Goal: Task Accomplishment & Management: Manage account settings

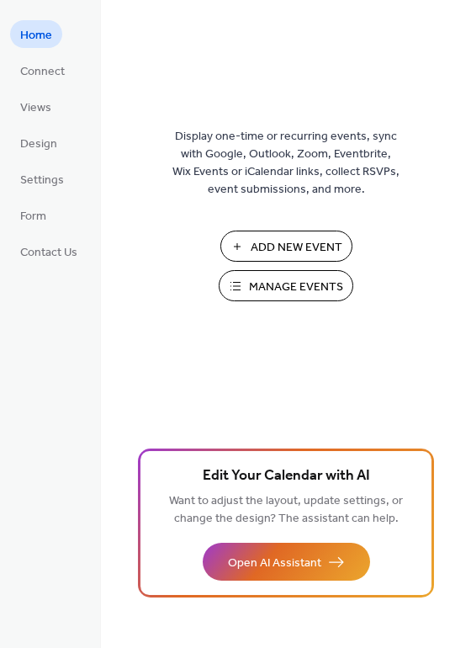
click at [287, 290] on span "Manage Events" at bounding box center [296, 288] width 94 height 18
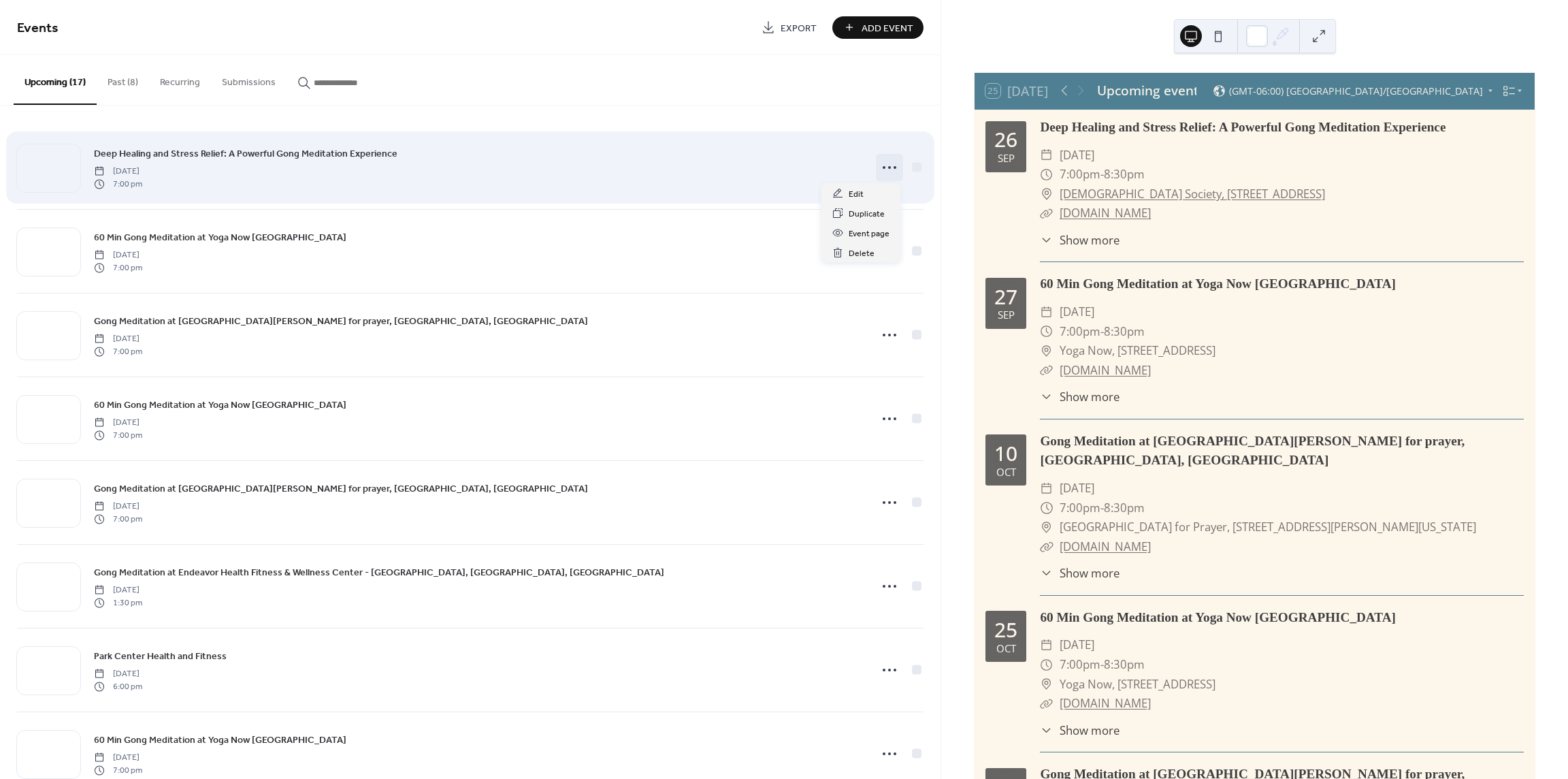
click at [890, 165] on icon at bounding box center [890, 167] width 22 height 22
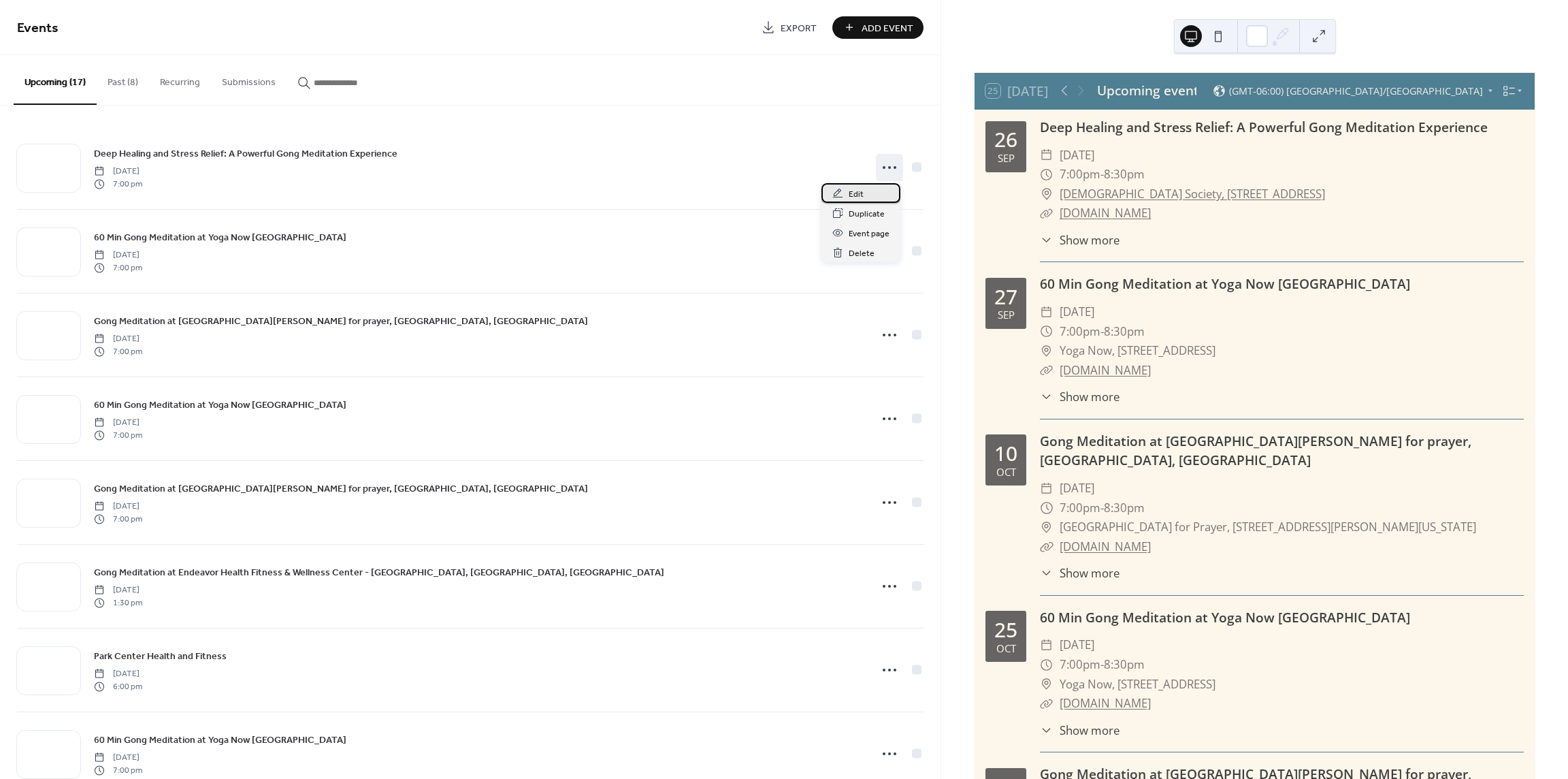
click at [866, 196] on div "Edit" at bounding box center [861, 193] width 79 height 19
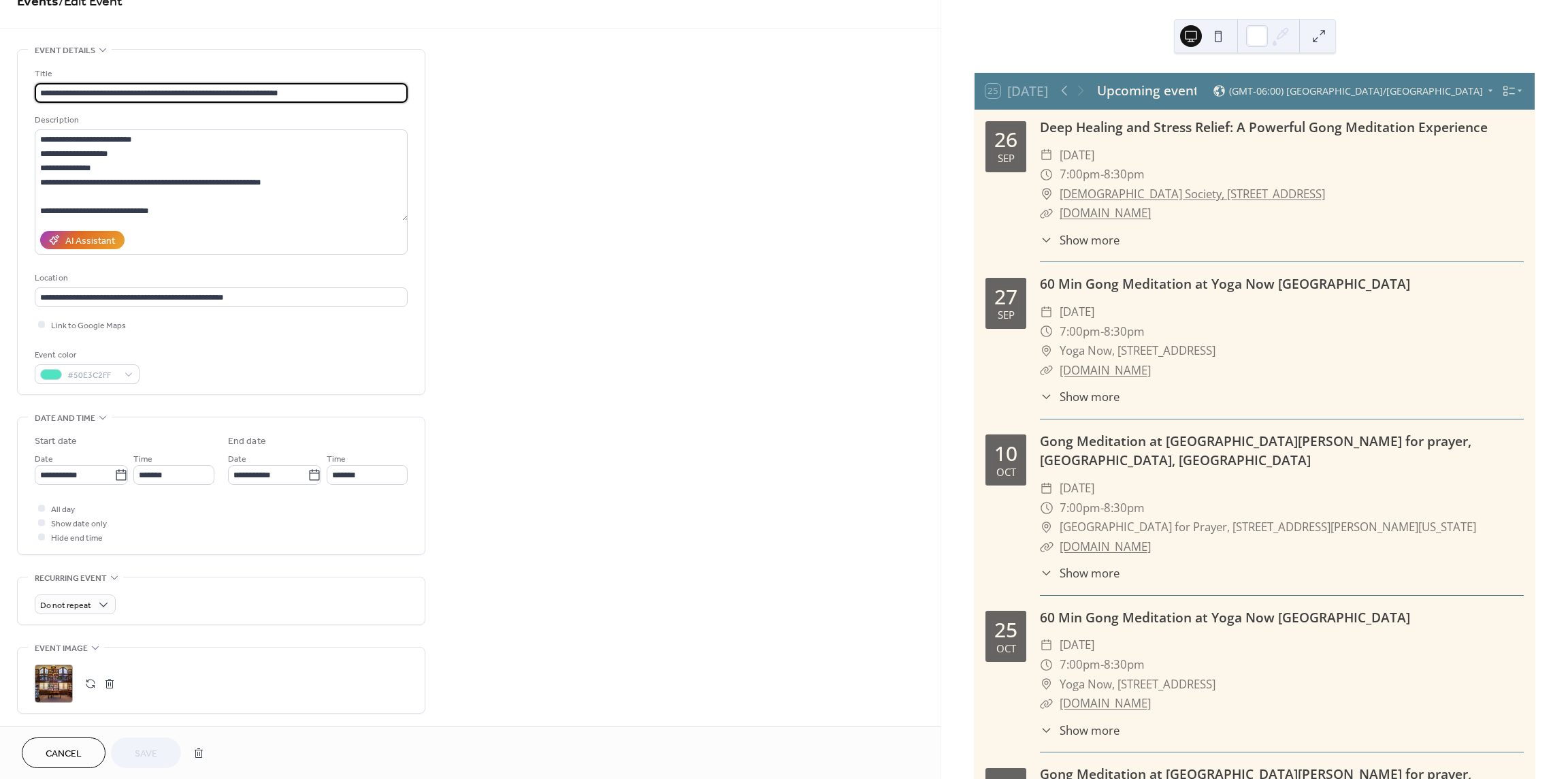
scroll to position [68, 0]
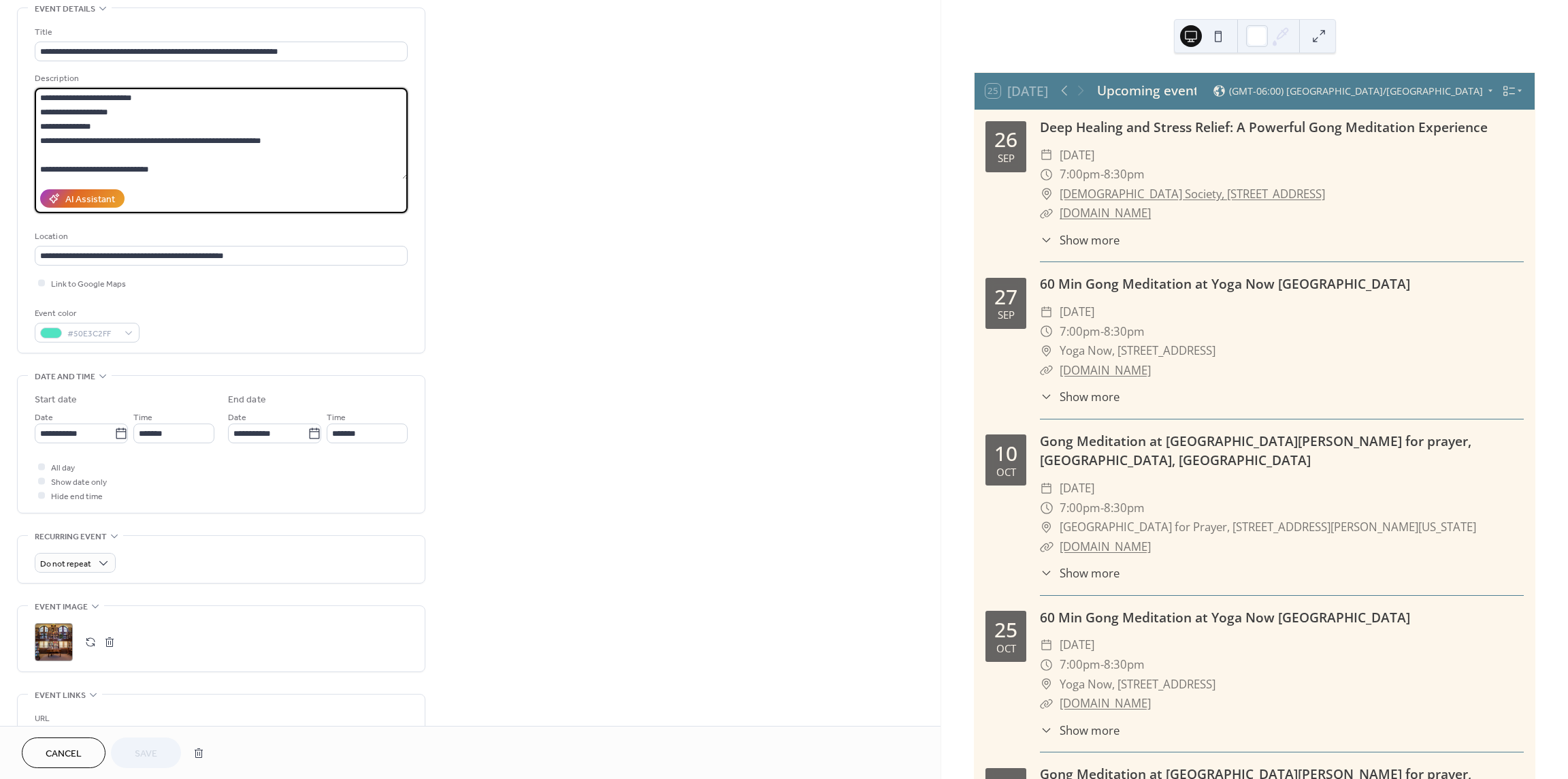
drag, startPoint x: 135, startPoint y: 166, endPoint x: -45, endPoint y: 158, distance: 180.2
click at [0, 158] on html "**********" at bounding box center [784, 389] width 1568 height 779
type textarea "**********"
click at [147, 758] on span "Save" at bounding box center [146, 754] width 23 height 15
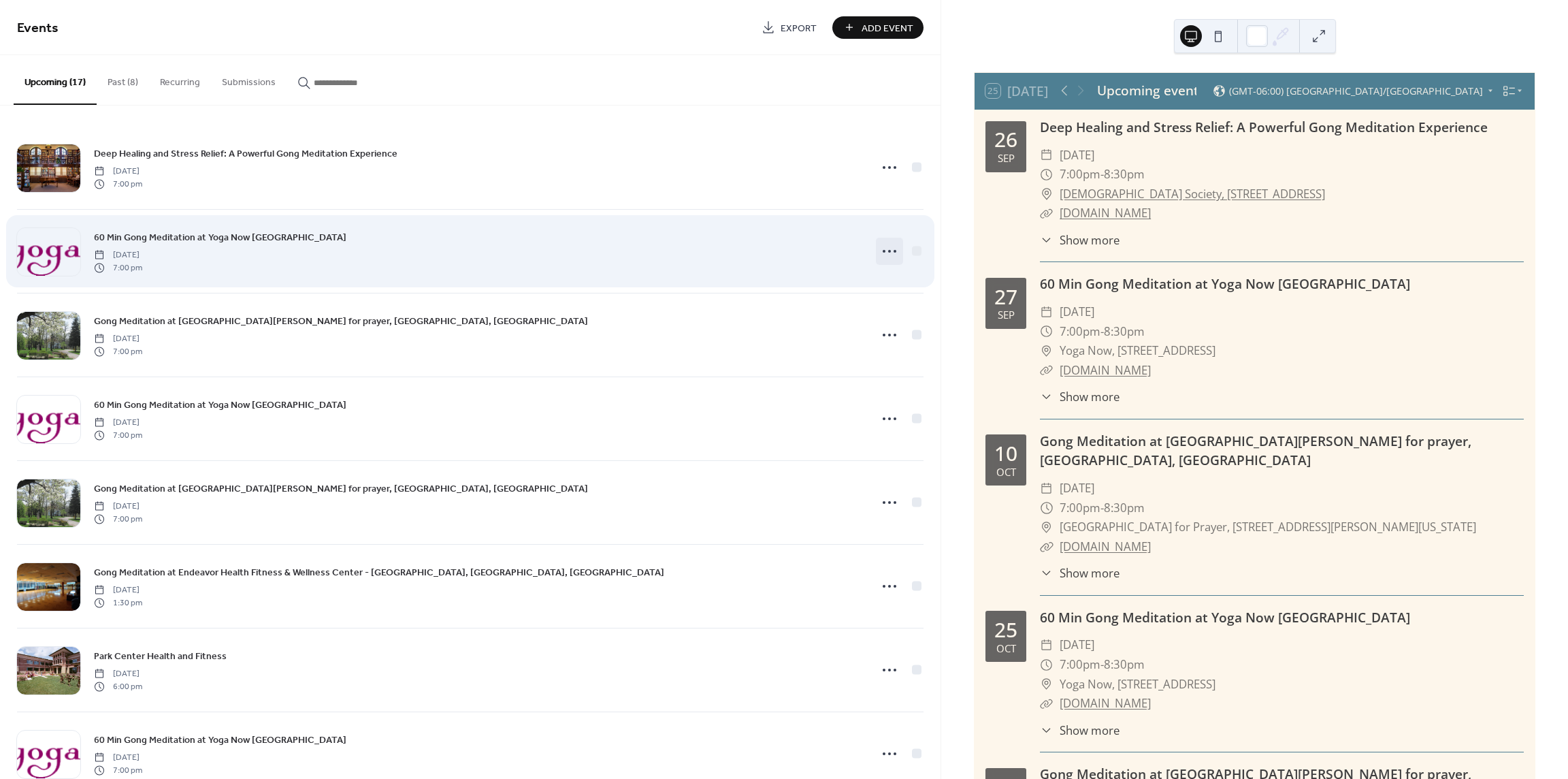
click at [885, 248] on icon at bounding box center [890, 251] width 22 height 22
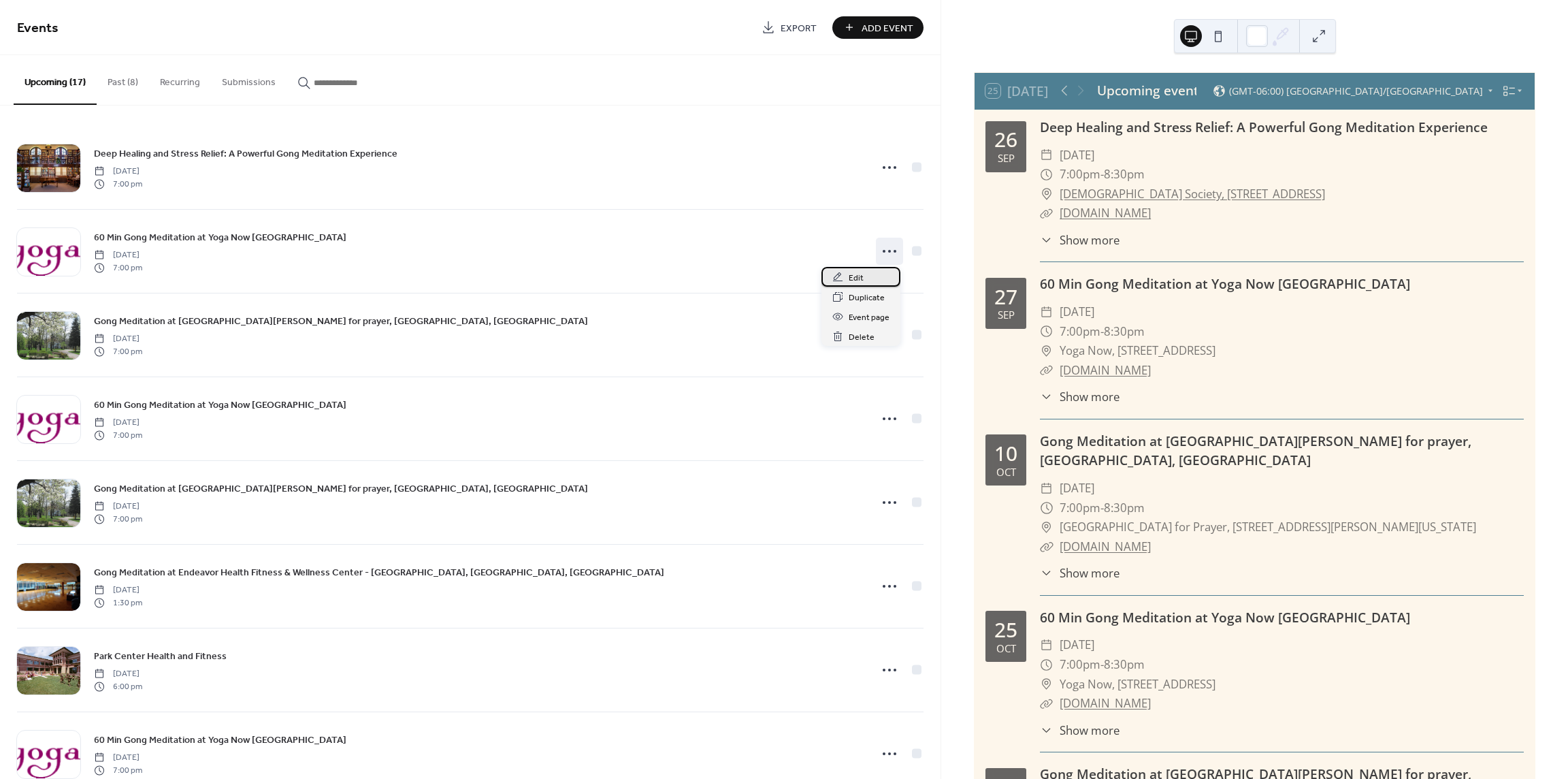
click at [856, 276] on span "Edit" at bounding box center [856, 278] width 15 height 15
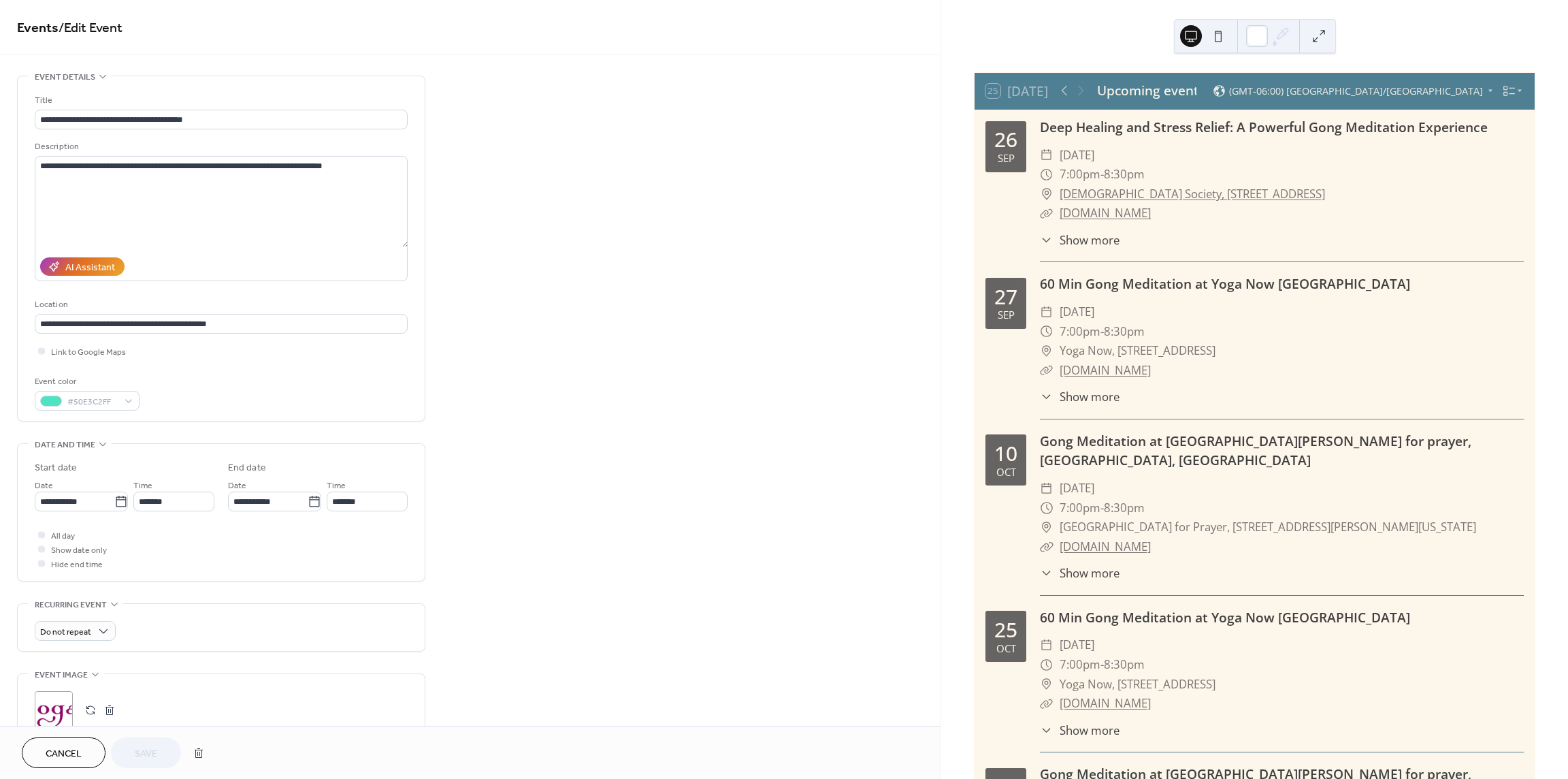
click at [70, 755] on span "Cancel" at bounding box center [63, 754] width 36 height 15
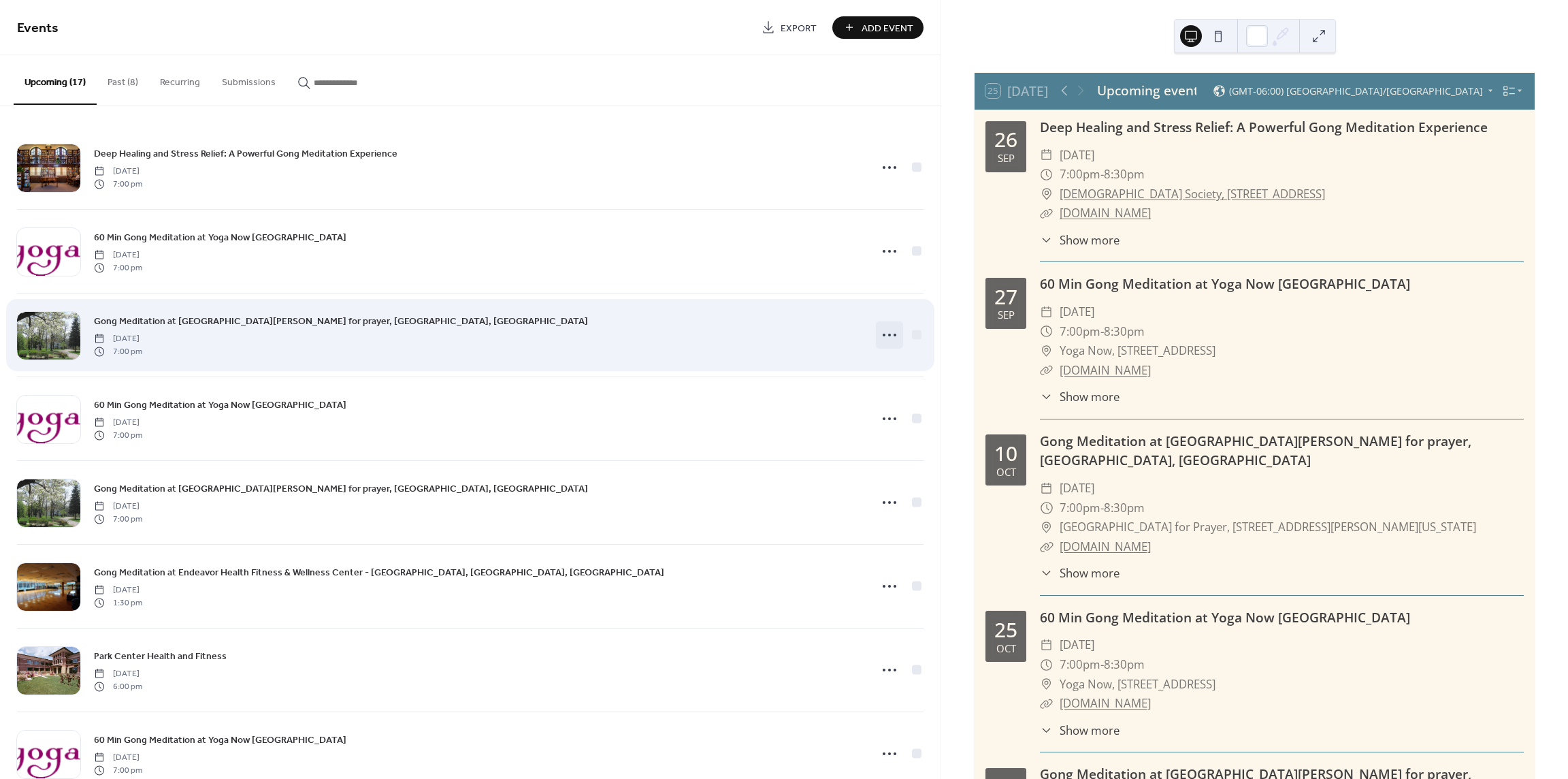
click at [876, 332] on div at bounding box center [890, 335] width 27 height 28
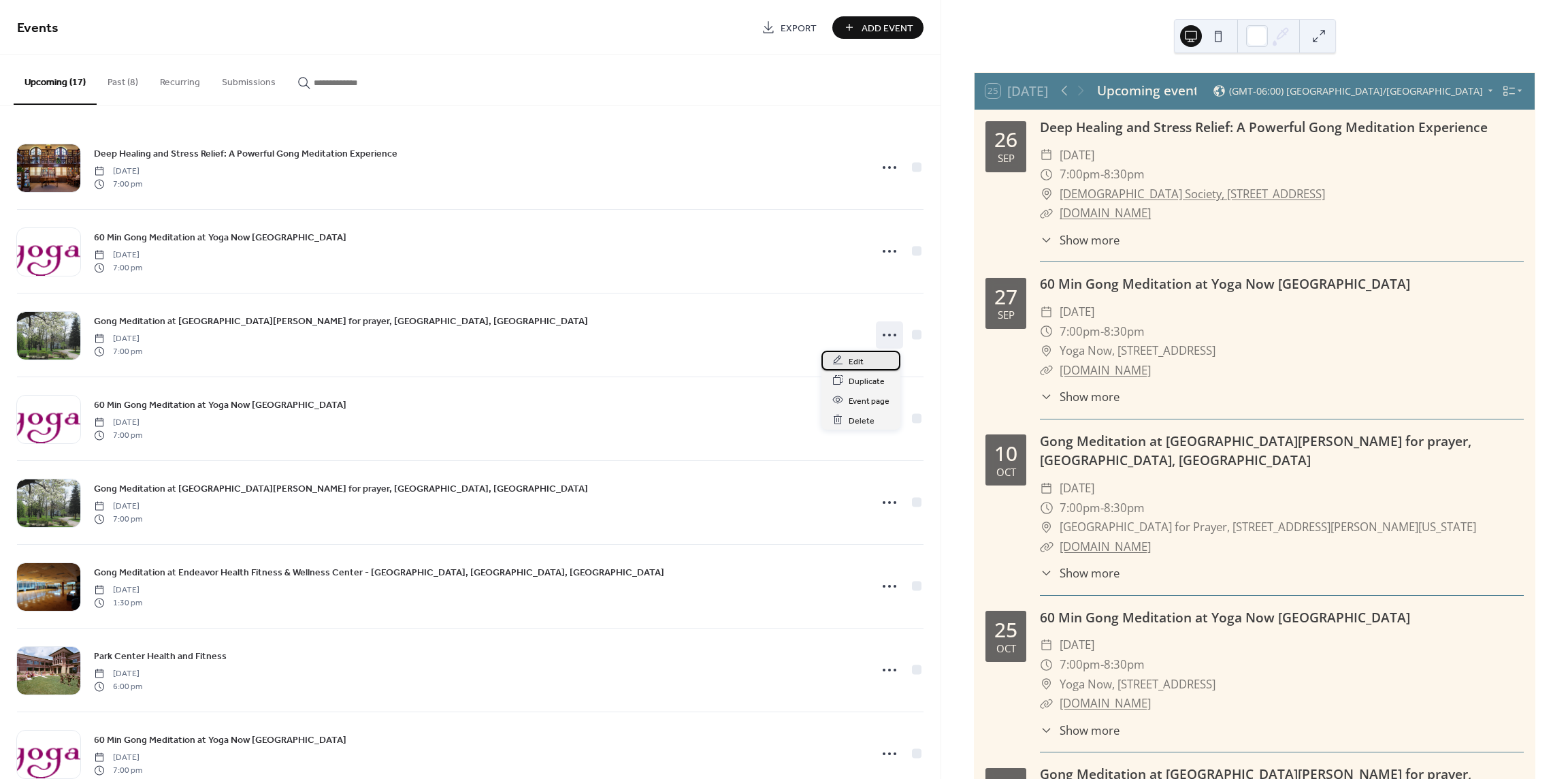
click at [856, 363] on span "Edit" at bounding box center [856, 362] width 15 height 15
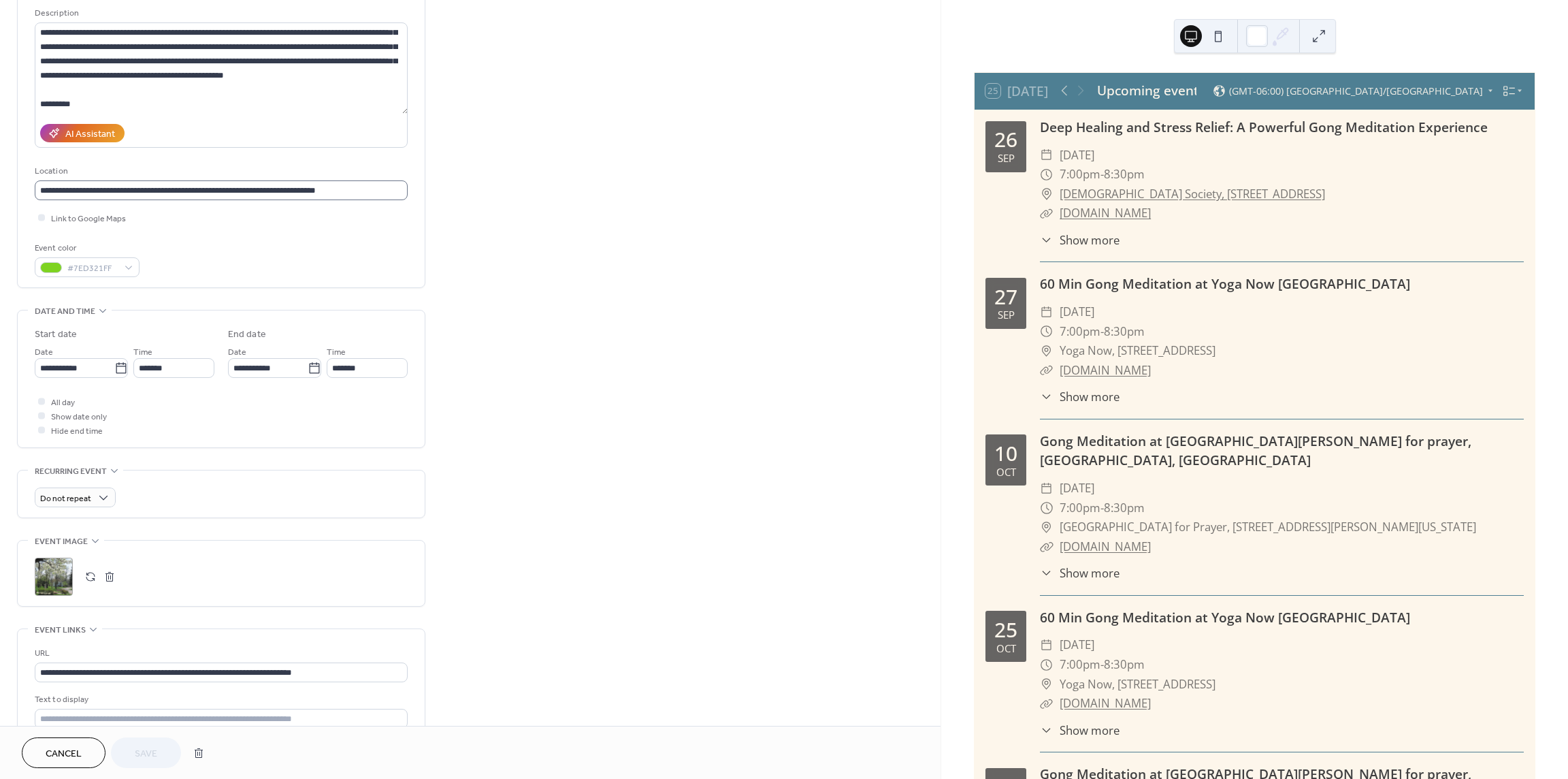
scroll to position [136, 0]
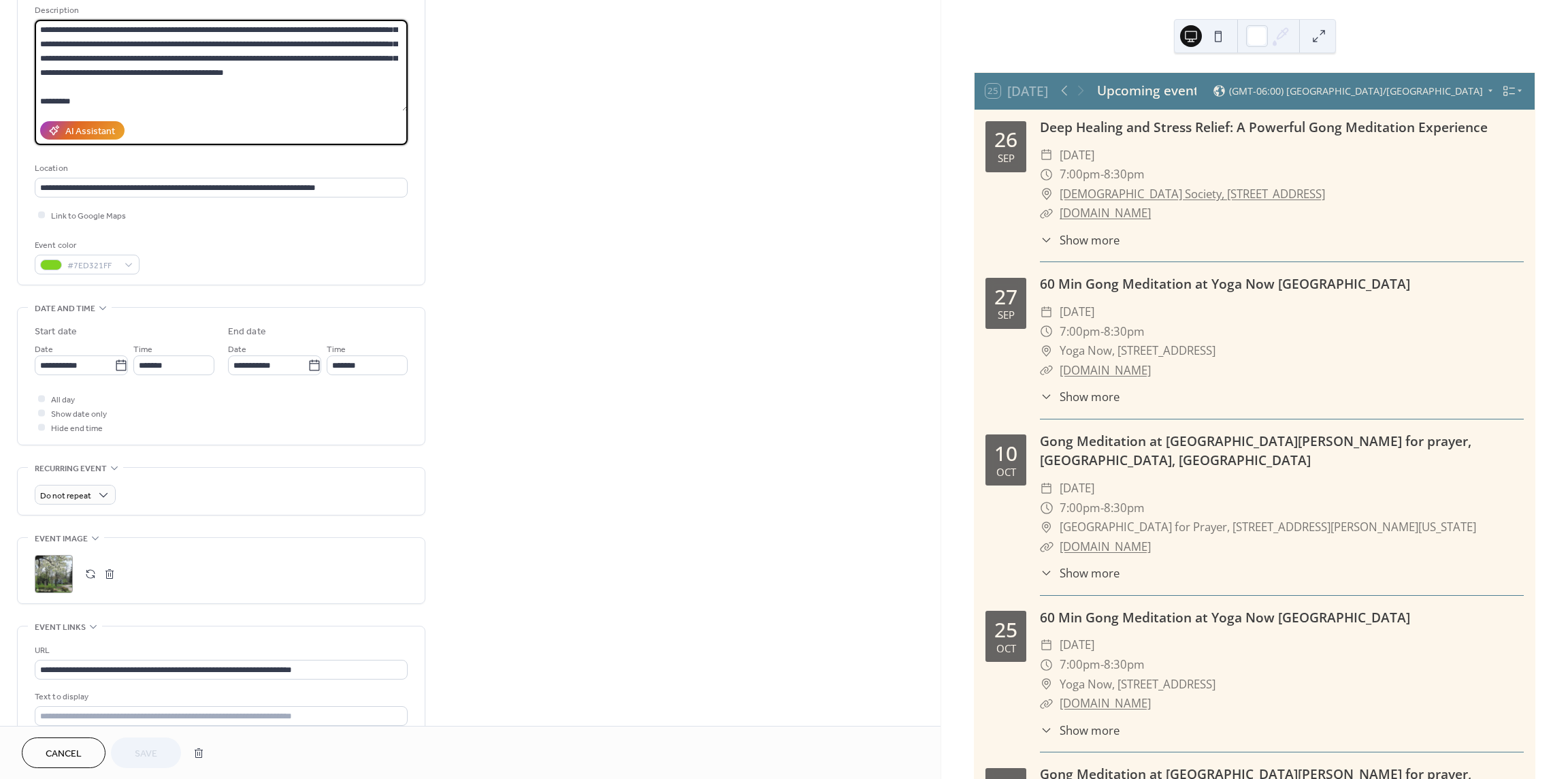
drag, startPoint x: 89, startPoint y: 103, endPoint x: 15, endPoint y: 98, distance: 74.2
click at [15, 98] on div "**********" at bounding box center [470, 409] width 940 height 939
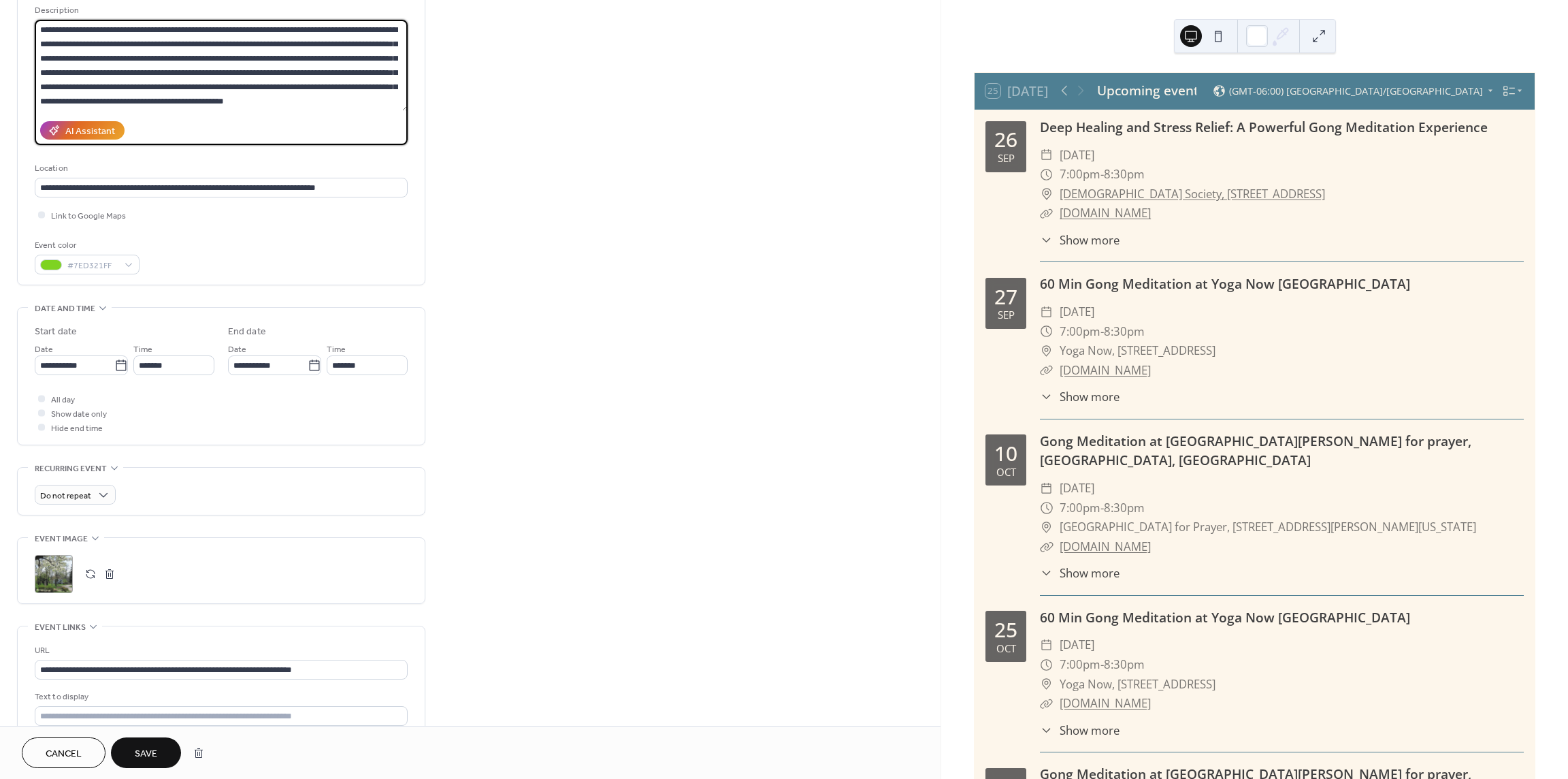
scroll to position [0, 0]
type textarea "**********"
click at [158, 759] on button "Save" at bounding box center [146, 752] width 70 height 31
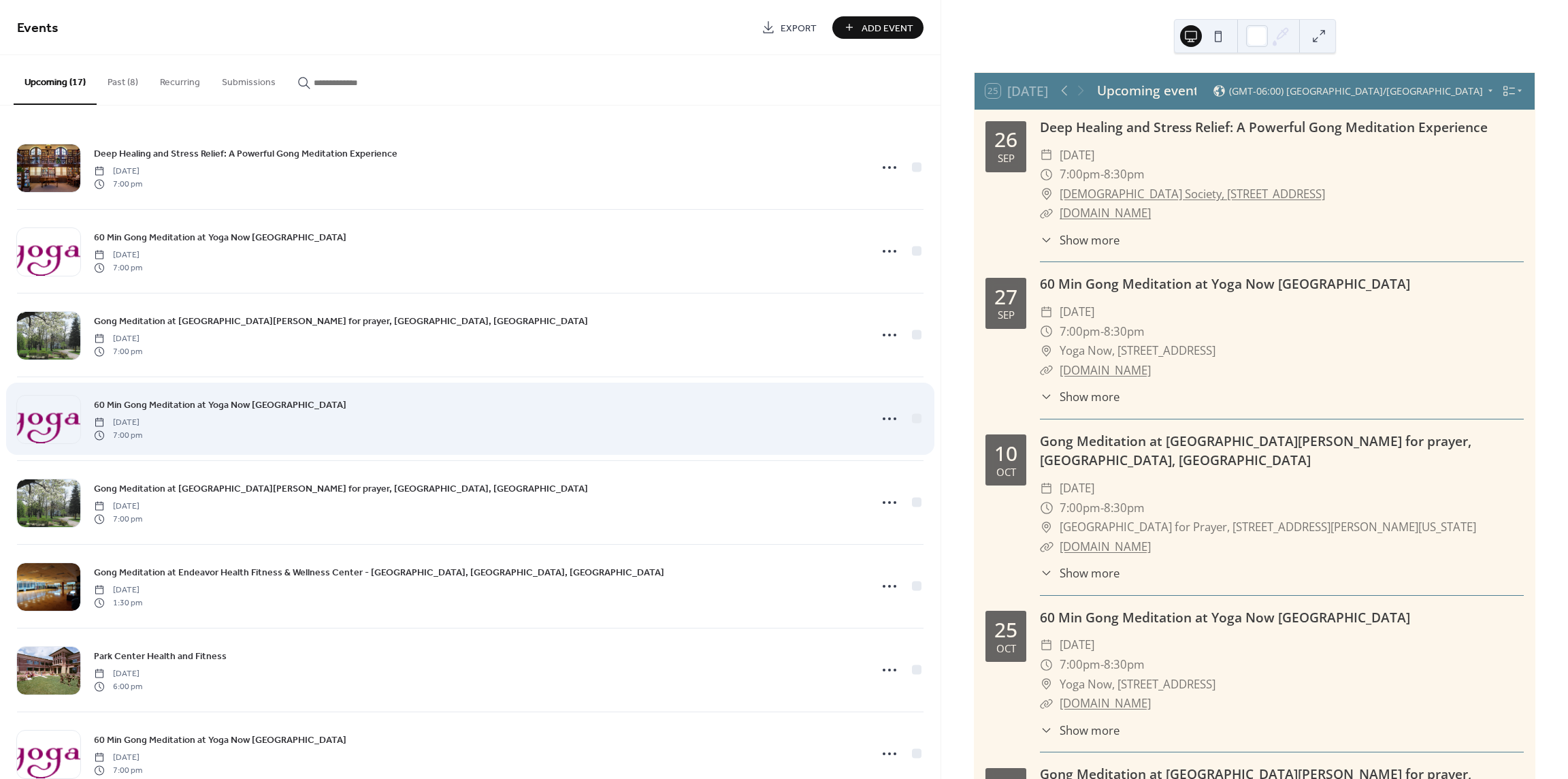
scroll to position [136, 0]
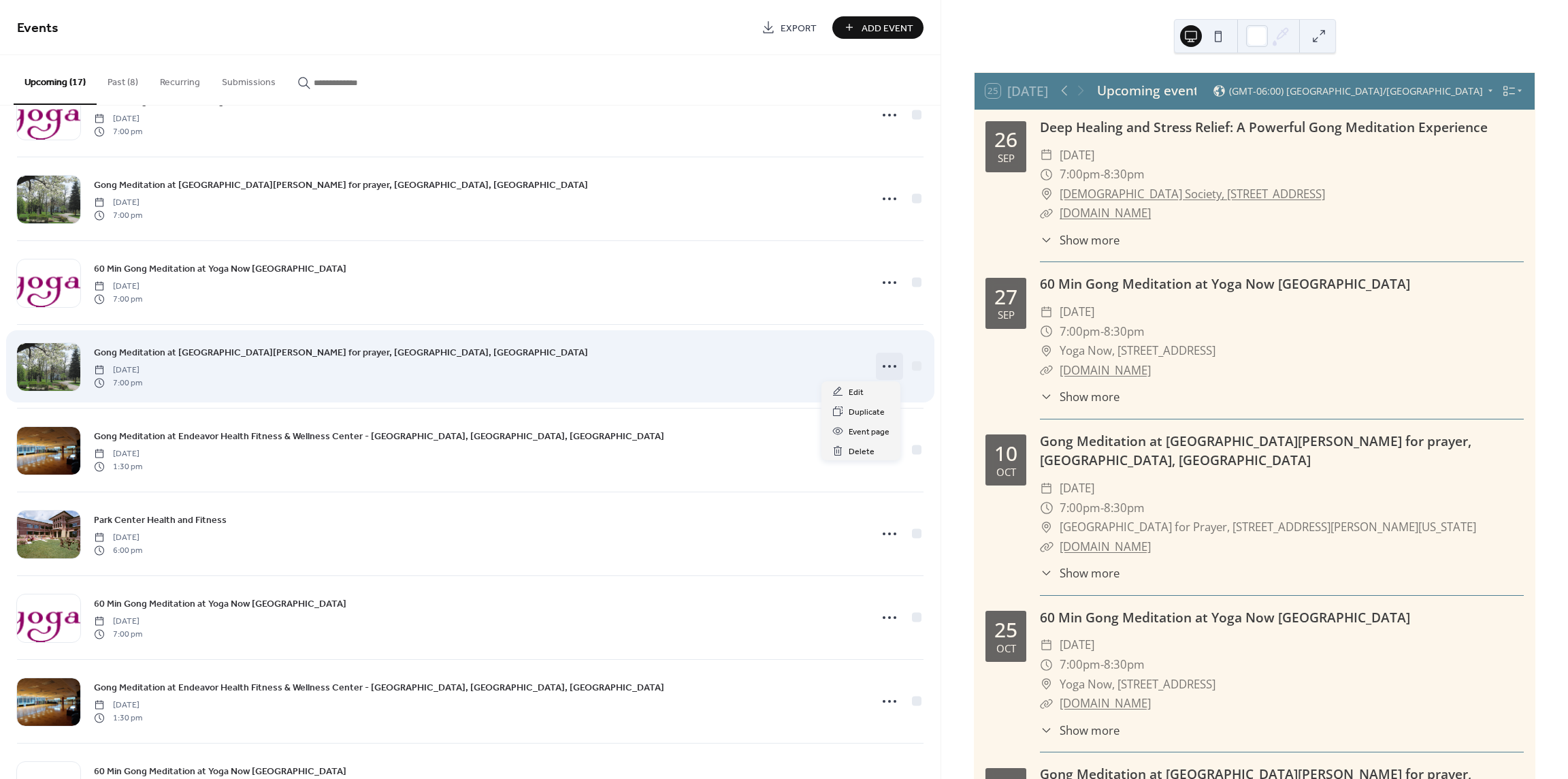
click at [883, 362] on icon at bounding box center [890, 366] width 22 height 22
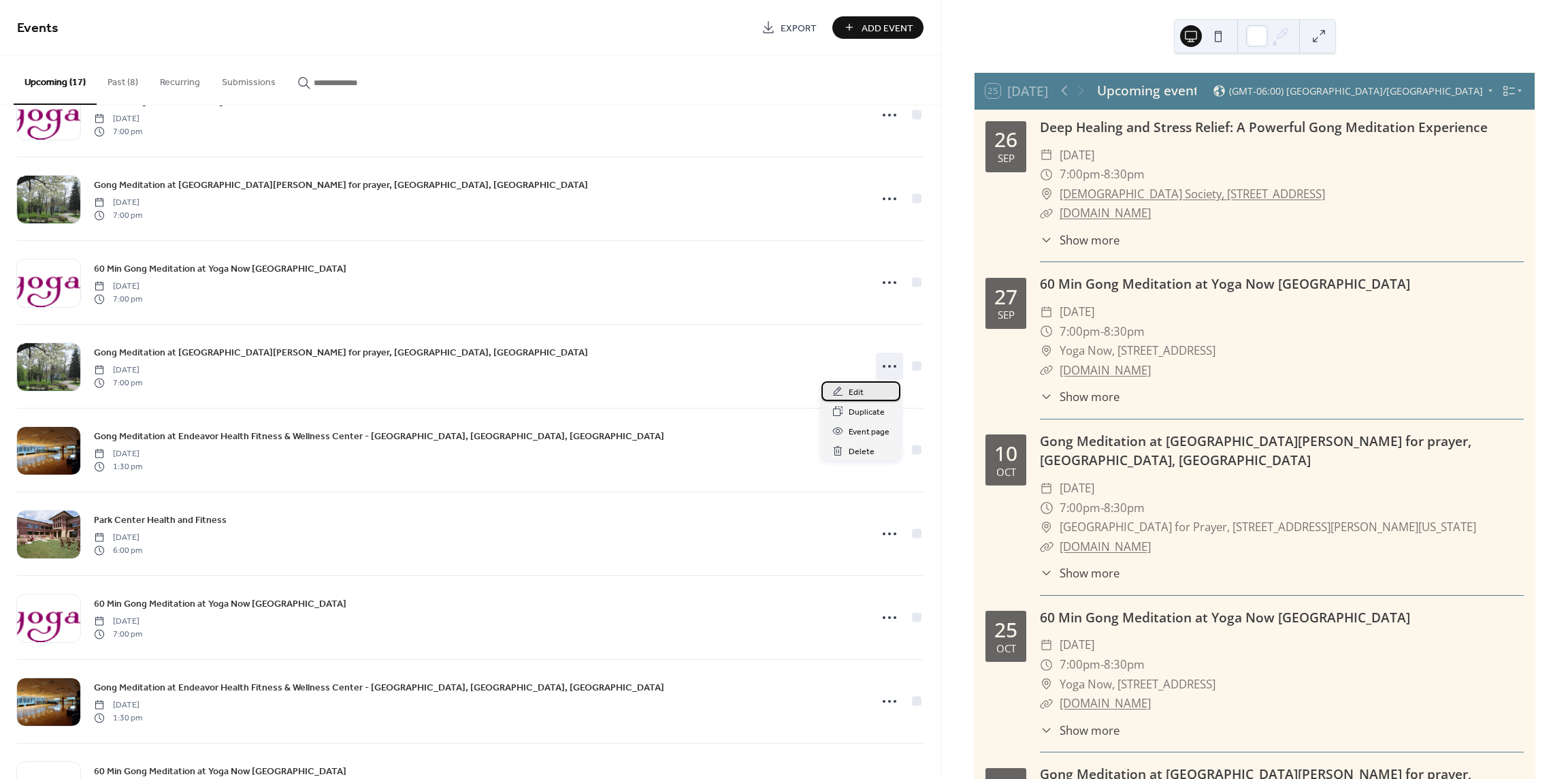
click at [844, 392] on div "Edit" at bounding box center [861, 391] width 79 height 19
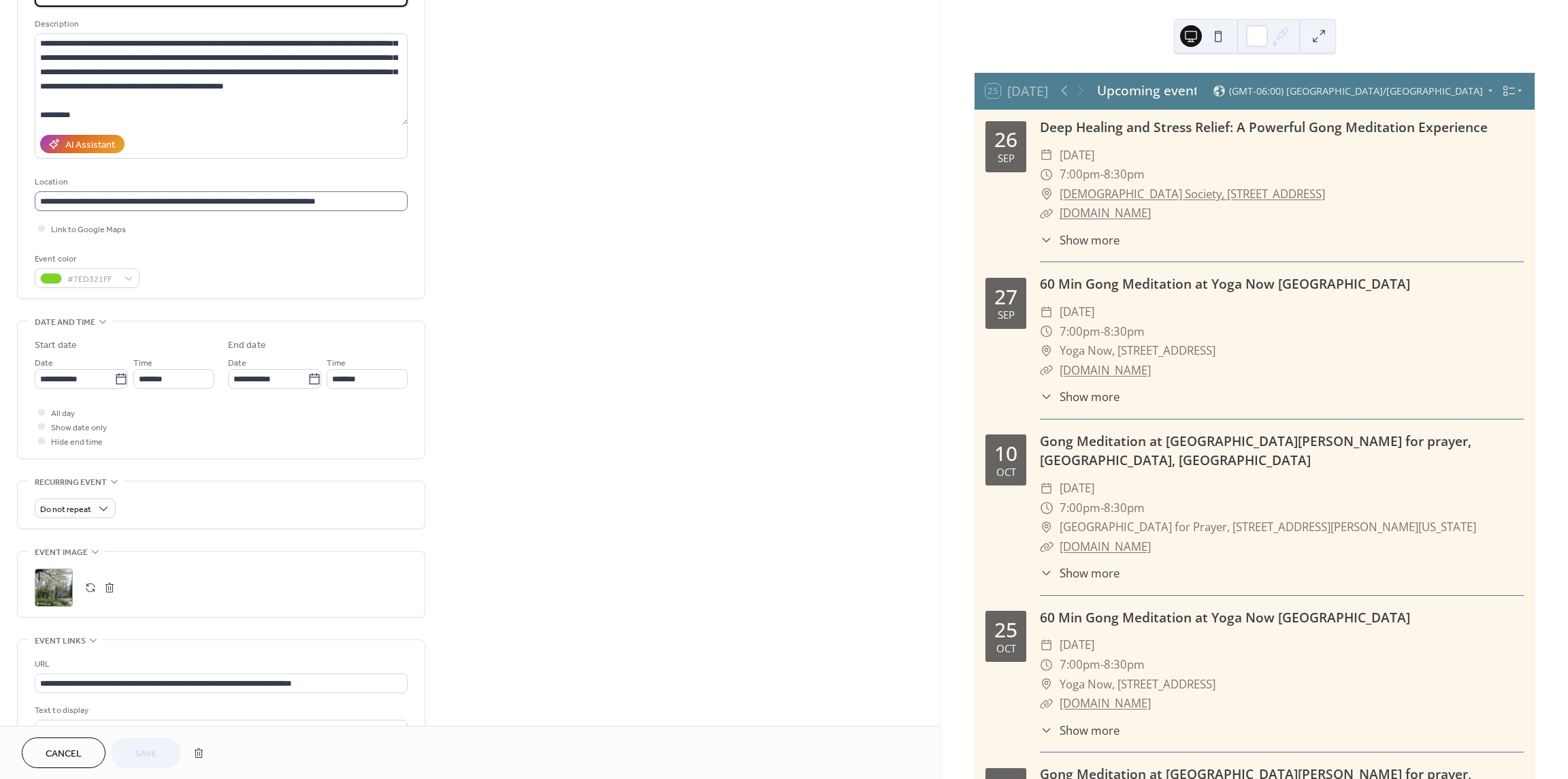
scroll to position [136, 0]
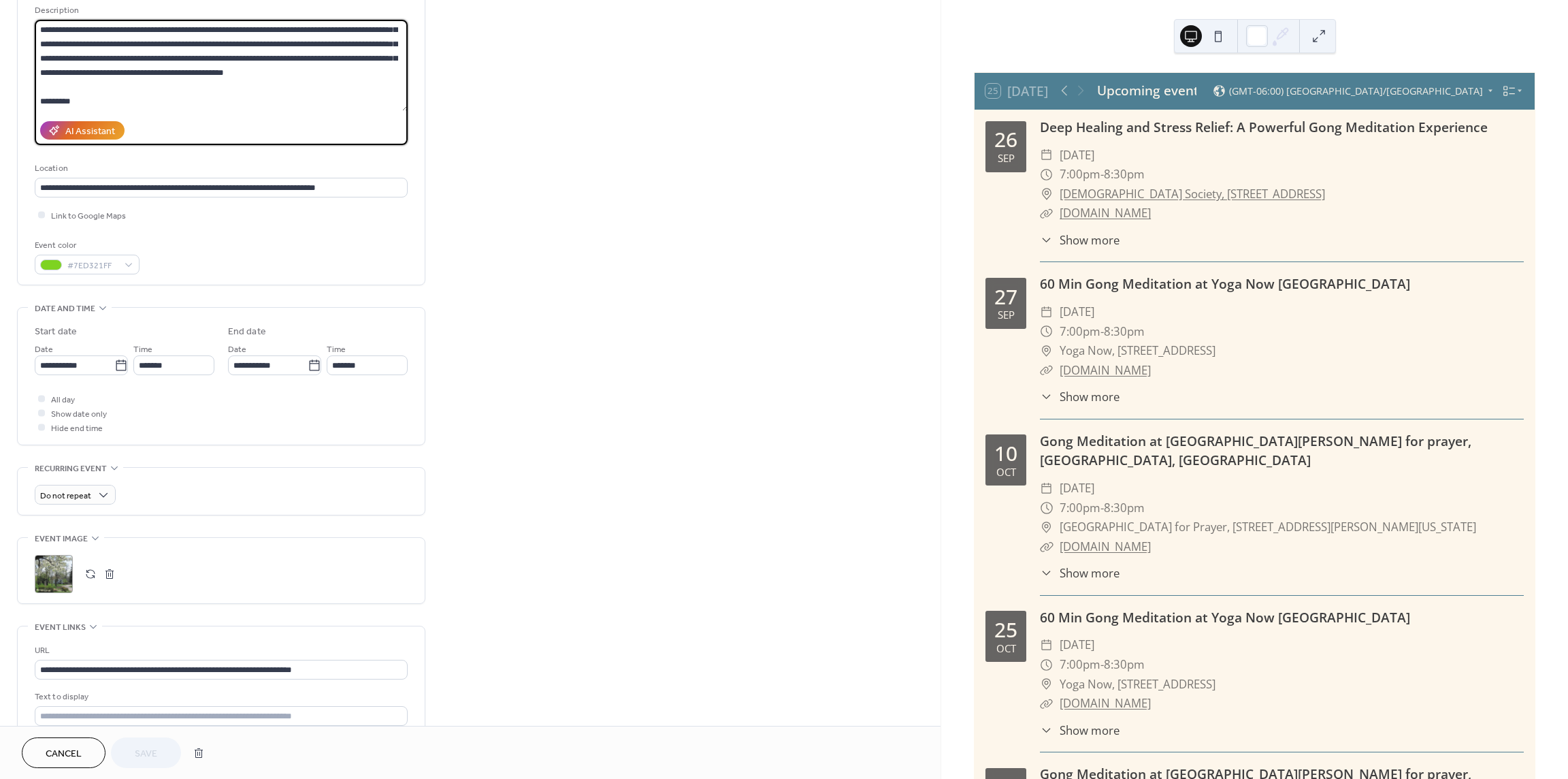
drag, startPoint x: 86, startPoint y: 106, endPoint x: 28, endPoint y: 91, distance: 59.9
click at [28, 91] on div "**********" at bounding box center [221, 112] width 407 height 345
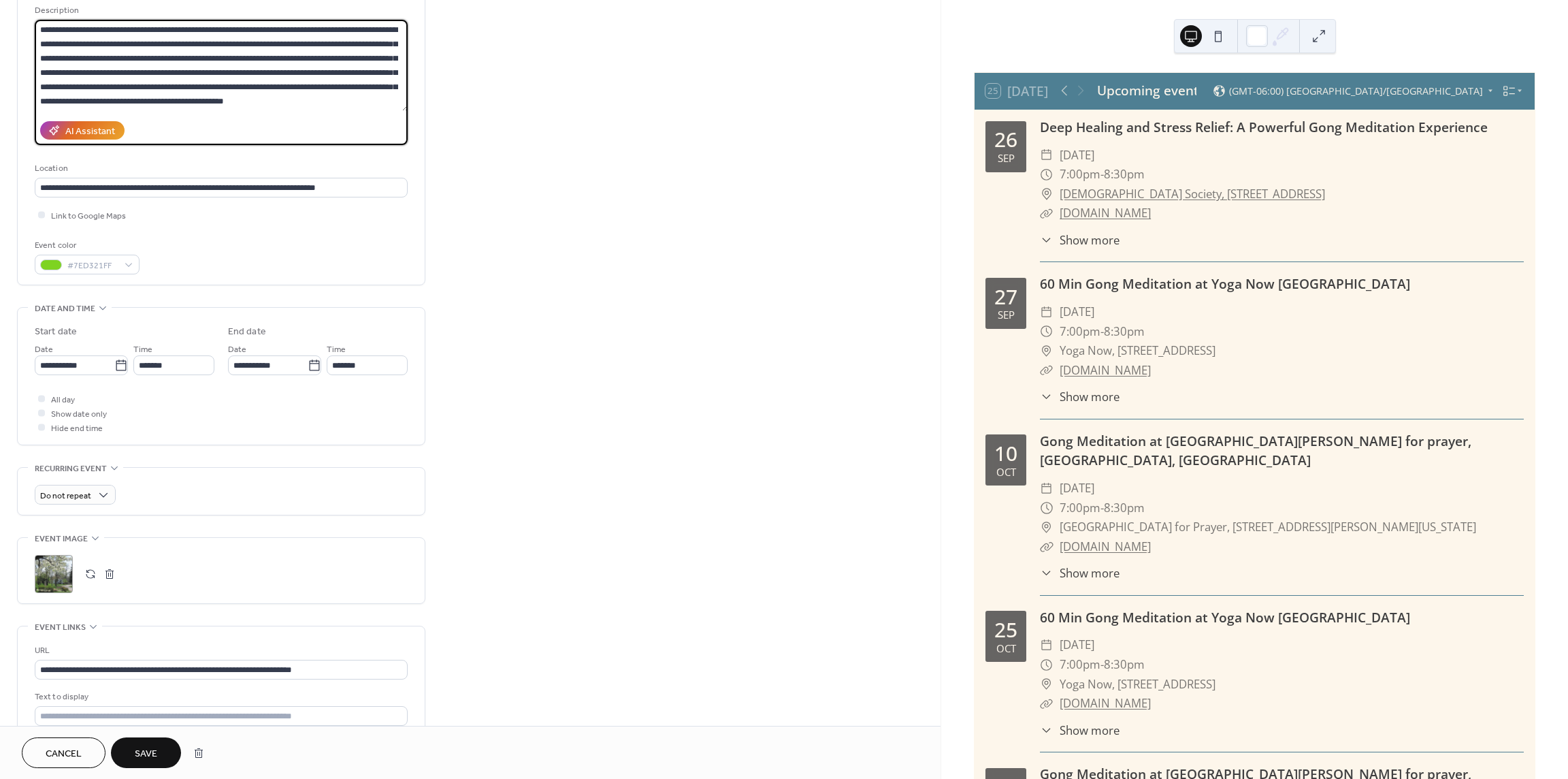
scroll to position [0, 0]
type textarea "**********"
click at [146, 758] on span "Save" at bounding box center [146, 754] width 23 height 15
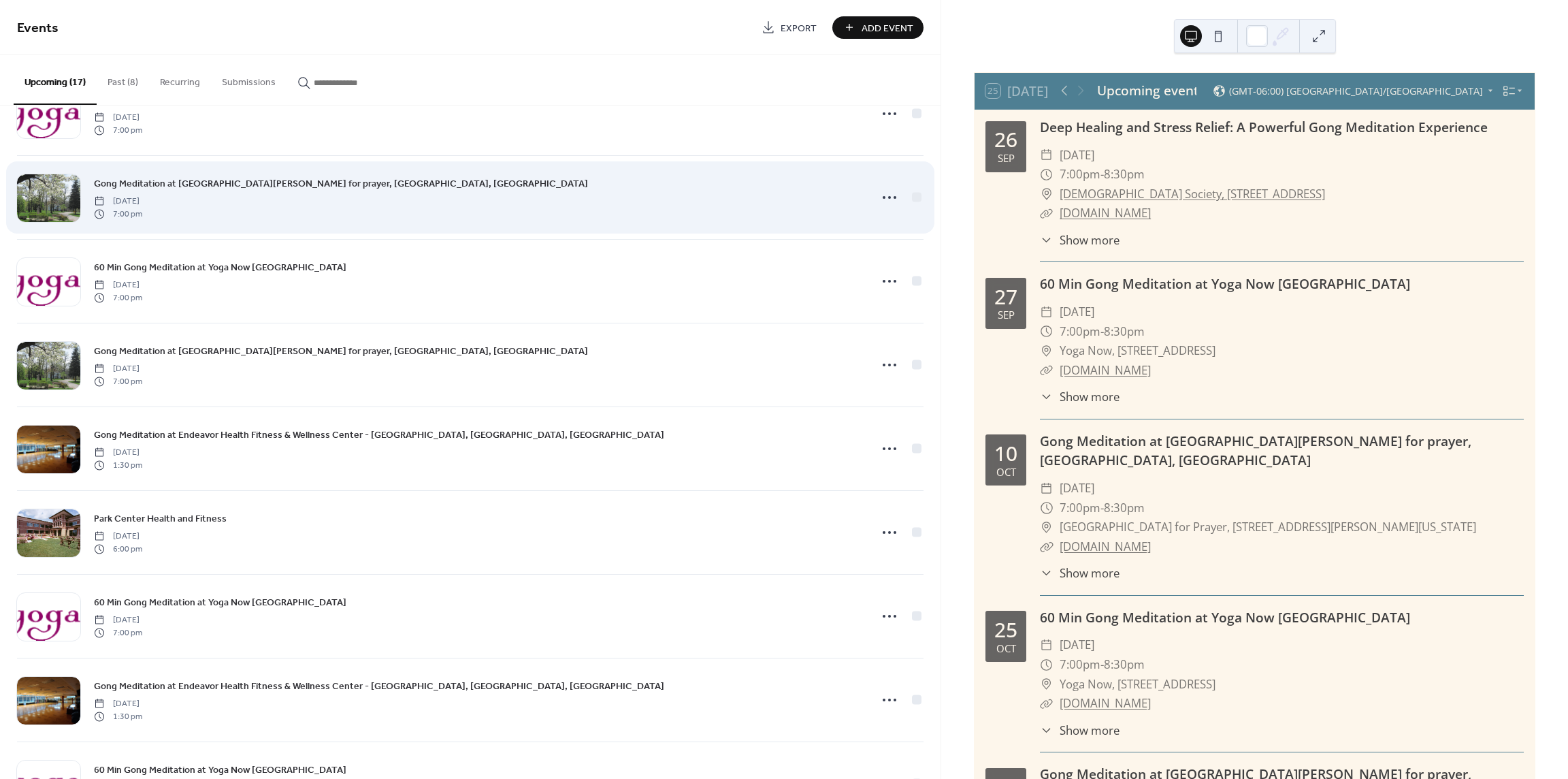
scroll to position [204, 0]
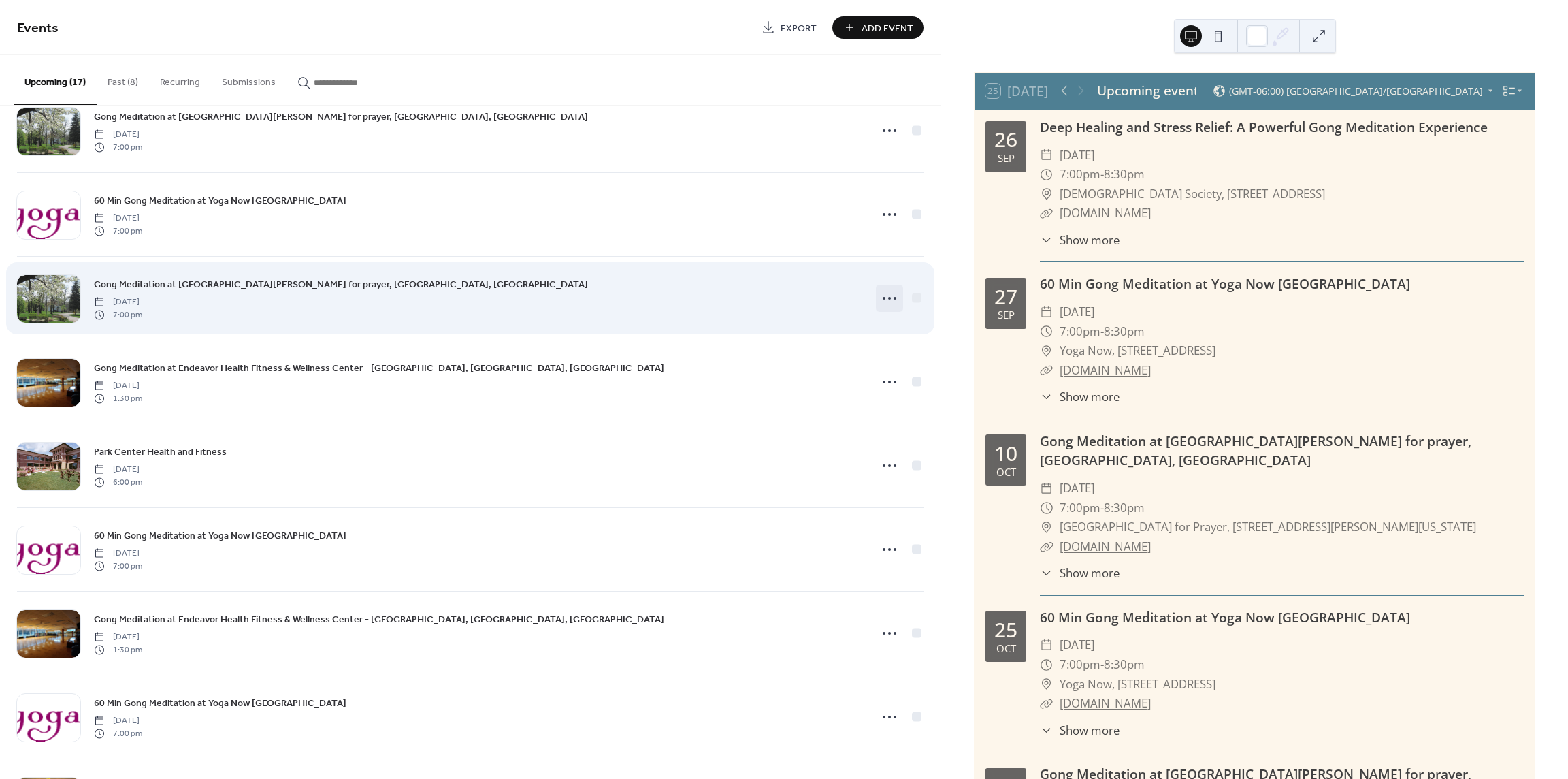
click at [889, 300] on icon at bounding box center [890, 298] width 22 height 22
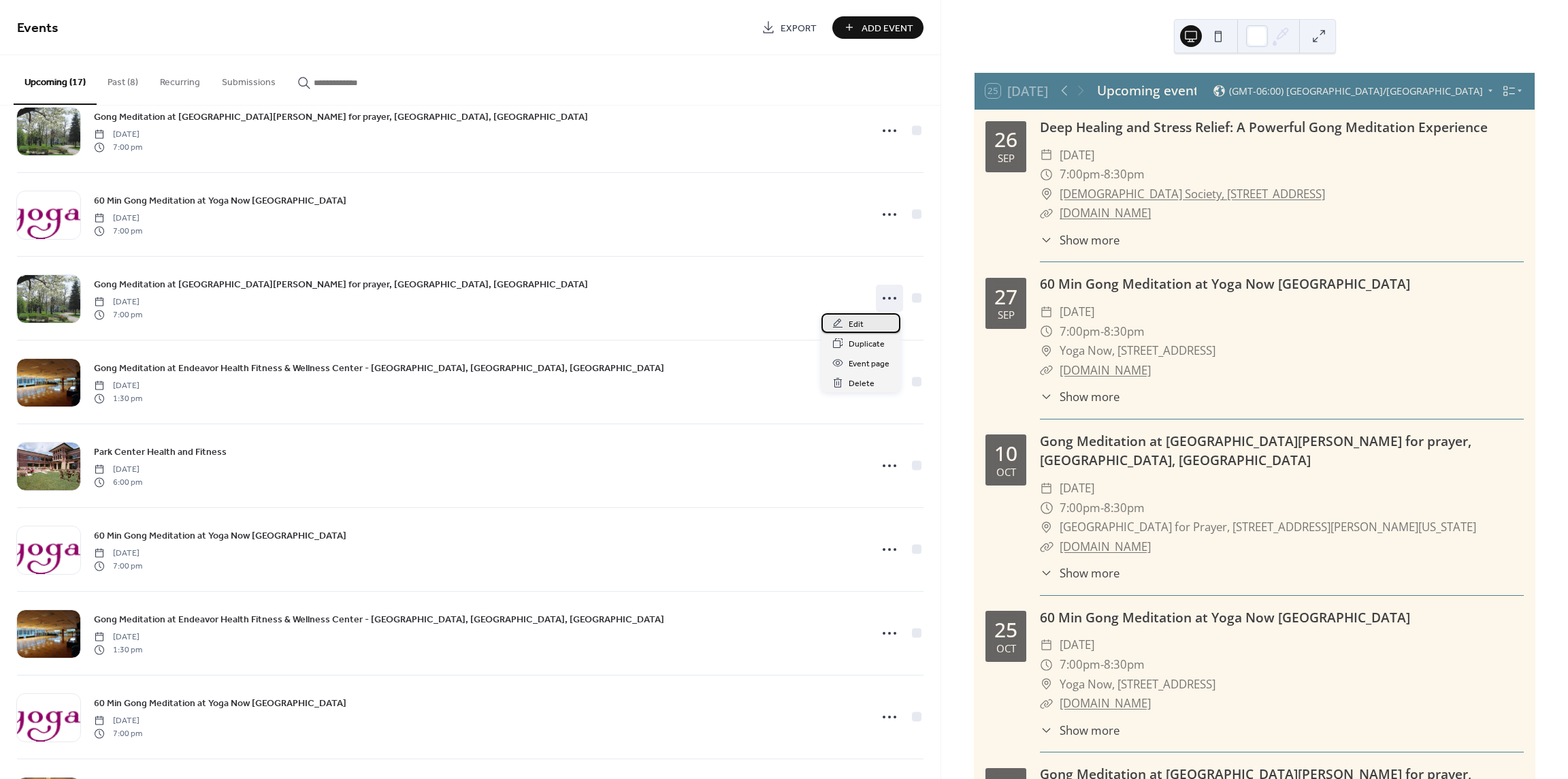
click at [856, 320] on span "Edit" at bounding box center [856, 324] width 15 height 15
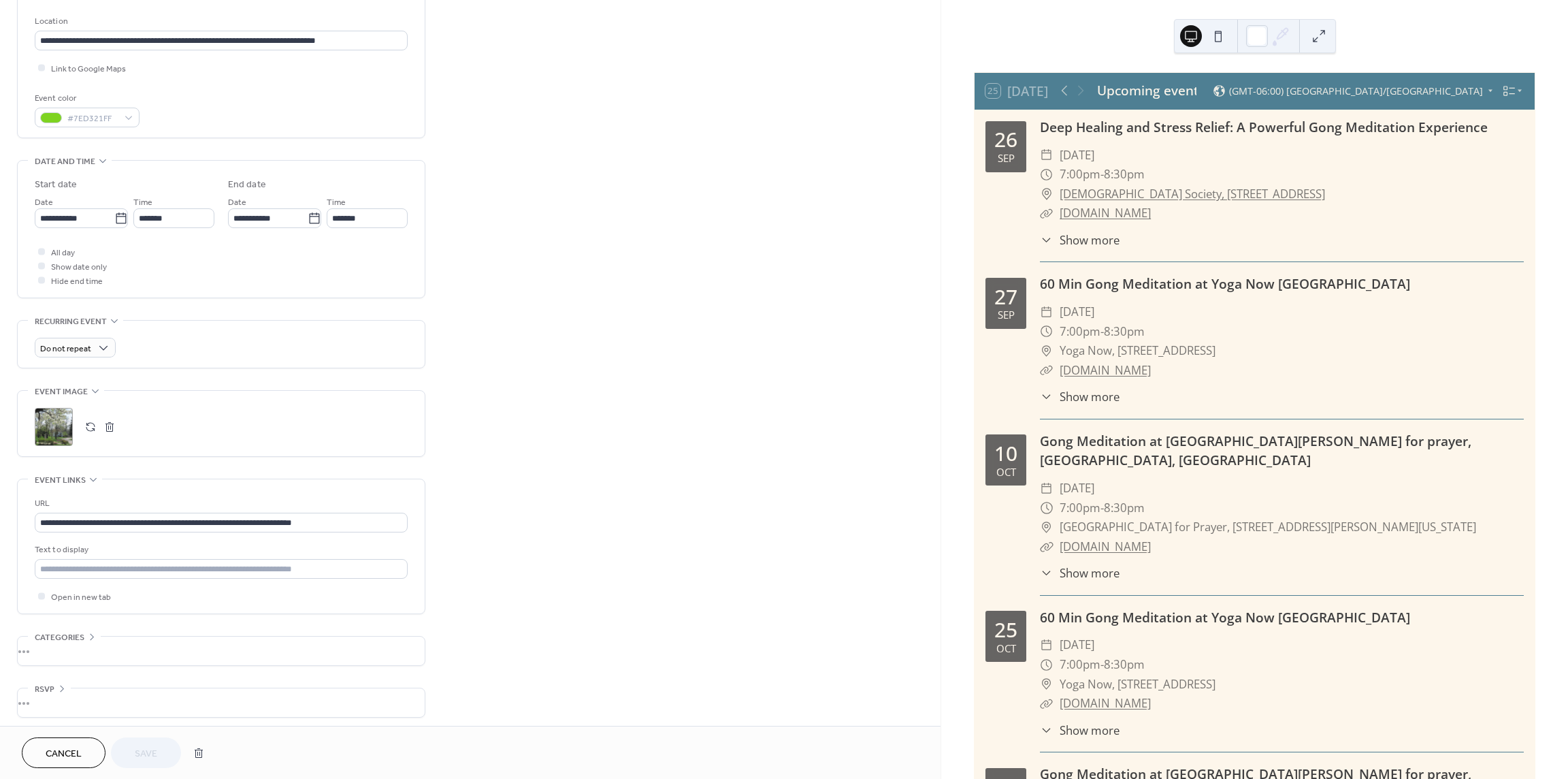
scroll to position [286, 0]
click at [84, 750] on button "Cancel" at bounding box center [64, 752] width 84 height 31
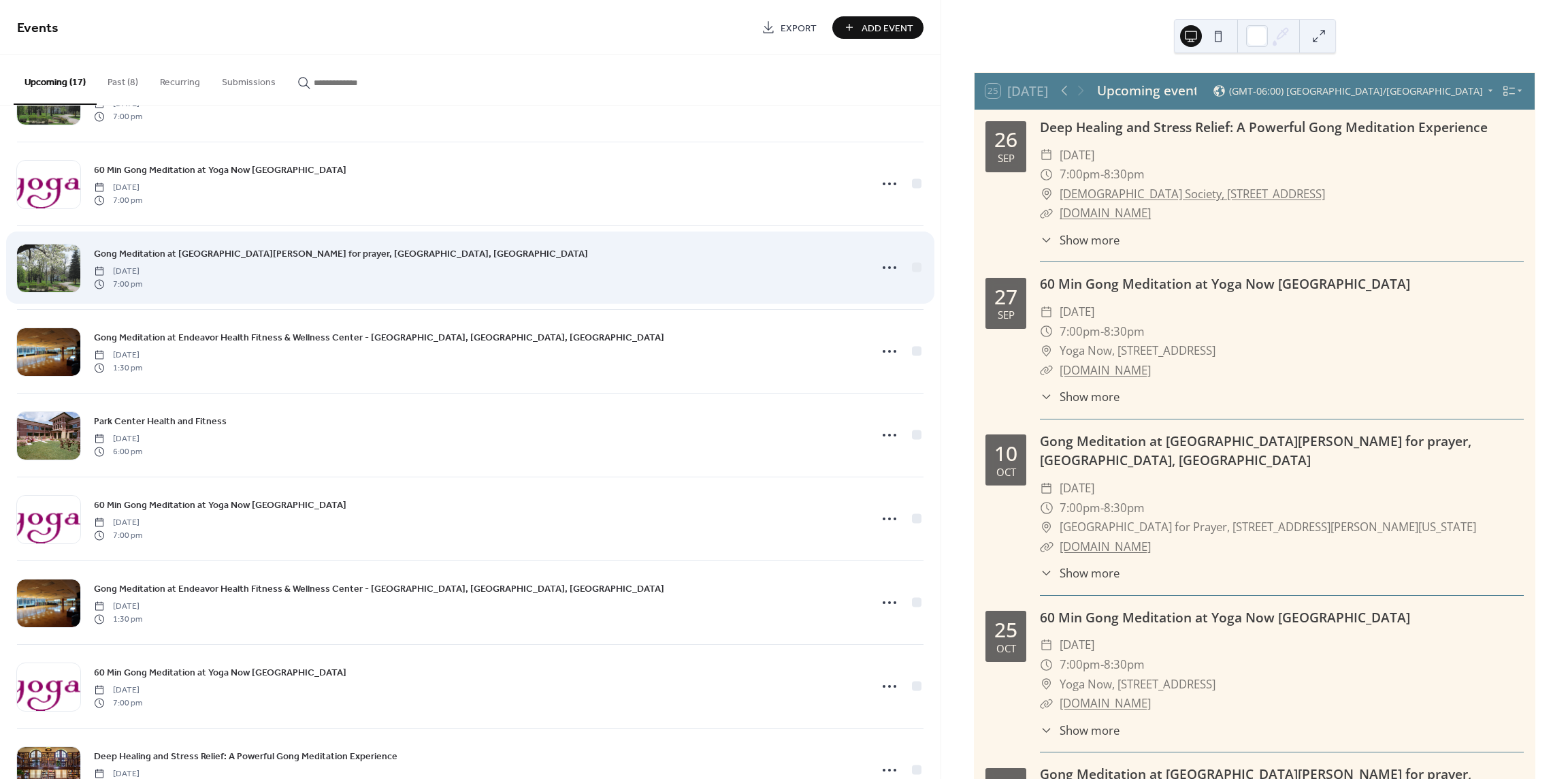
scroll to position [341, 0]
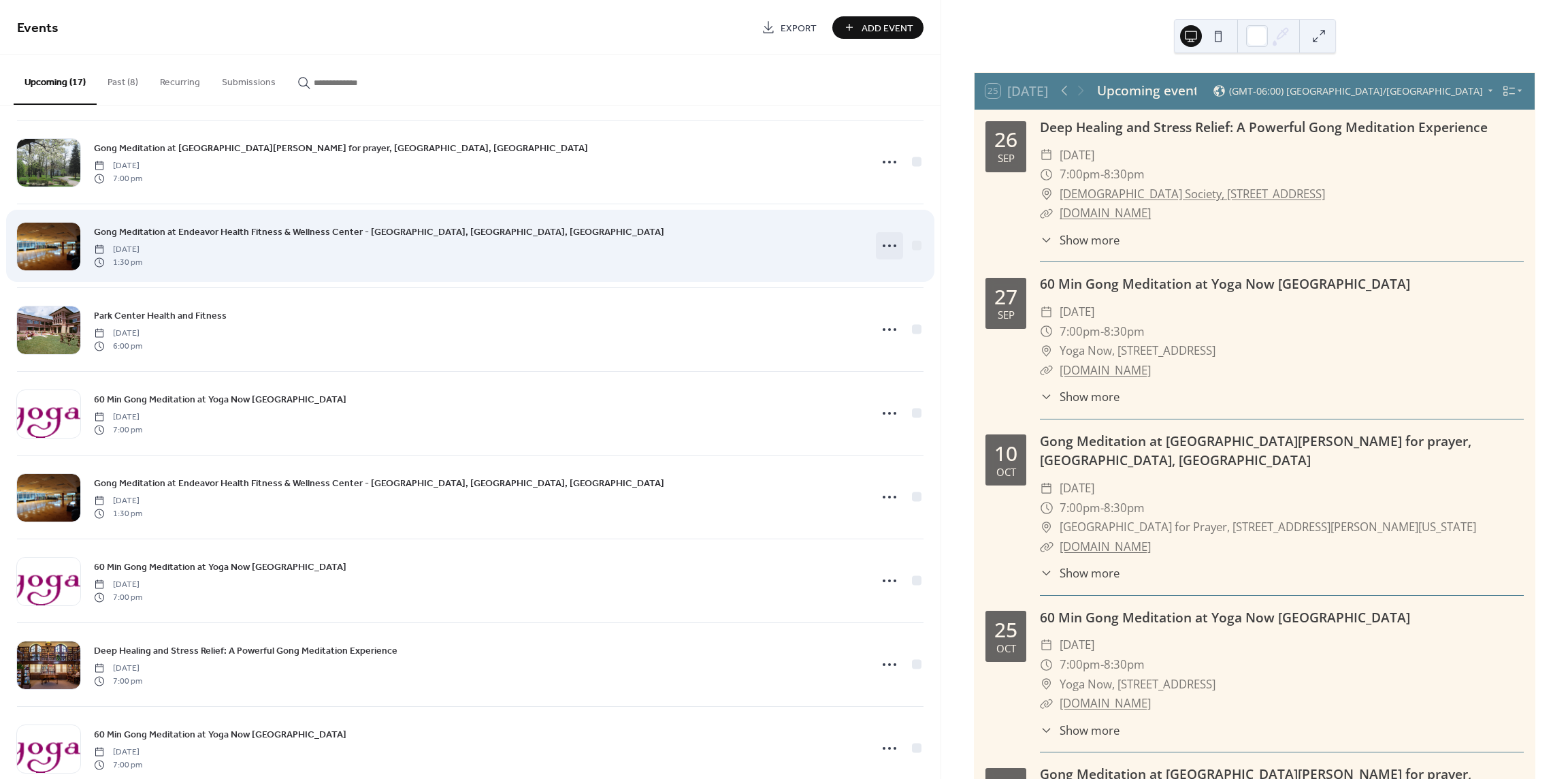
click at [887, 244] on icon at bounding box center [890, 245] width 22 height 22
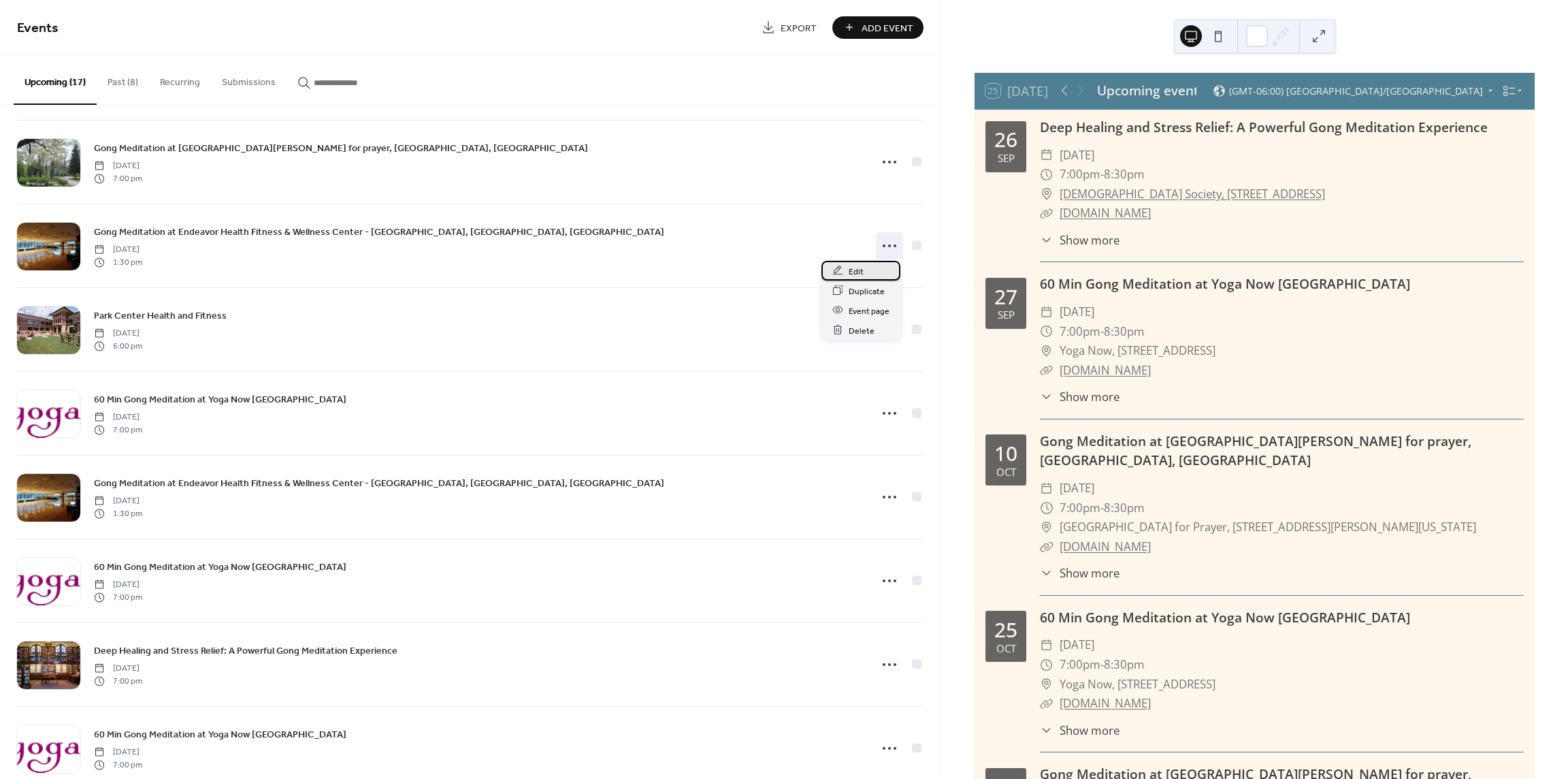
click at [857, 272] on span "Edit" at bounding box center [856, 272] width 15 height 15
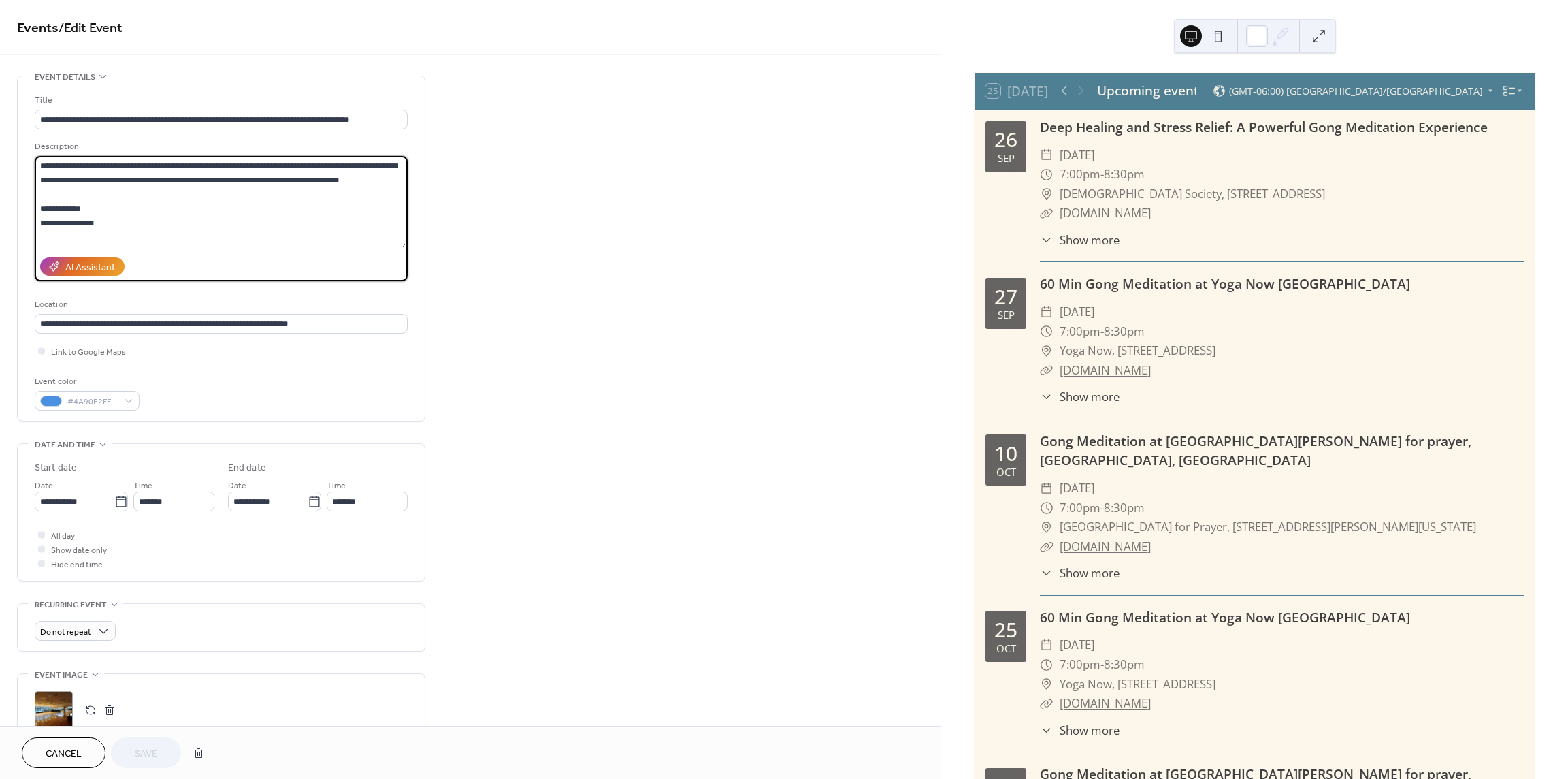
drag, startPoint x: 125, startPoint y: 226, endPoint x: 21, endPoint y: 191, distance: 109.7
click at [21, 191] on div "**********" at bounding box center [221, 248] width 407 height 345
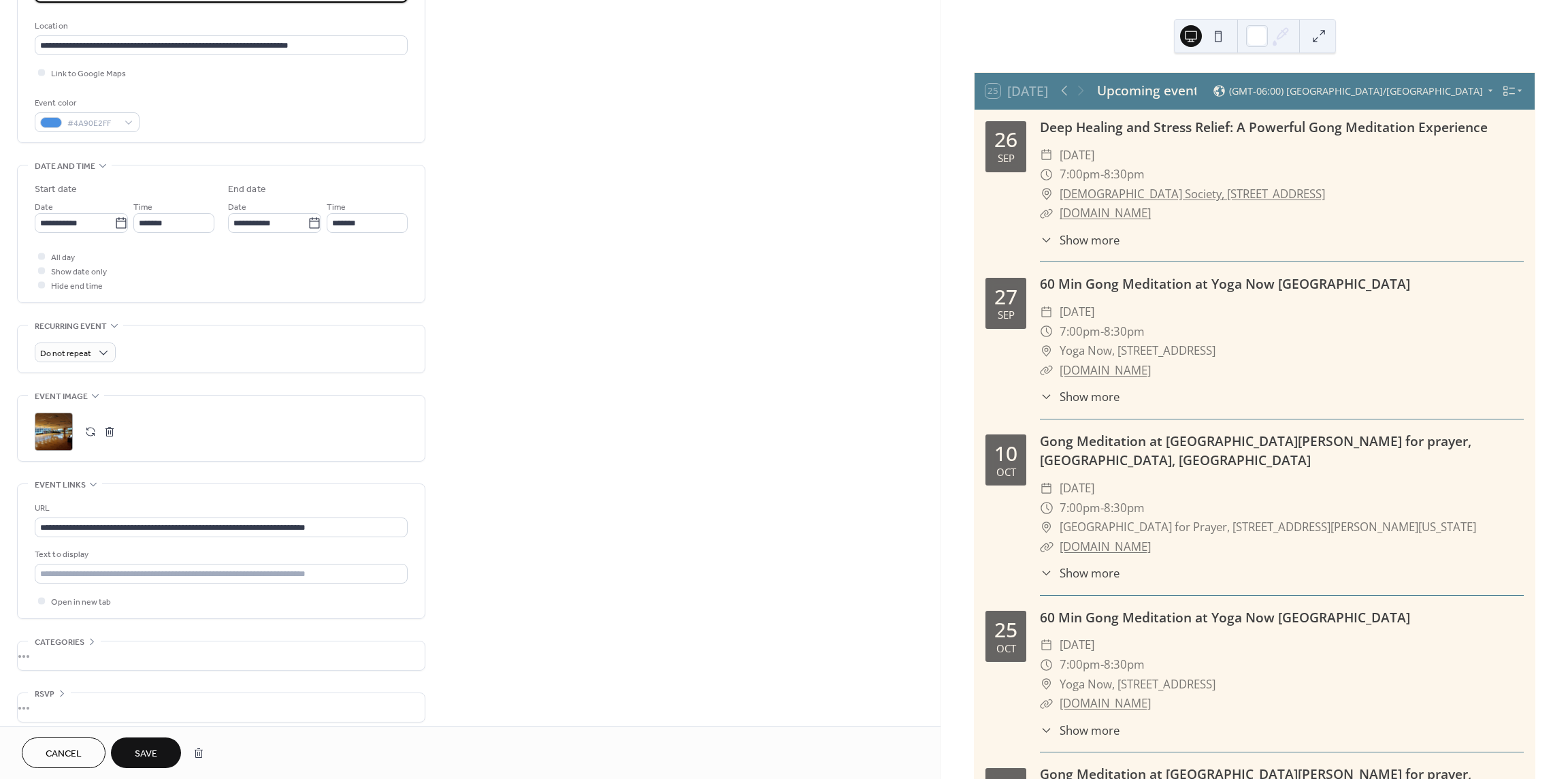
scroll to position [286, 0]
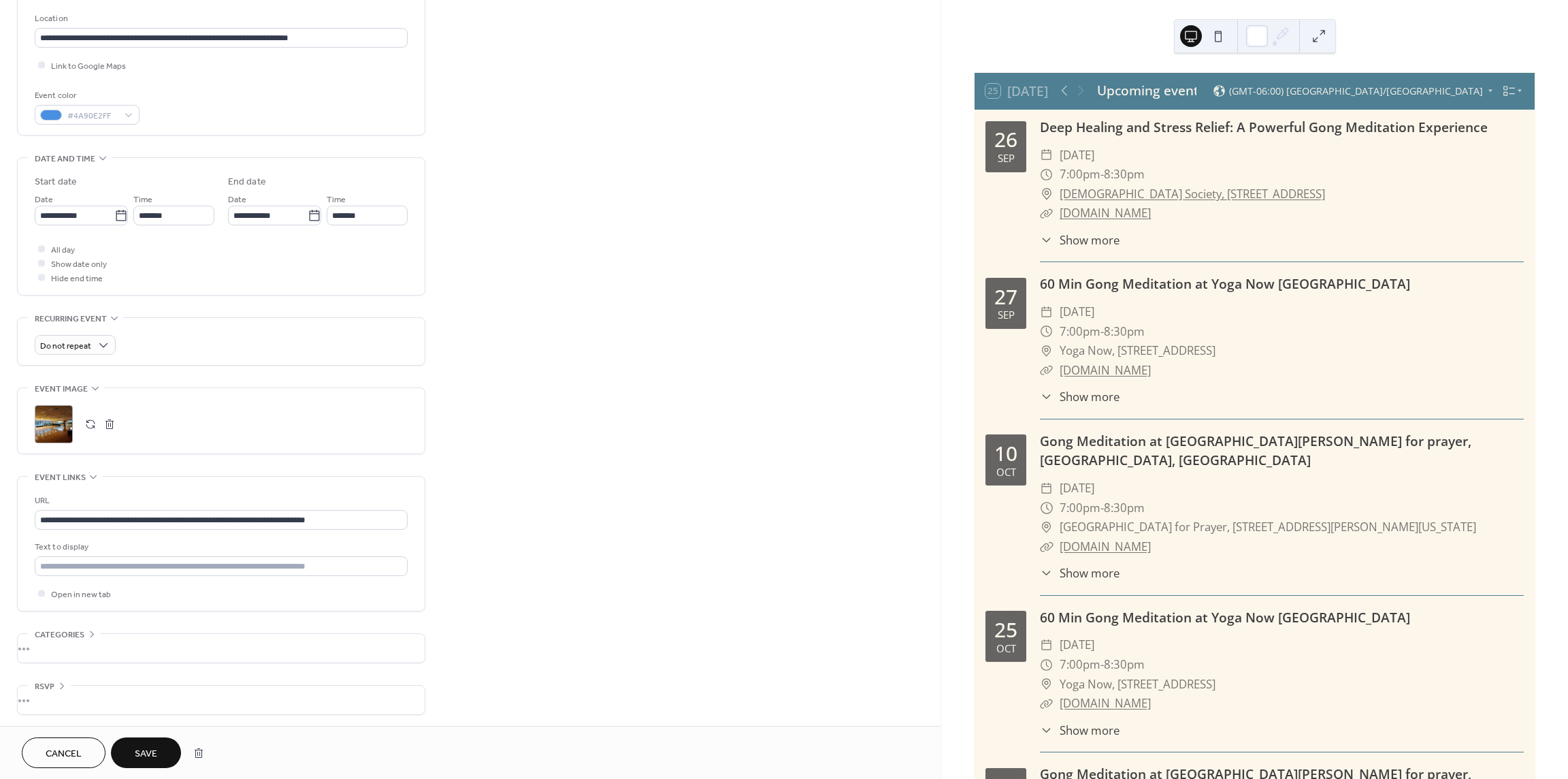
type textarea "**********"
click at [138, 751] on span "Save" at bounding box center [146, 754] width 23 height 15
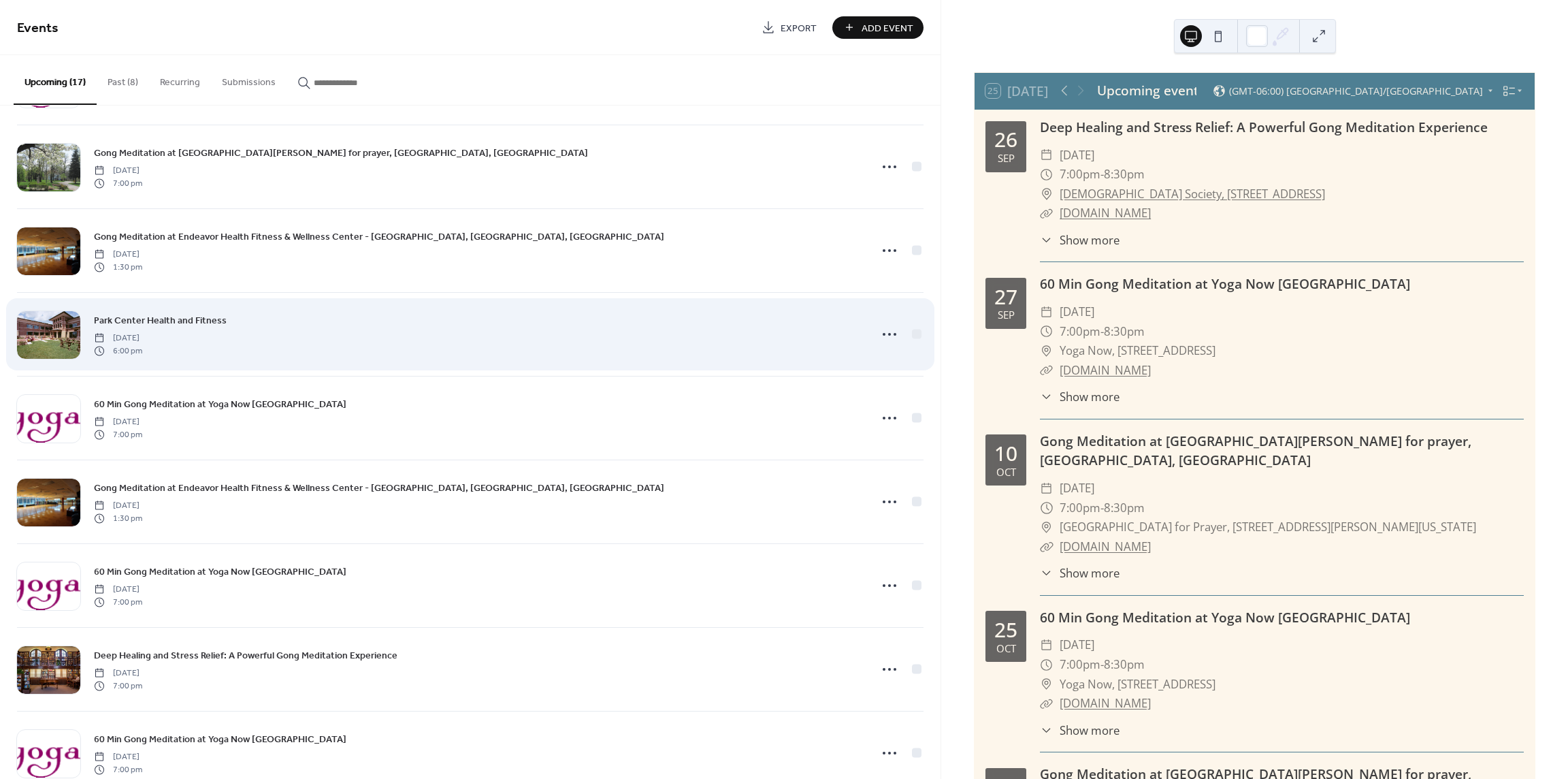
scroll to position [341, 0]
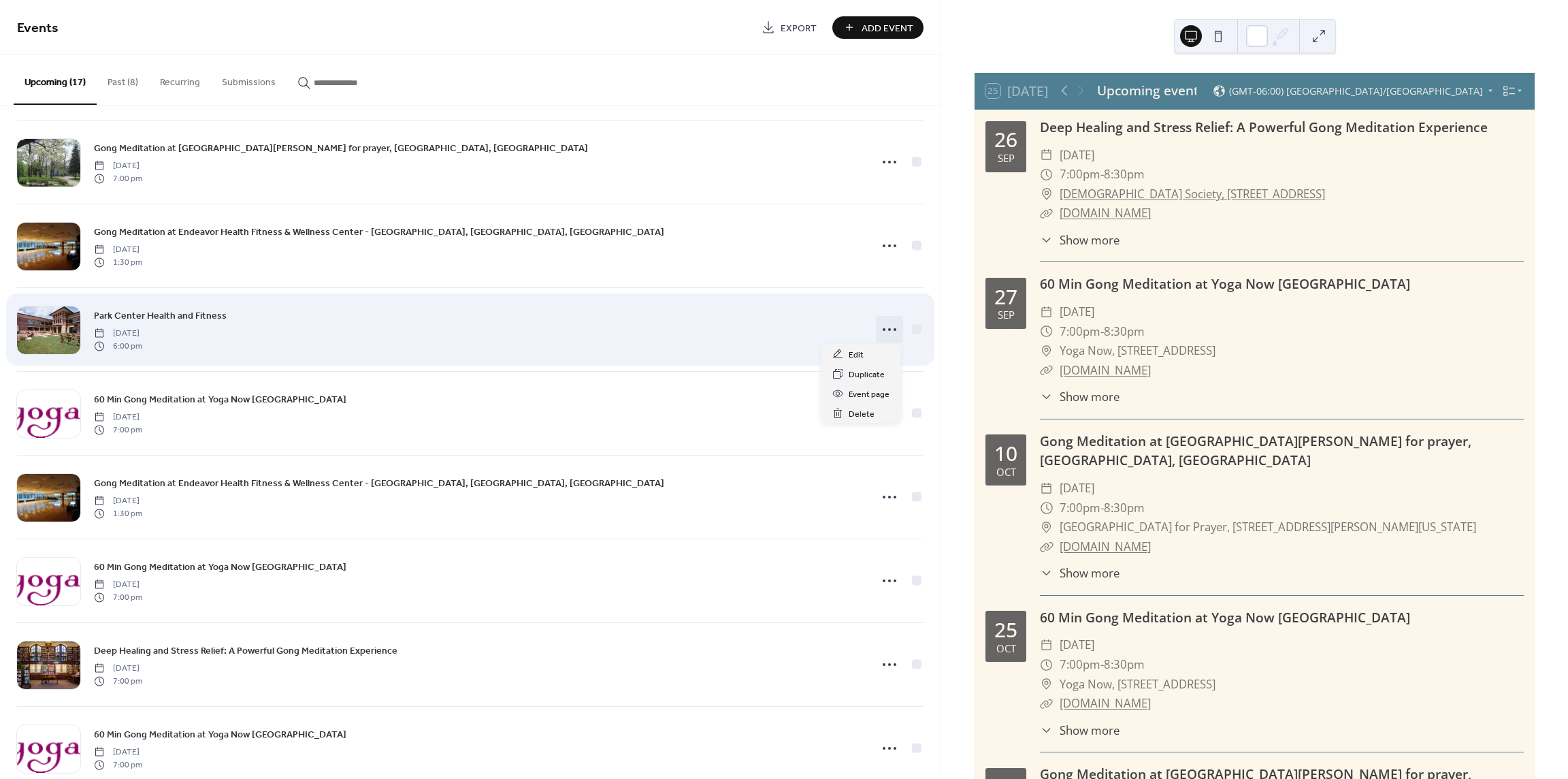
click at [880, 322] on icon at bounding box center [890, 329] width 22 height 22
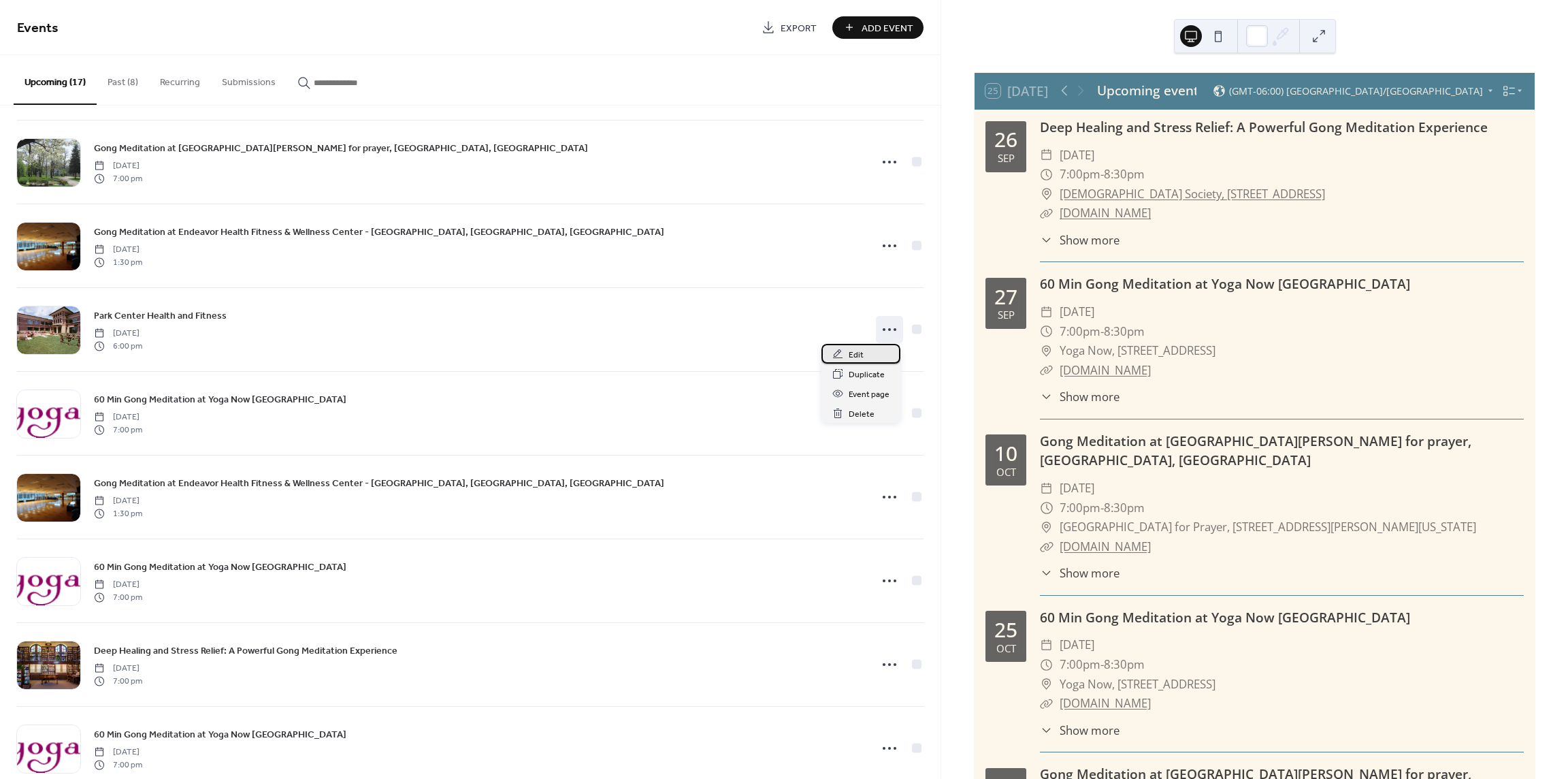
click at [848, 355] on div "Edit" at bounding box center [861, 354] width 79 height 19
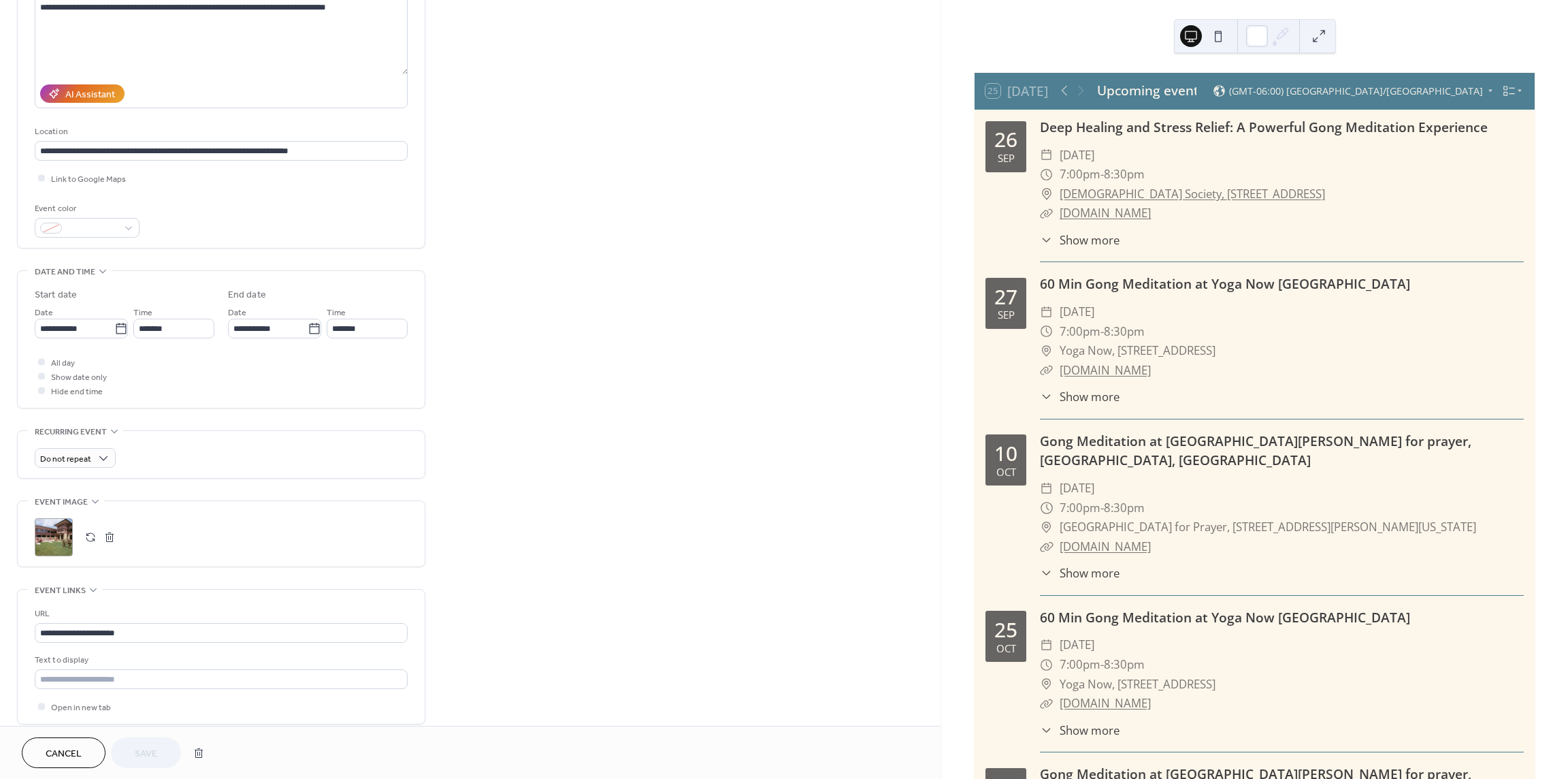
scroll to position [286, 0]
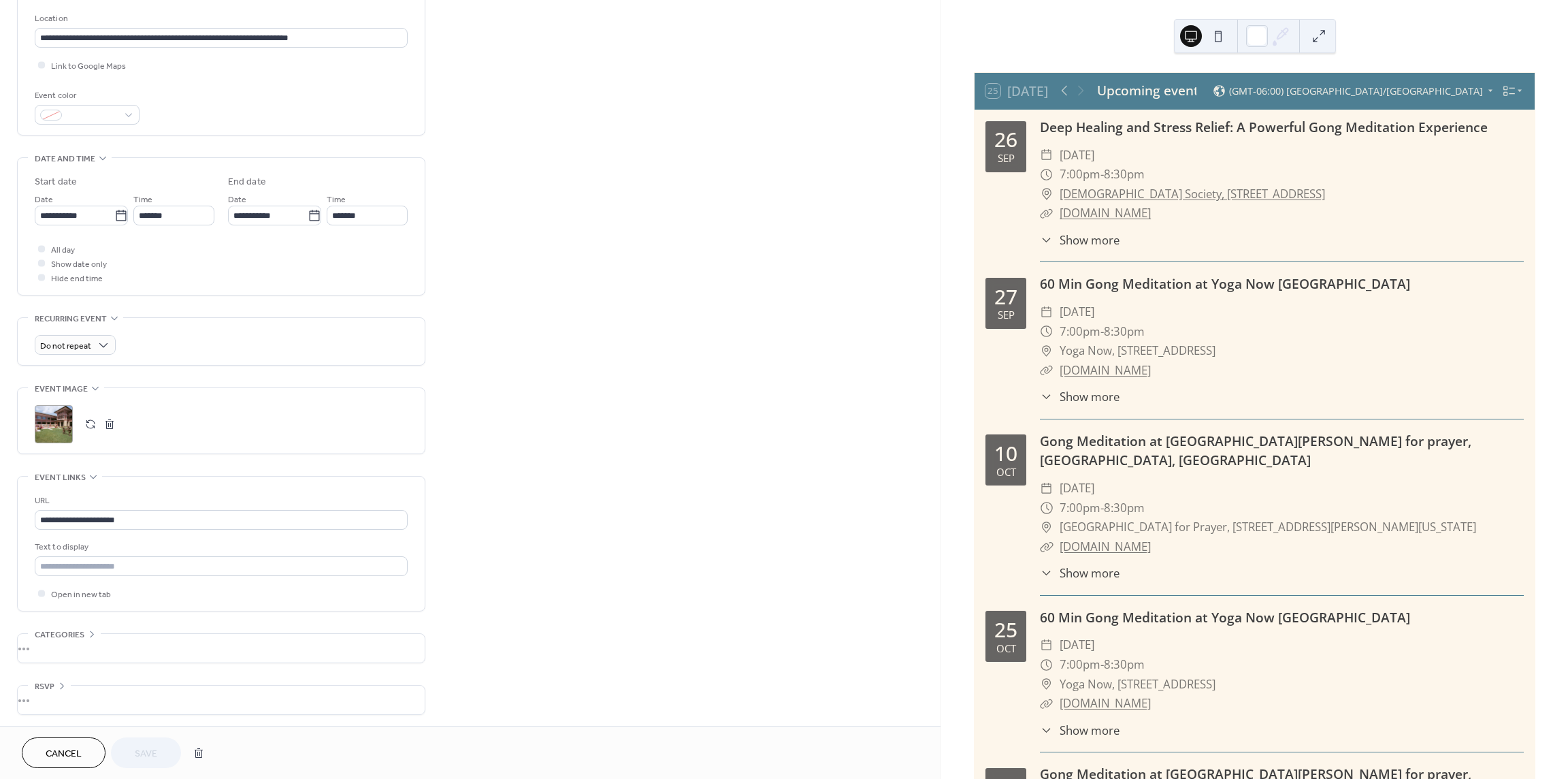
click at [66, 764] on button "Cancel" at bounding box center [64, 752] width 84 height 31
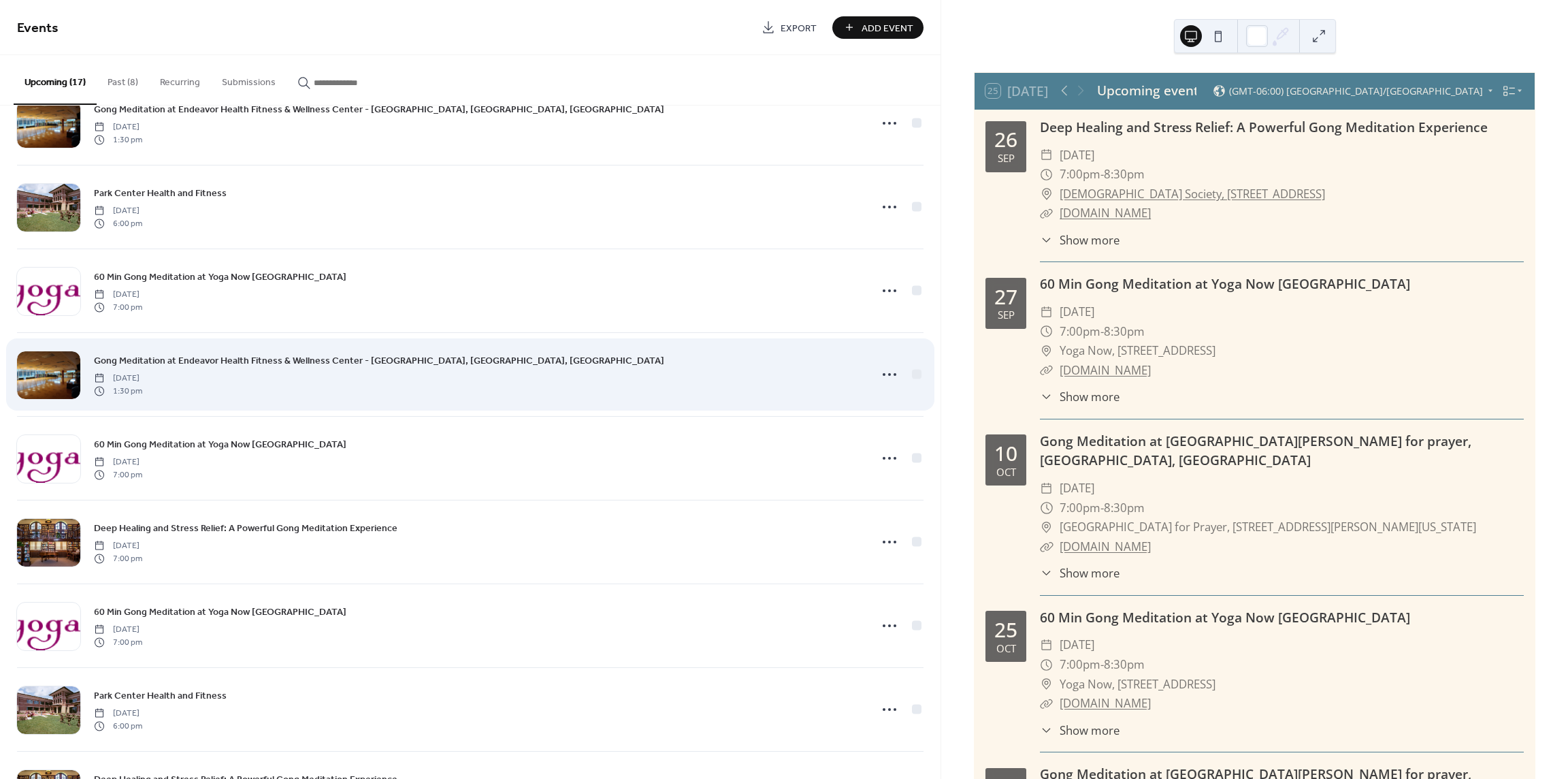
scroll to position [476, 0]
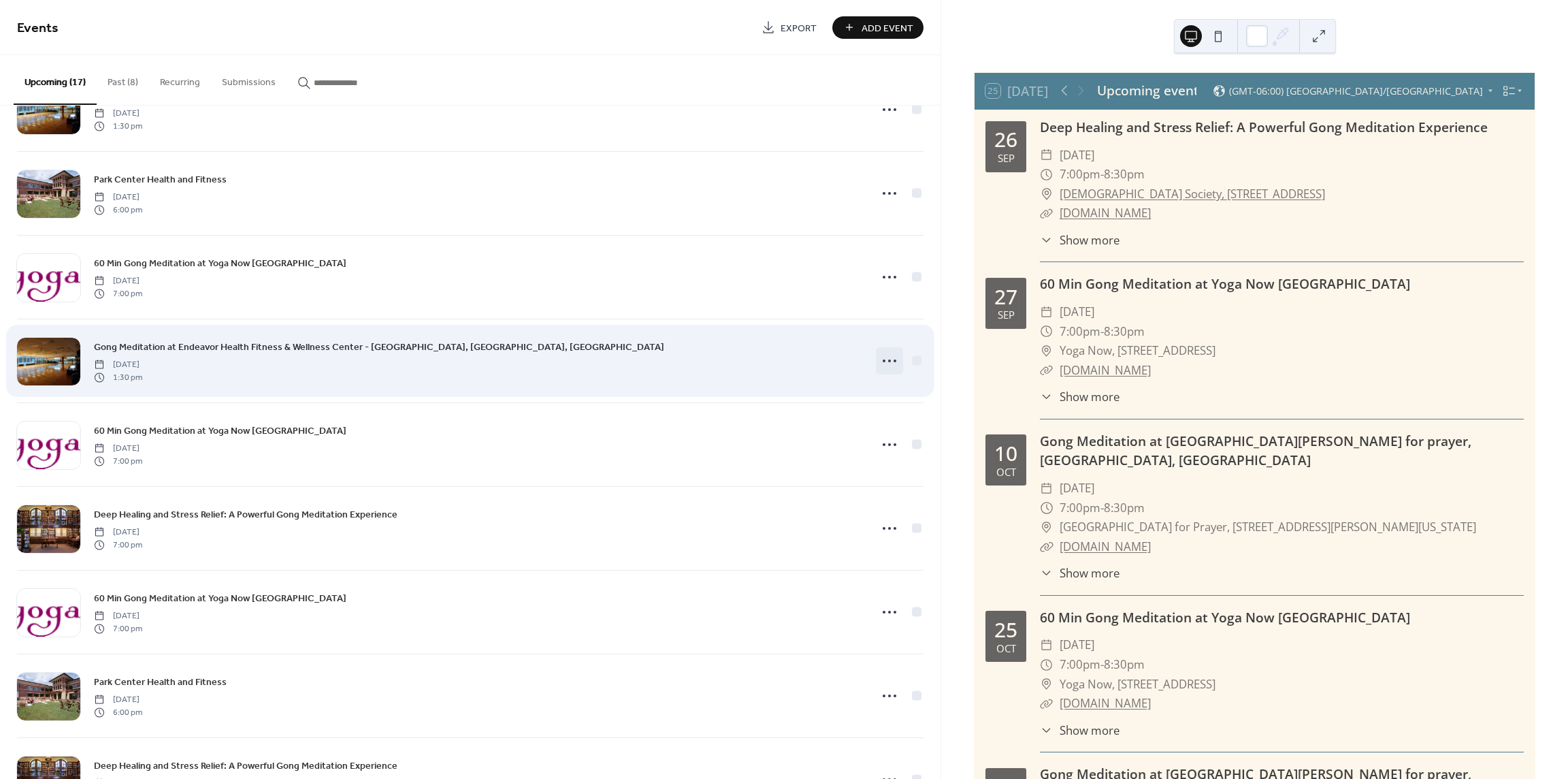
click at [888, 359] on circle at bounding box center [889, 360] width 2 height 2
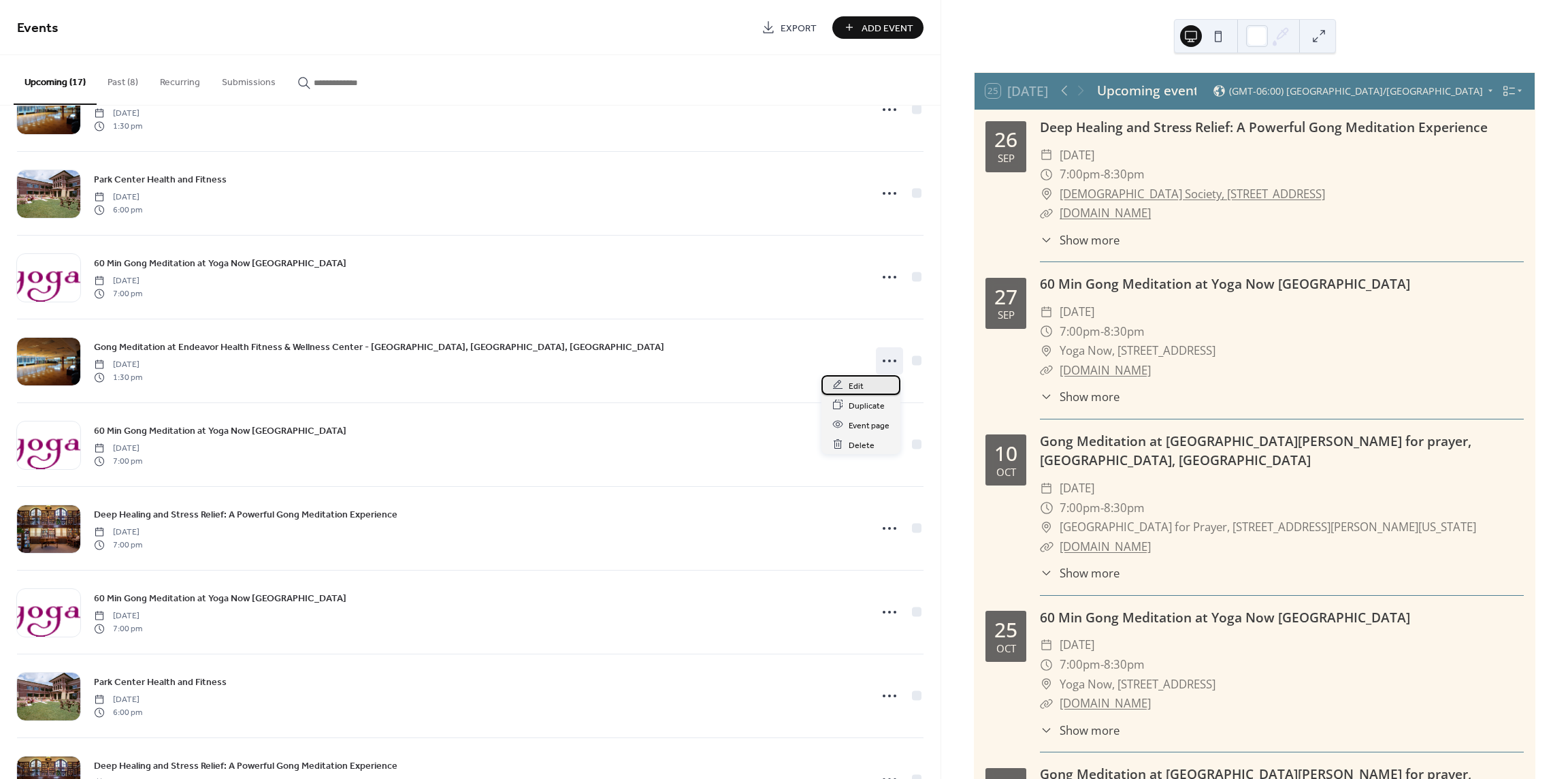
click at [857, 382] on span "Edit" at bounding box center [856, 386] width 15 height 15
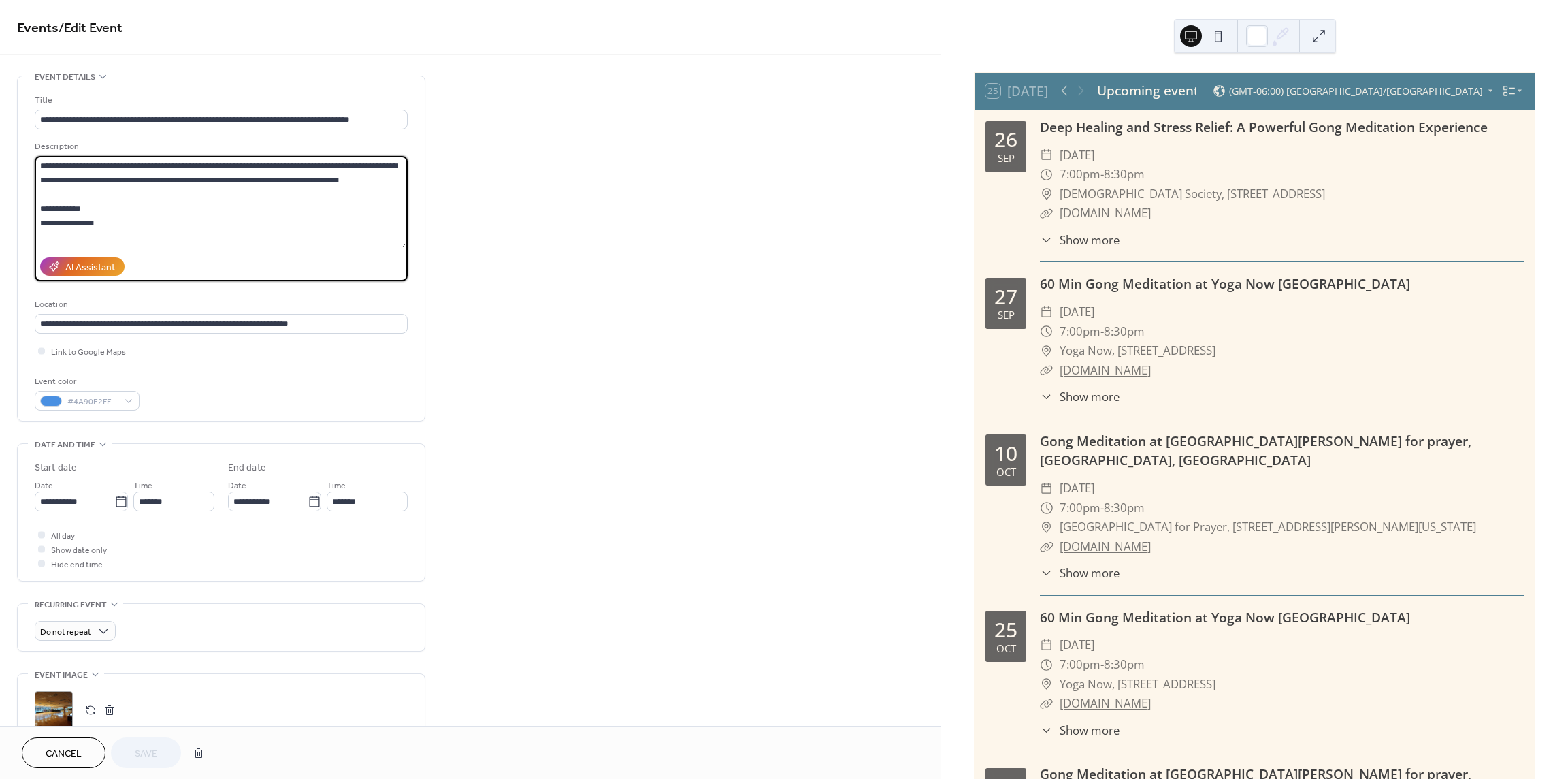
drag, startPoint x: 123, startPoint y: 227, endPoint x: 23, endPoint y: 196, distance: 104.7
click at [23, 196] on div "**********" at bounding box center [221, 248] width 407 height 345
type textarea "**********"
click at [129, 760] on button "Save" at bounding box center [146, 752] width 70 height 31
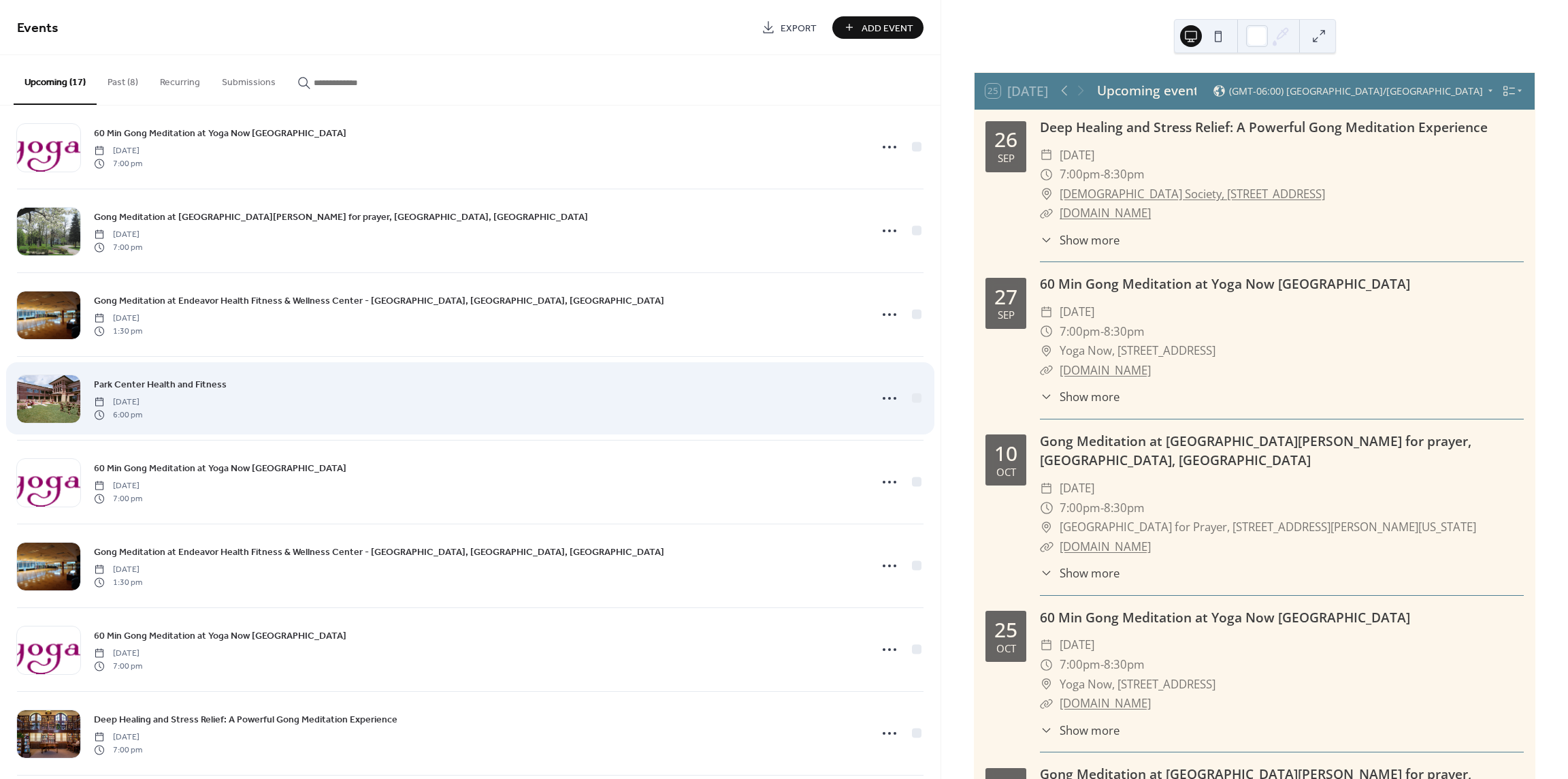
scroll to position [273, 0]
click at [883, 396] on circle at bounding box center [884, 397] width 2 height 2
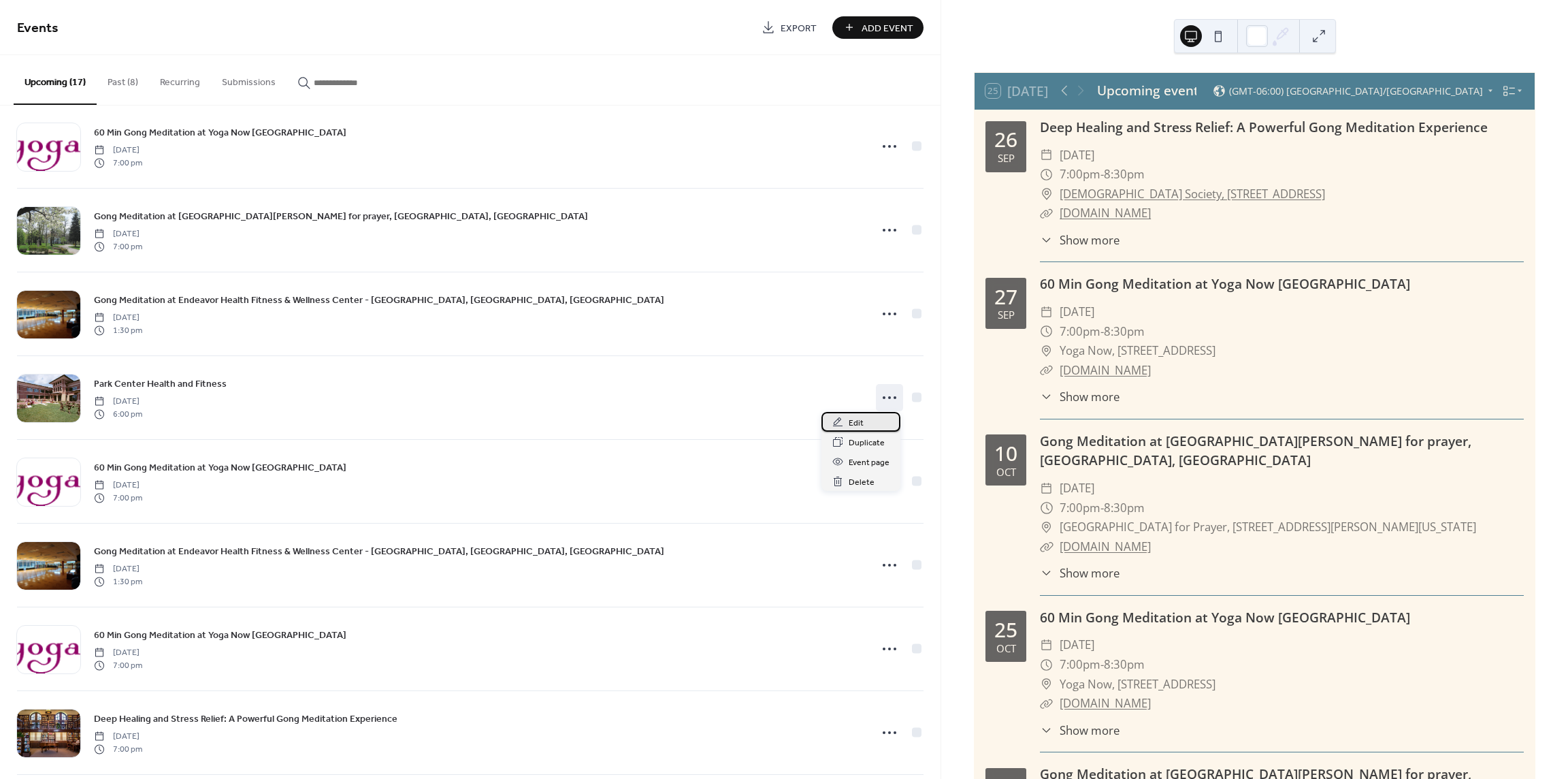
click at [849, 421] on span "Edit" at bounding box center [856, 423] width 15 height 15
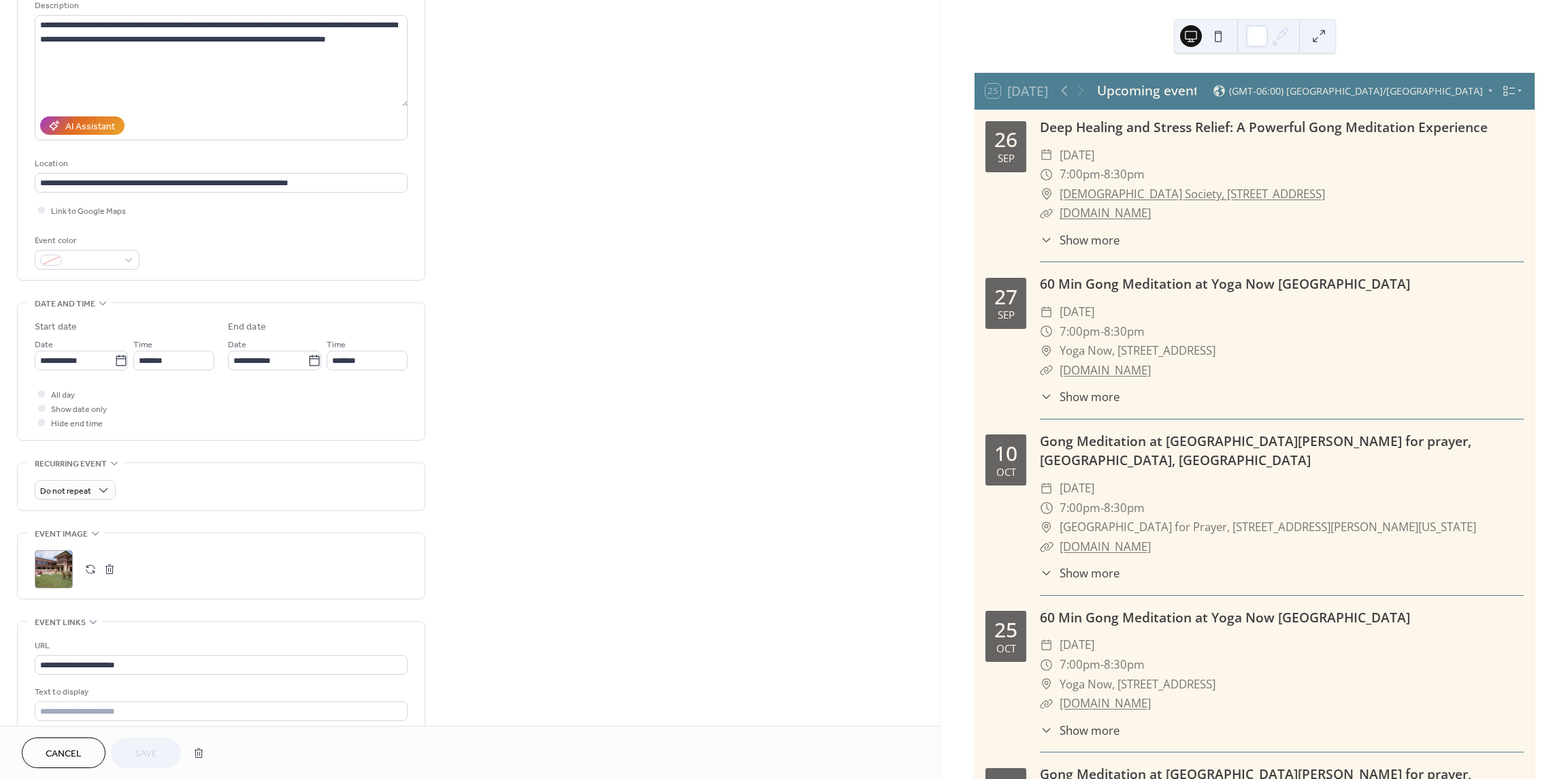
scroll to position [286, 0]
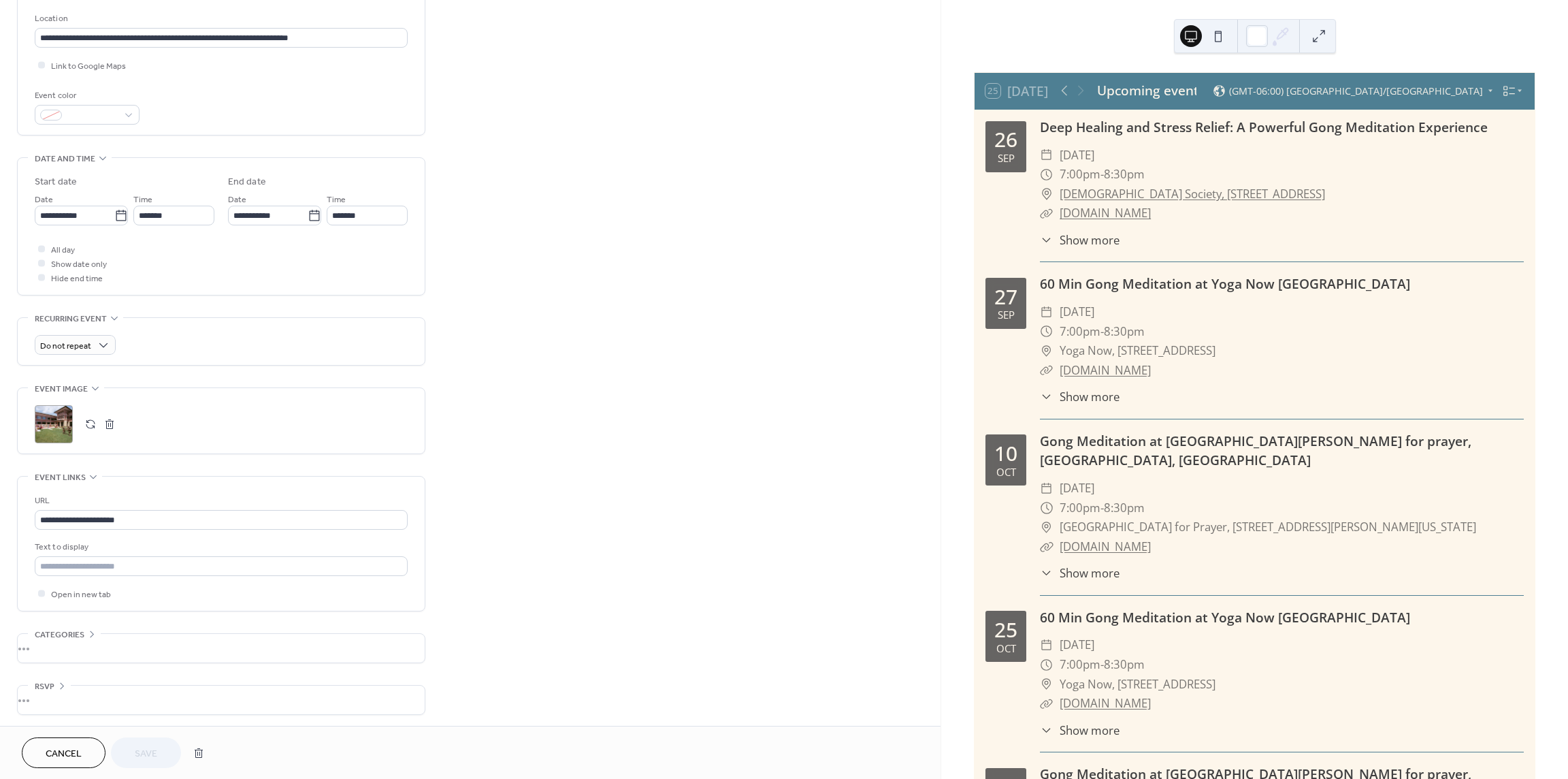
click at [78, 754] on span "Cancel" at bounding box center [63, 754] width 36 height 15
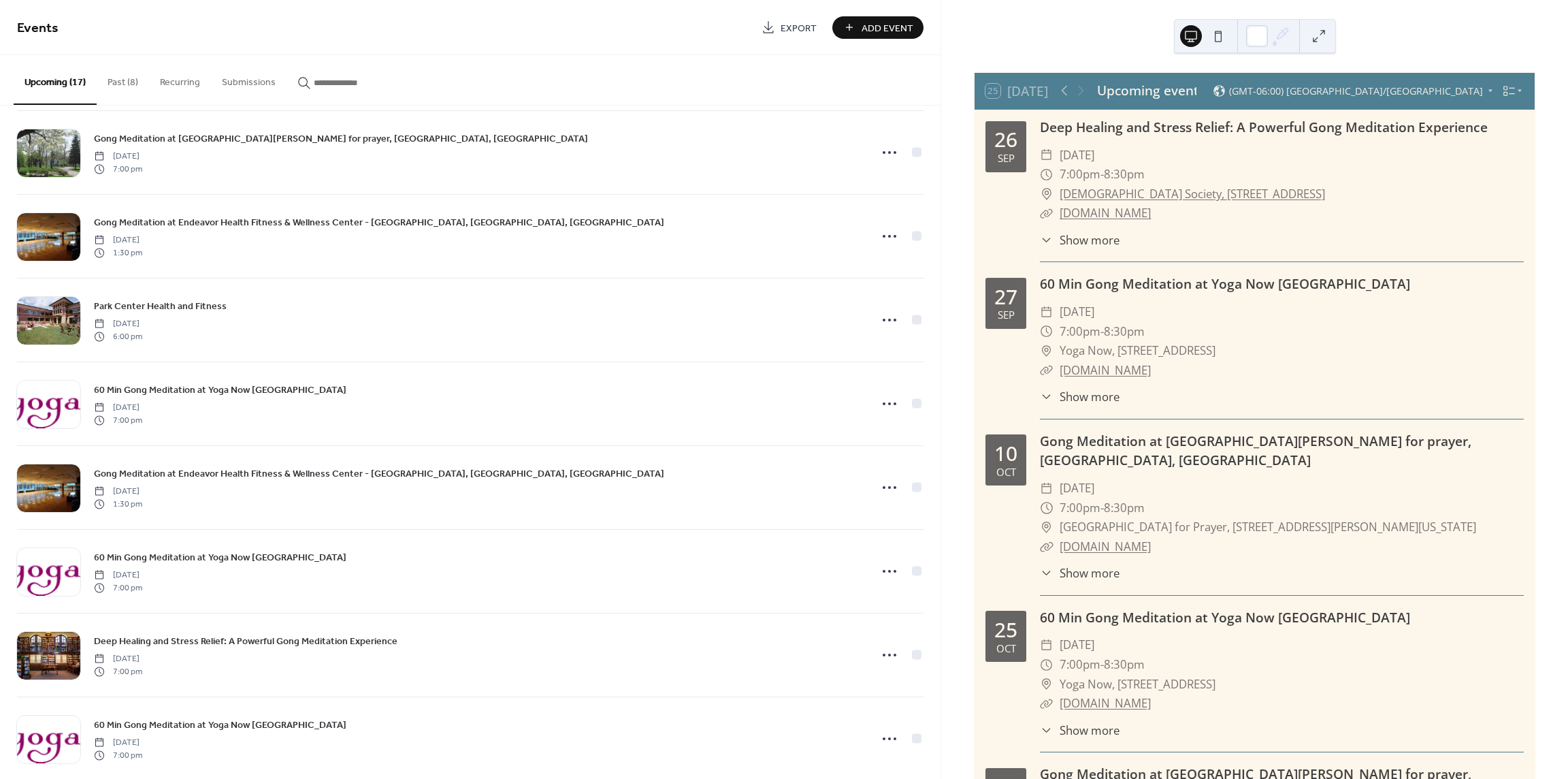
scroll to position [409, 0]
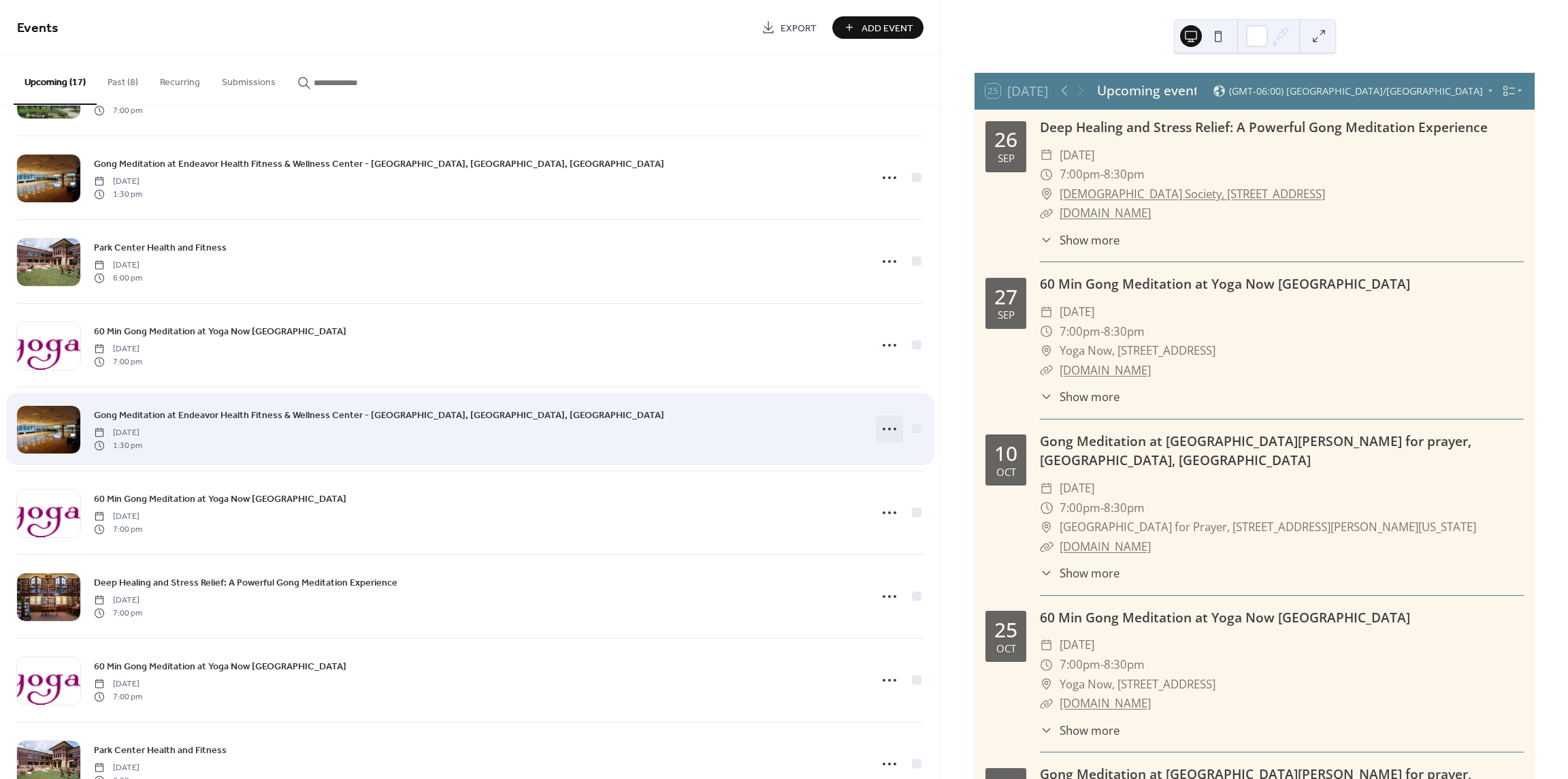
click at [883, 428] on circle at bounding box center [884, 429] width 2 height 2
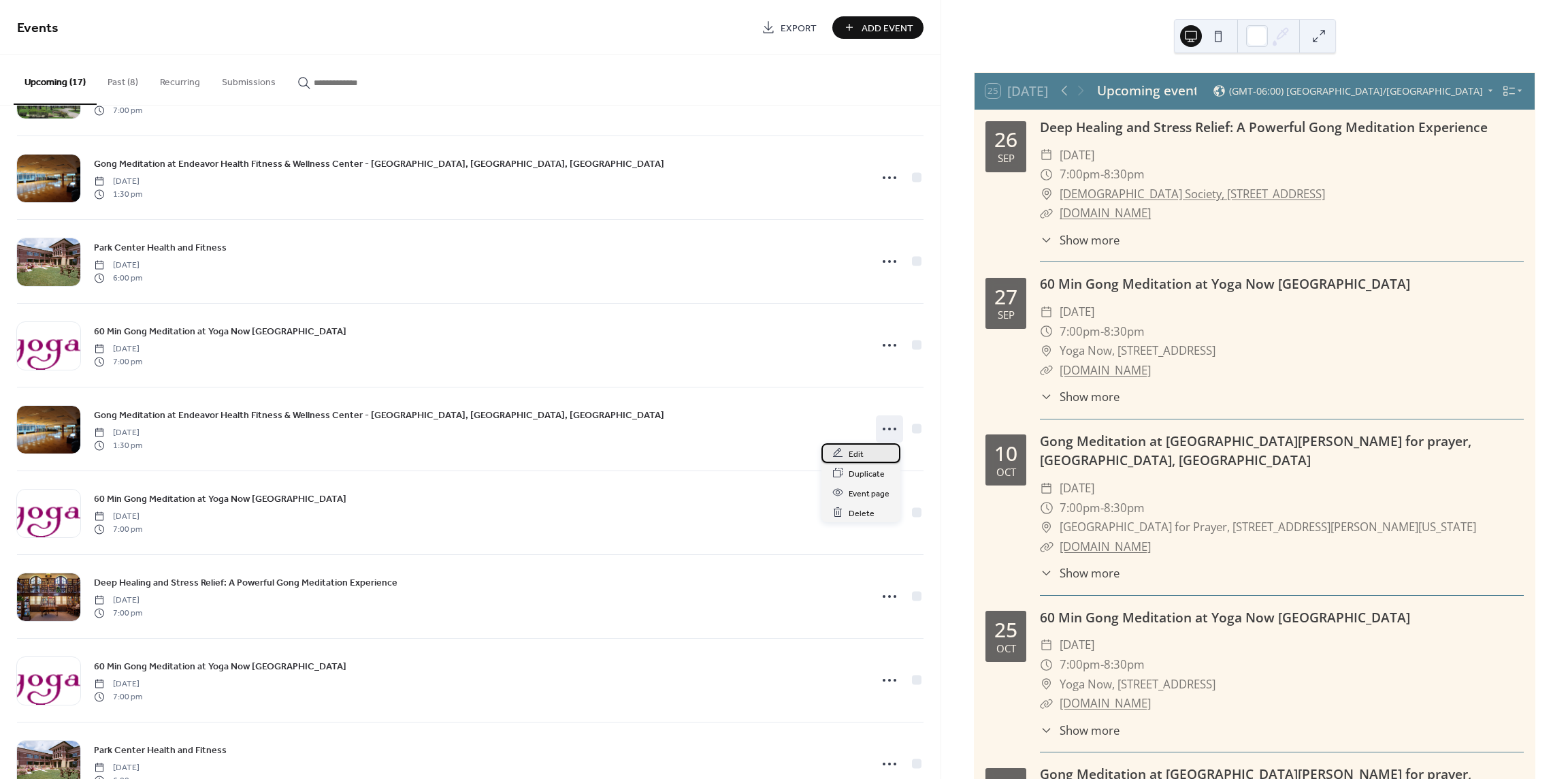
click at [850, 457] on span "Edit" at bounding box center [856, 454] width 15 height 15
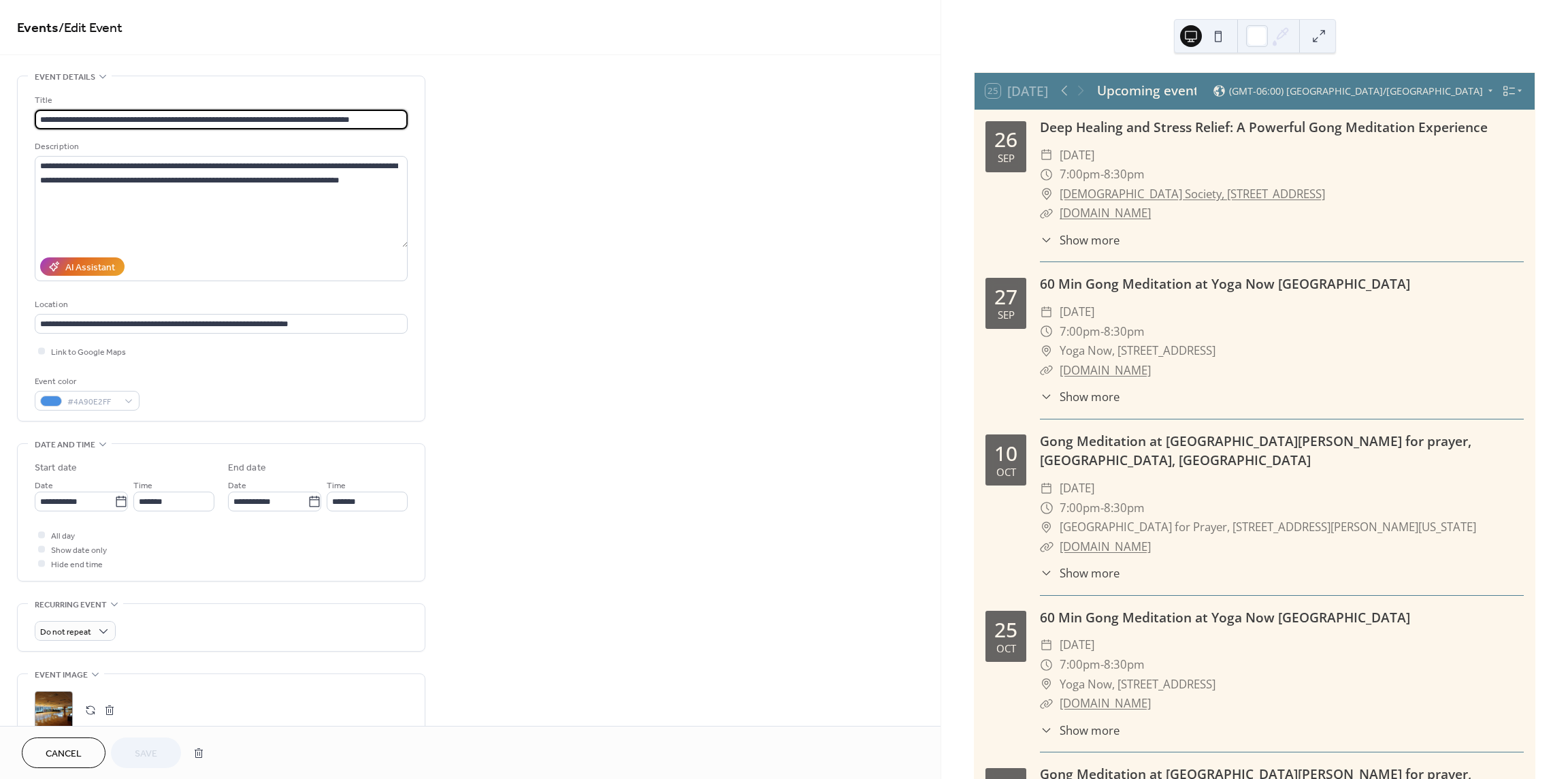
scroll to position [286, 0]
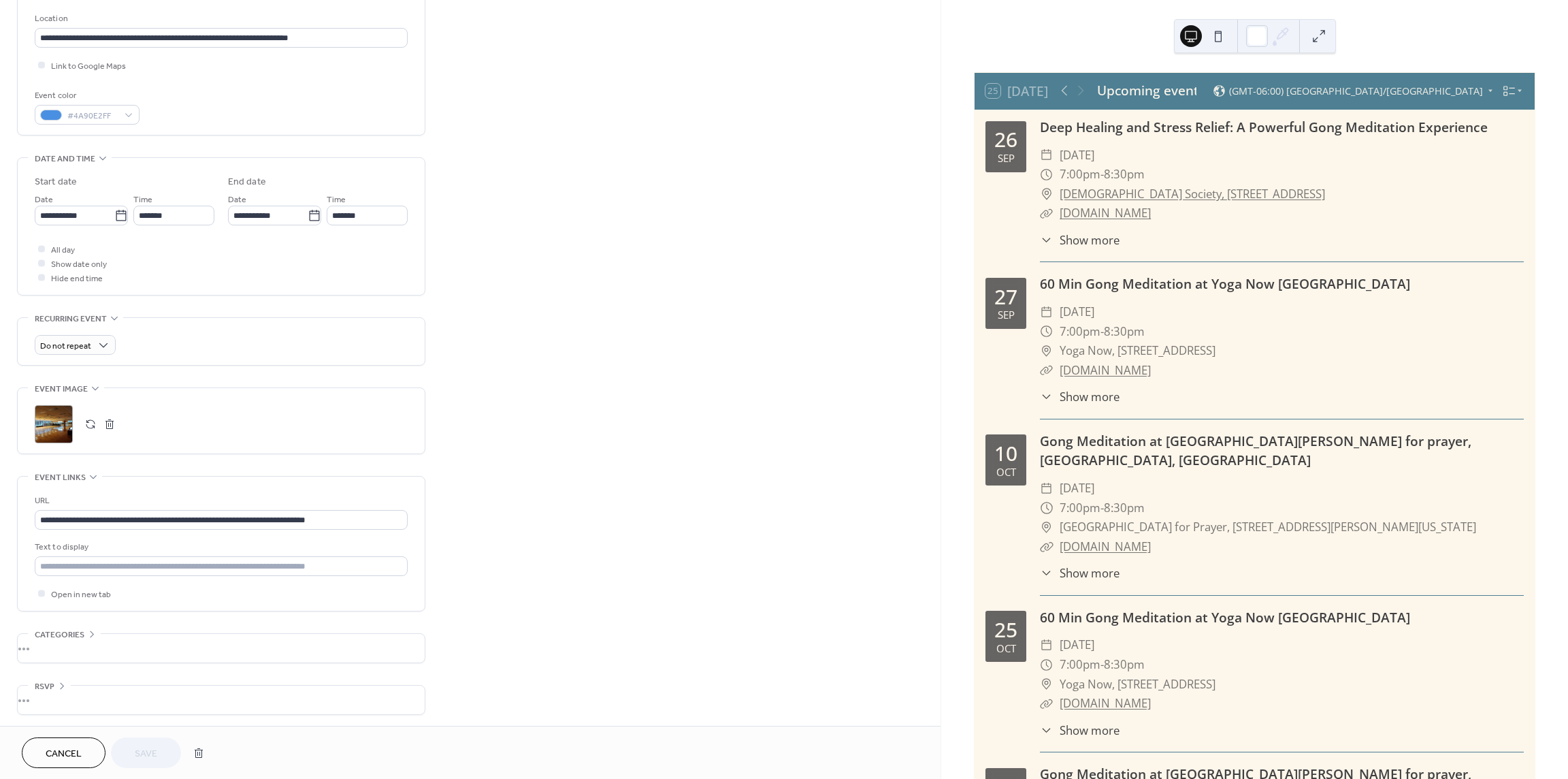
click at [72, 750] on span "Cancel" at bounding box center [63, 754] width 36 height 15
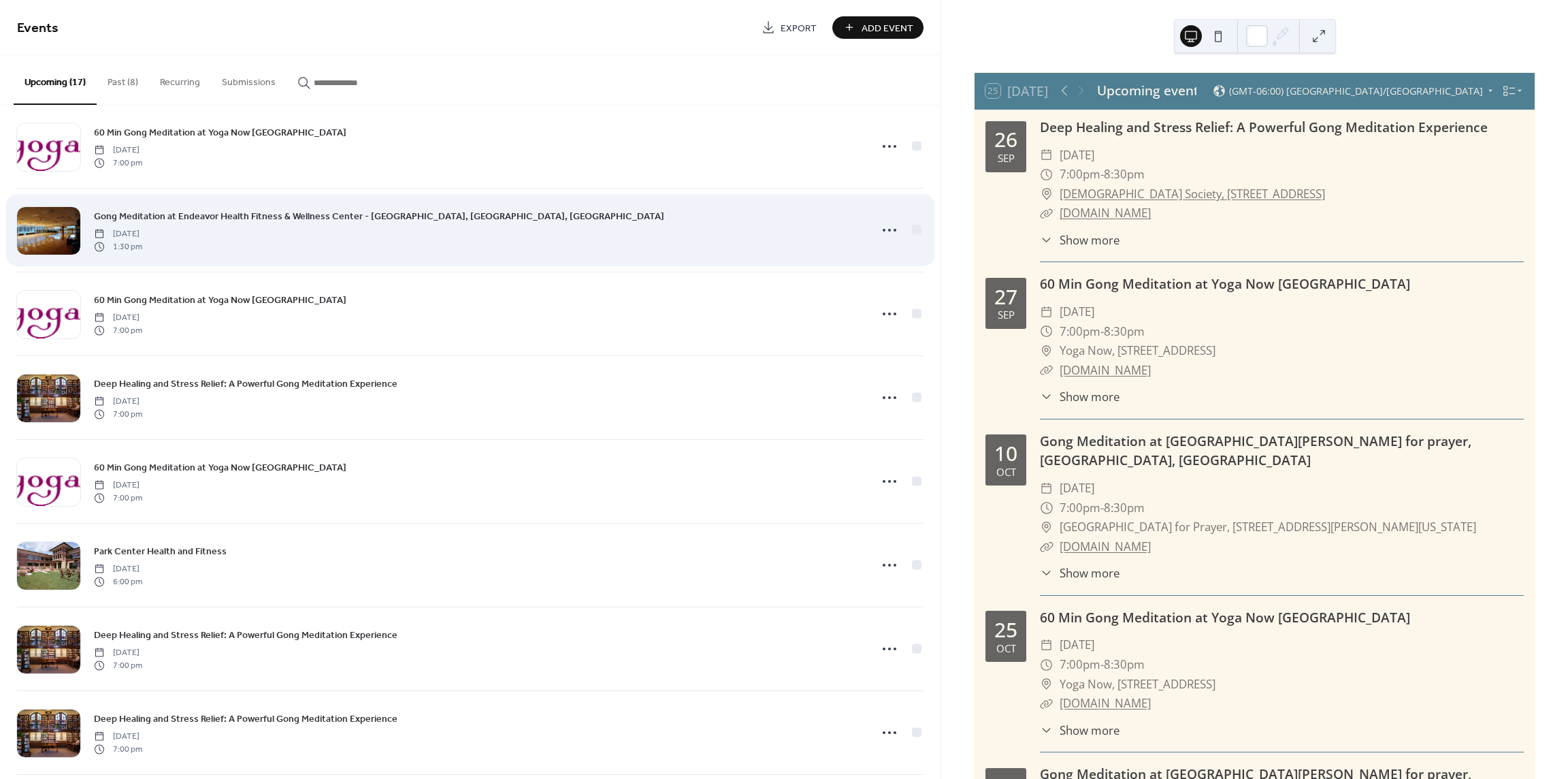
scroll to position [612, 0]
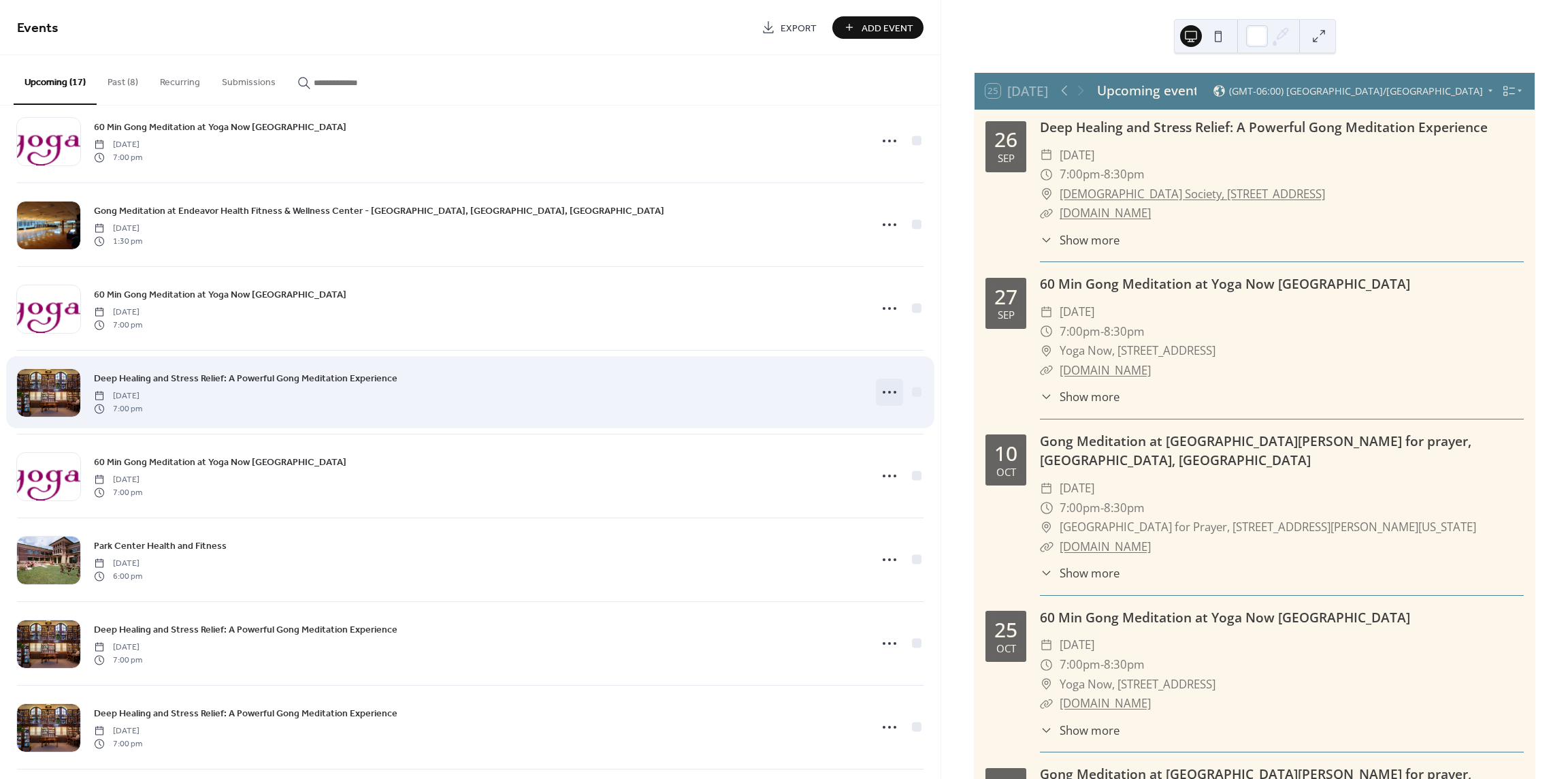
click at [889, 391] on icon at bounding box center [890, 392] width 22 height 22
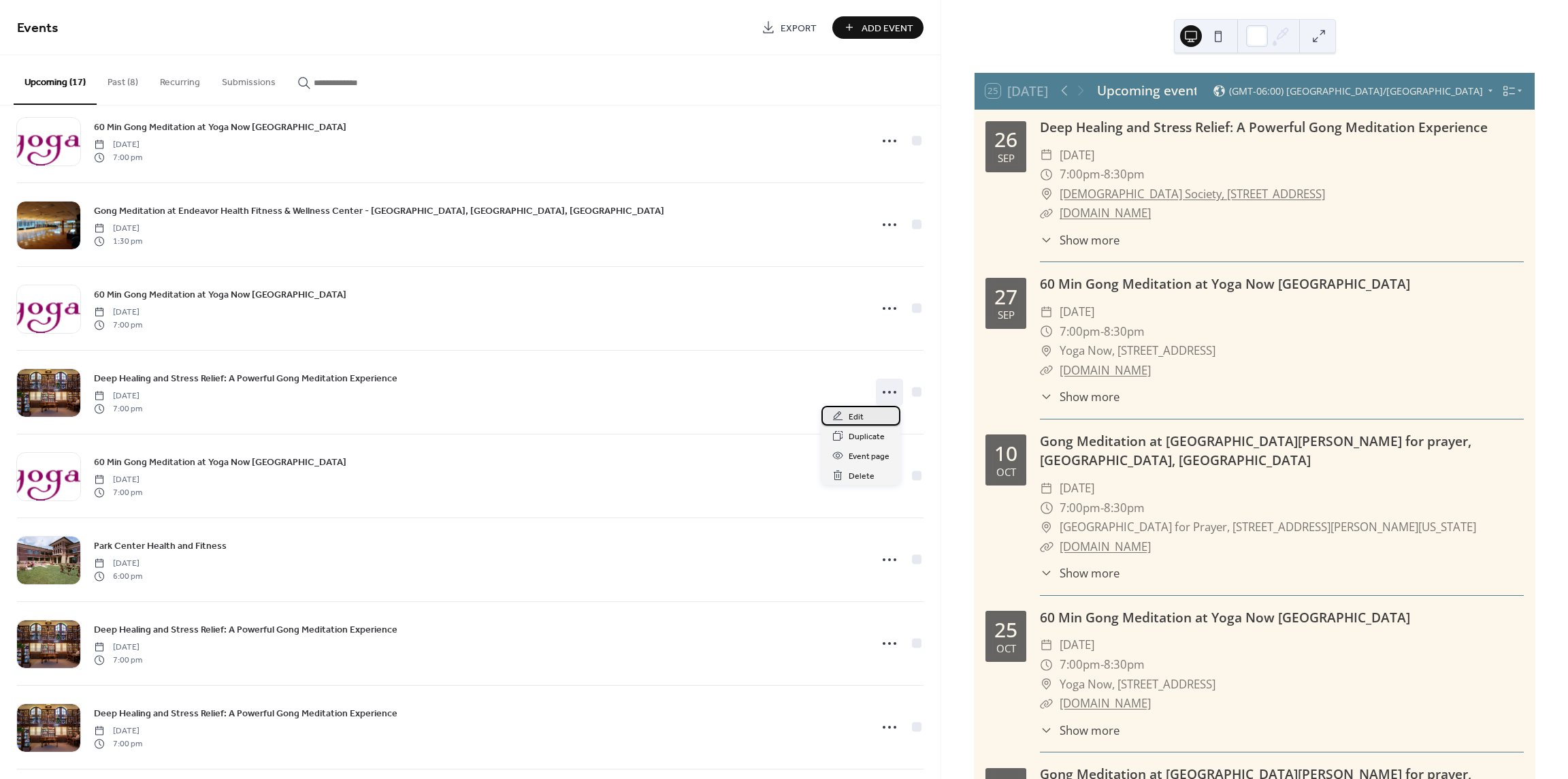
click at [870, 415] on div "Edit" at bounding box center [861, 416] width 79 height 19
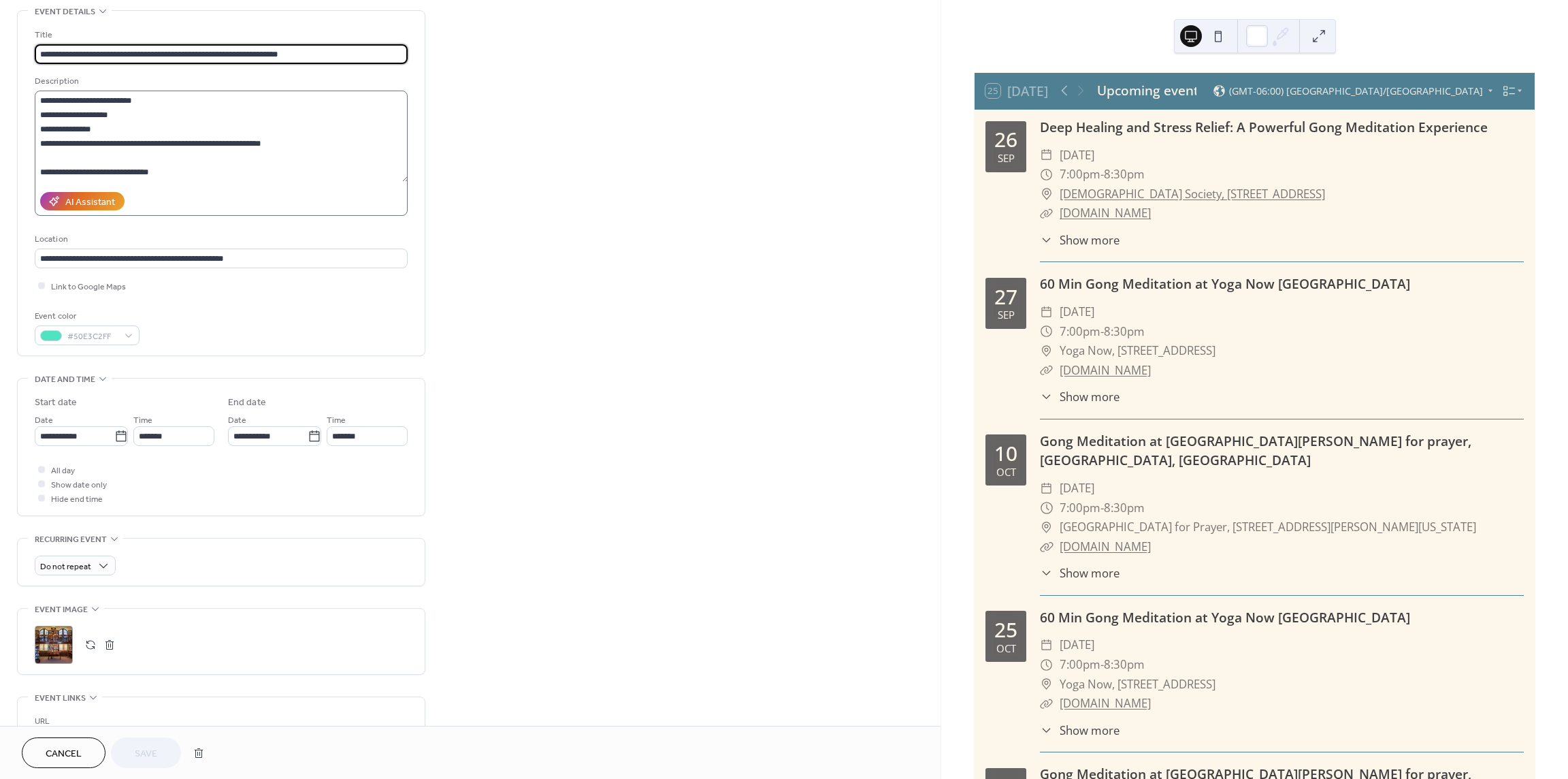
scroll to position [68, 0]
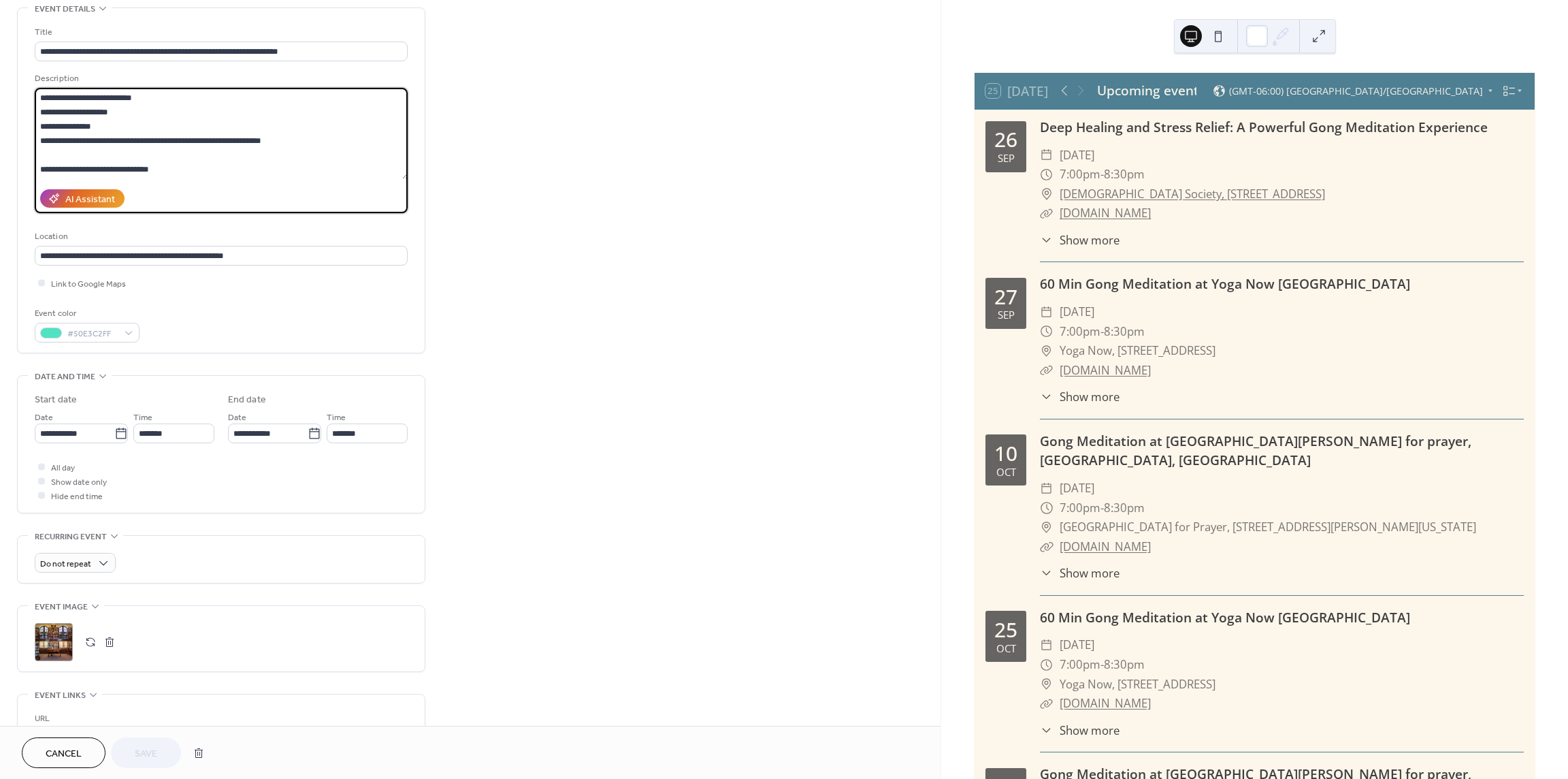
drag, startPoint x: 163, startPoint y: 166, endPoint x: 40, endPoint y: 156, distance: 123.4
click at [40, 156] on textarea "**********" at bounding box center [222, 133] width 374 height 91
type textarea "**********"
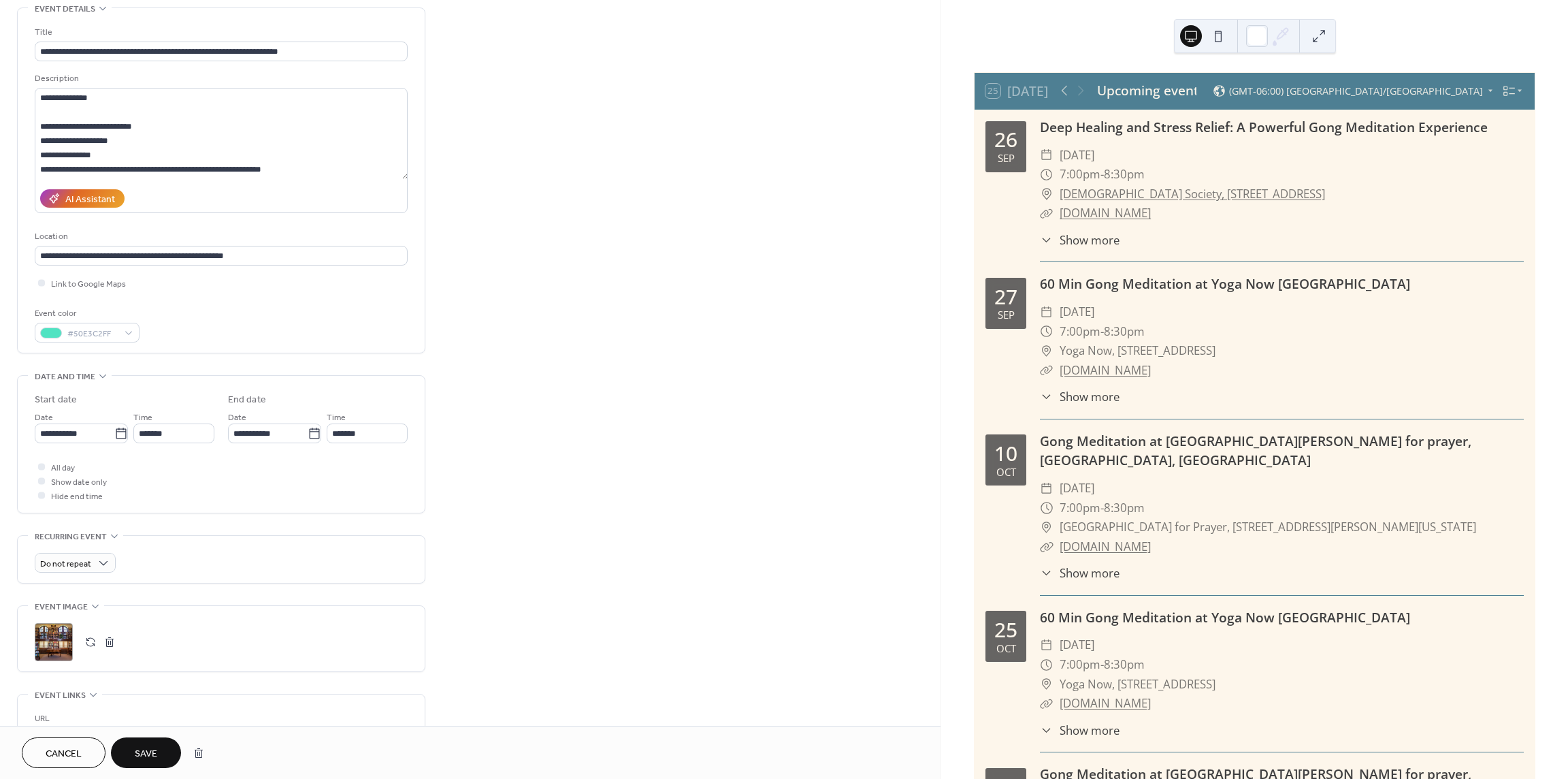
click at [142, 767] on button "Save" at bounding box center [146, 752] width 70 height 31
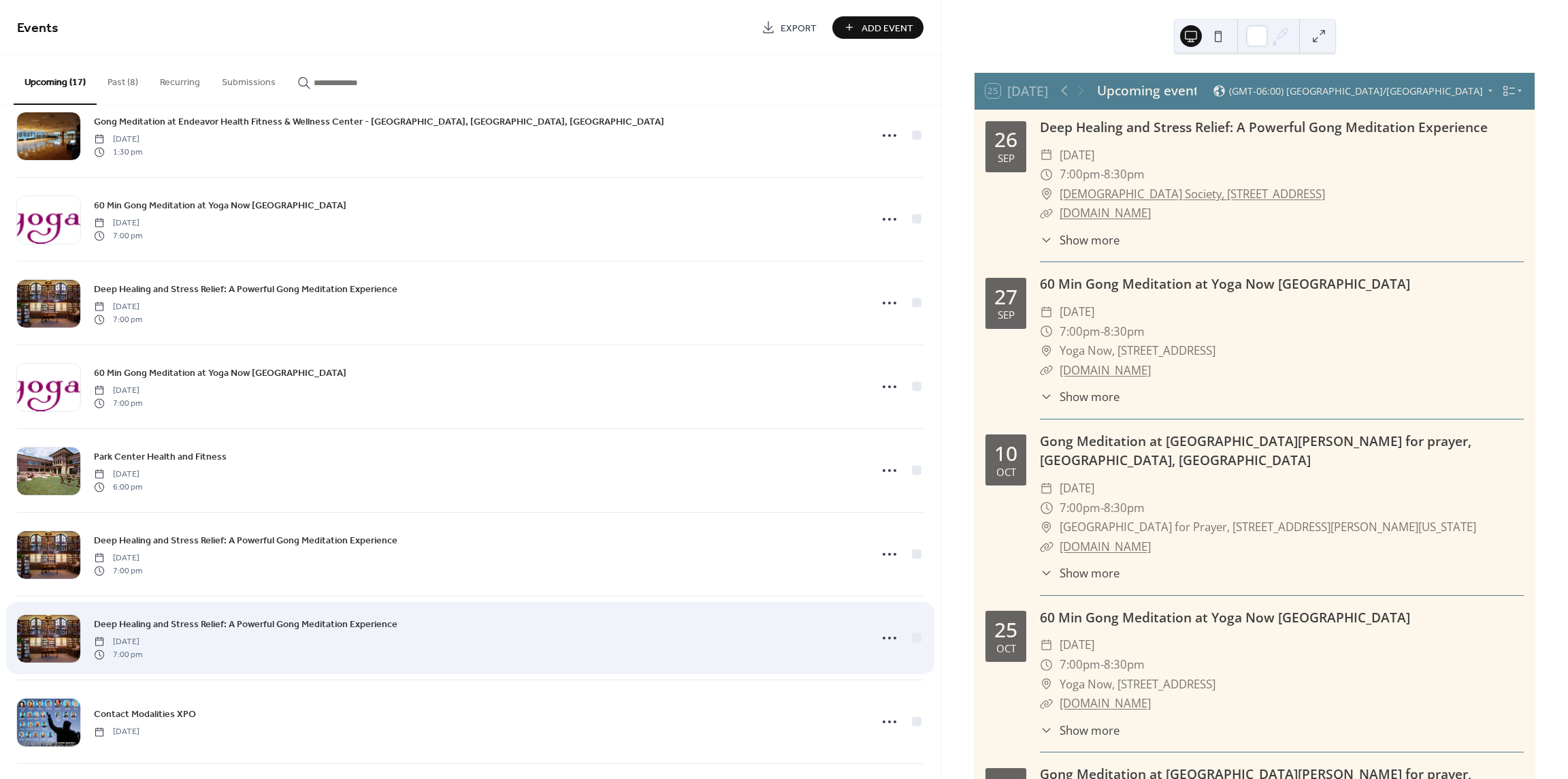
scroll to position [785, 0]
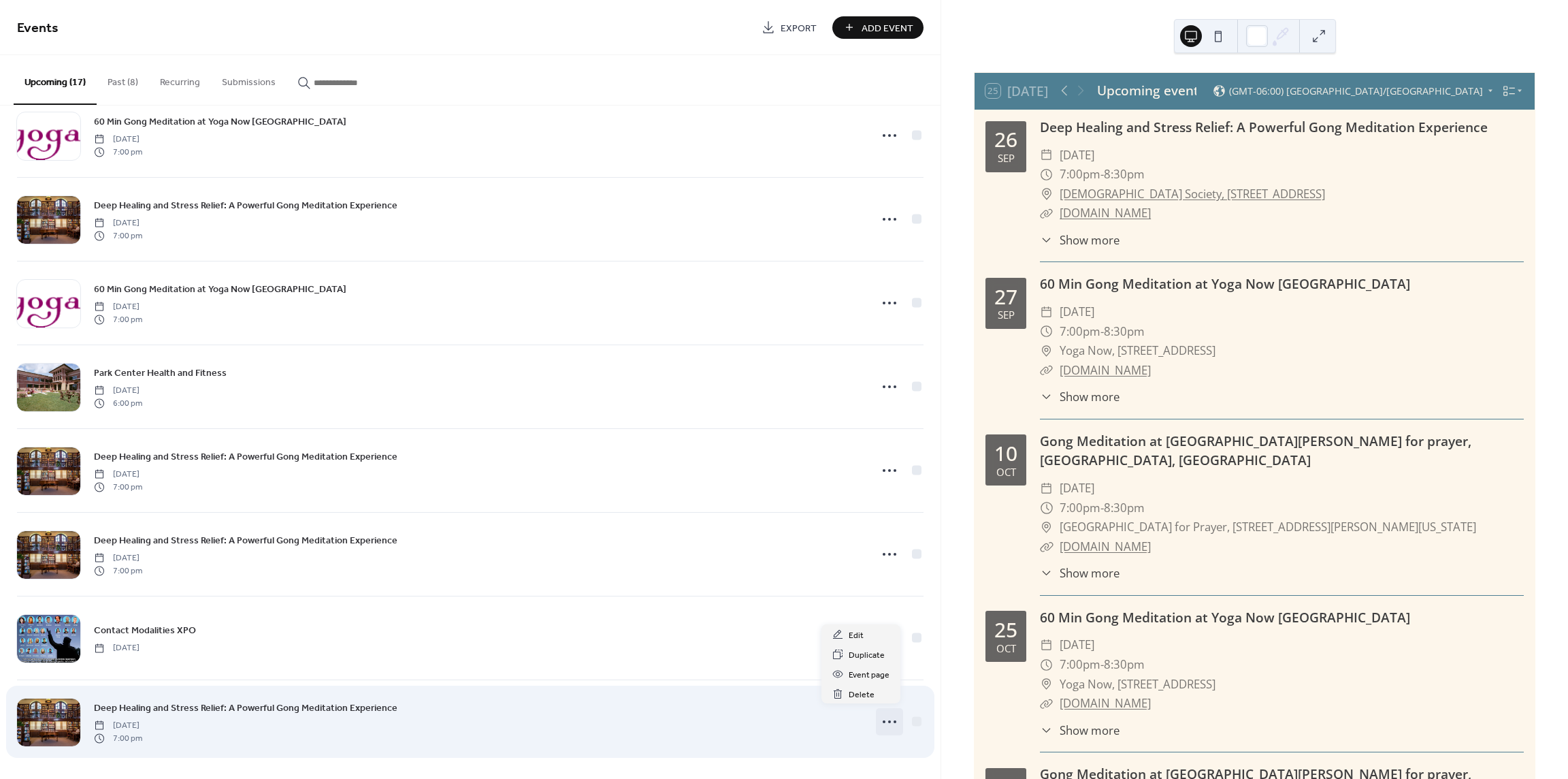
click at [894, 718] on icon at bounding box center [890, 722] width 22 height 22
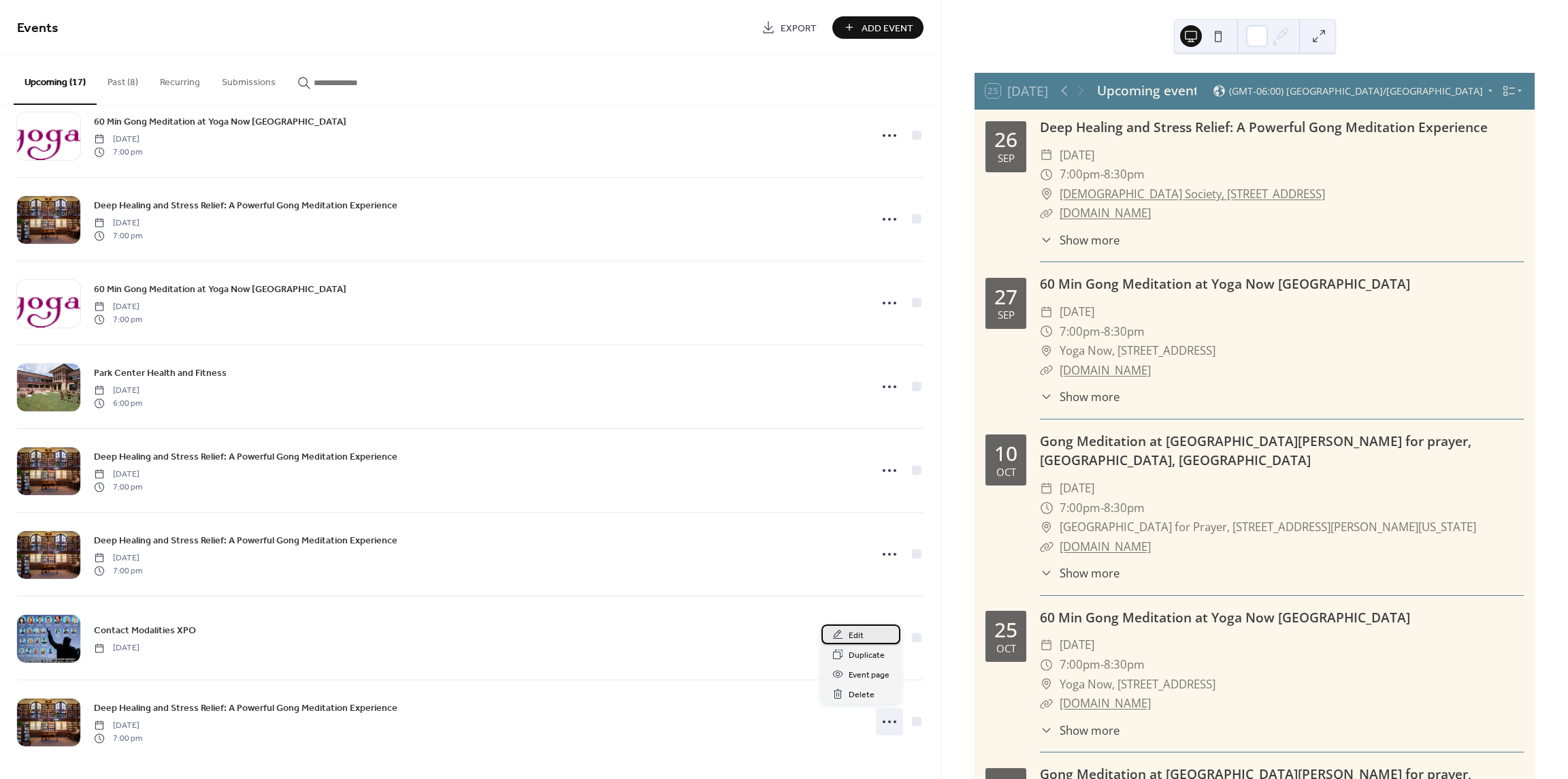
click at [857, 630] on span "Edit" at bounding box center [856, 636] width 15 height 15
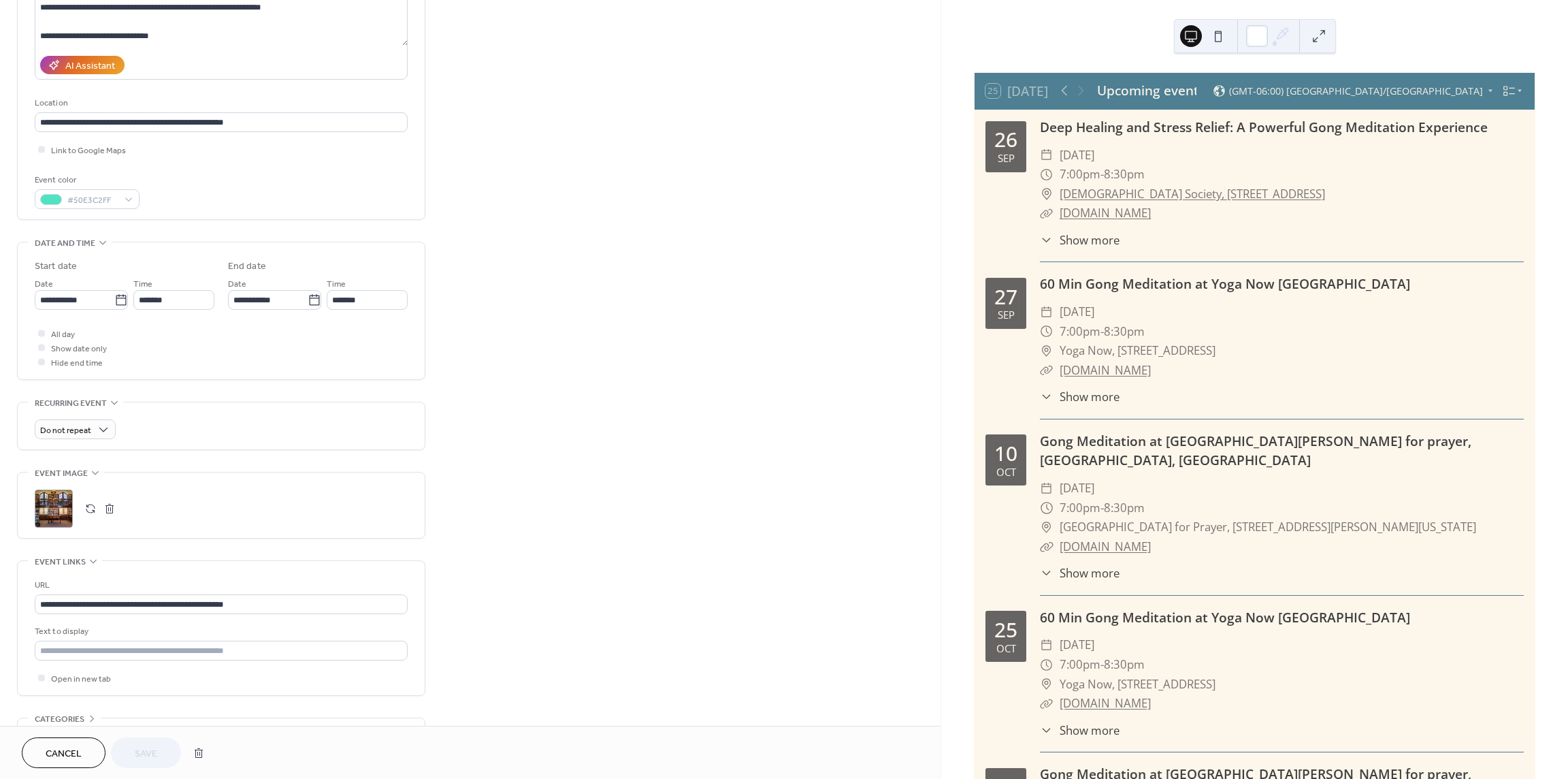
scroll to position [204, 0]
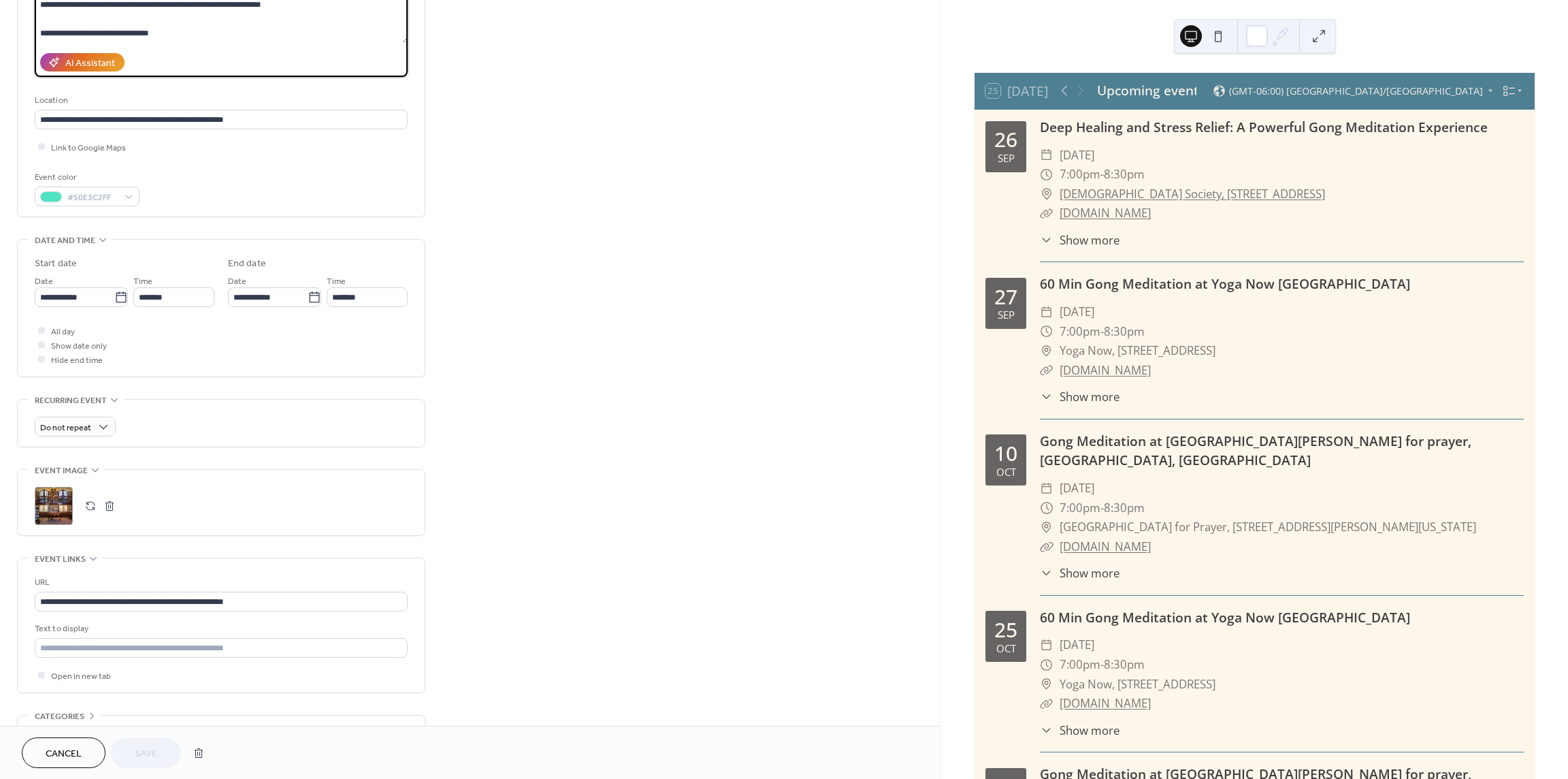
drag, startPoint x: 167, startPoint y: 36, endPoint x: 20, endPoint y: 15, distance: 148.5
click at [18, 15] on div "**********" at bounding box center [221, 44] width 407 height 345
type textarea "**********"
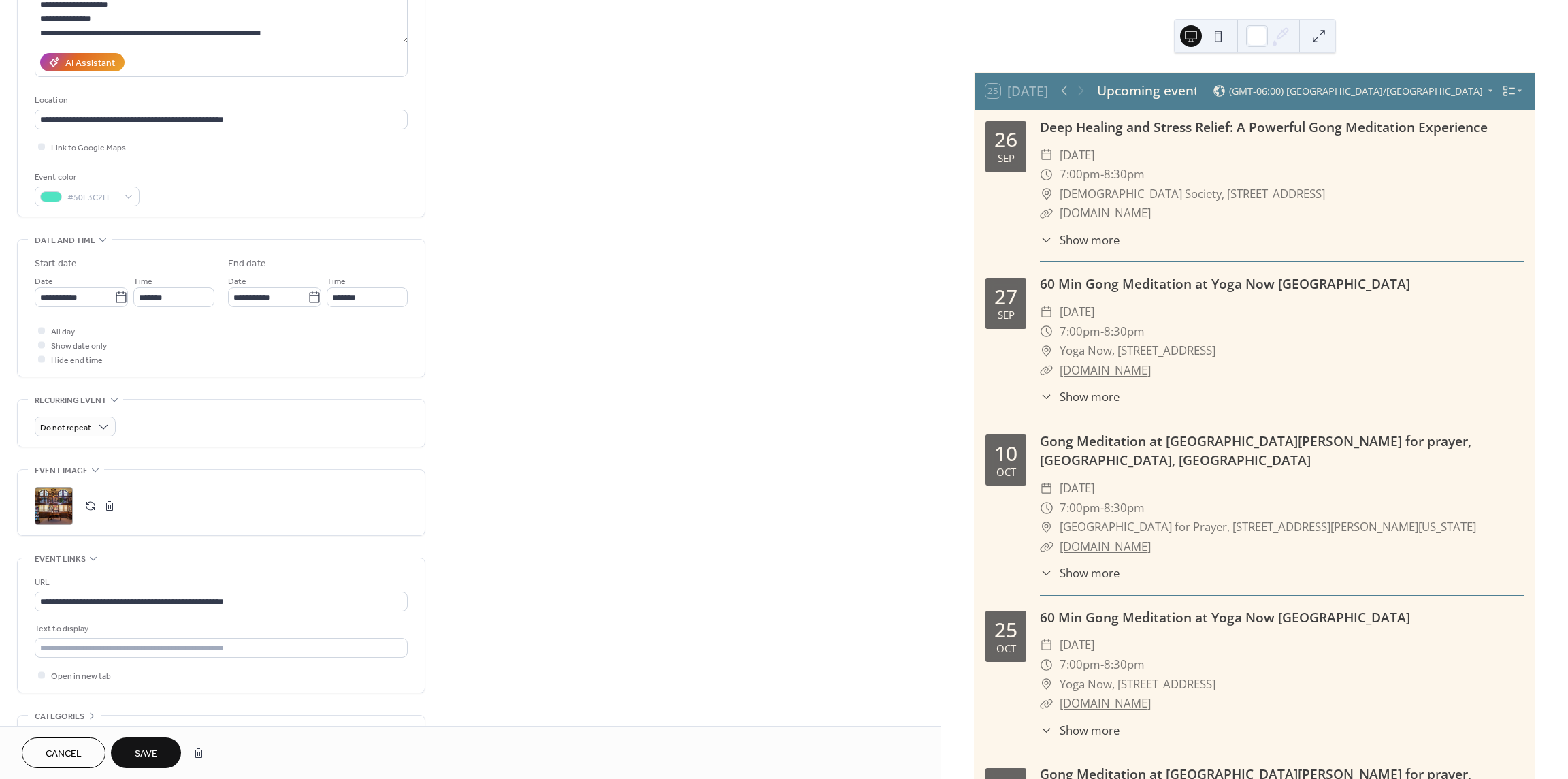
click at [146, 751] on span "Save" at bounding box center [146, 754] width 23 height 15
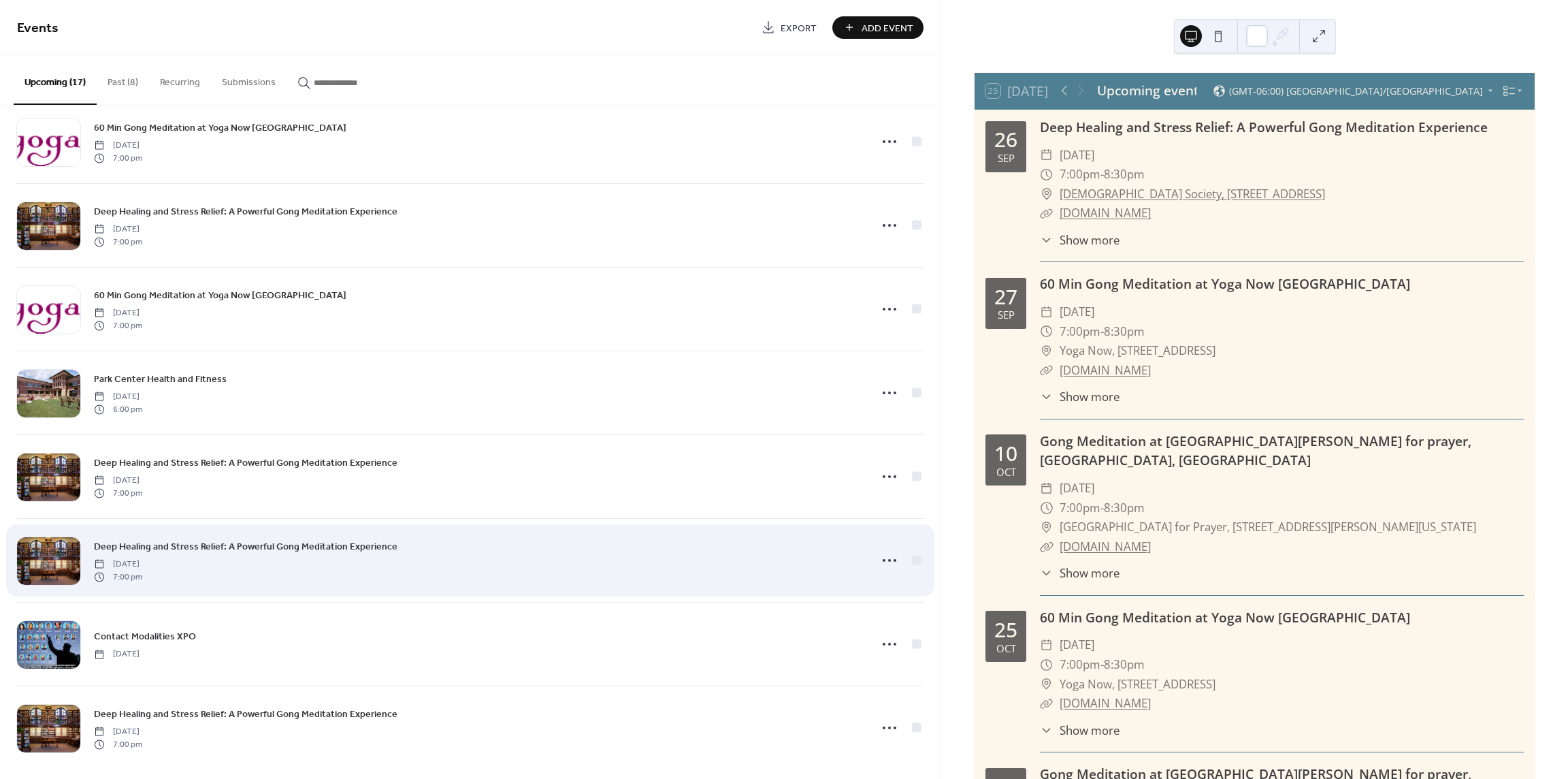
scroll to position [785, 0]
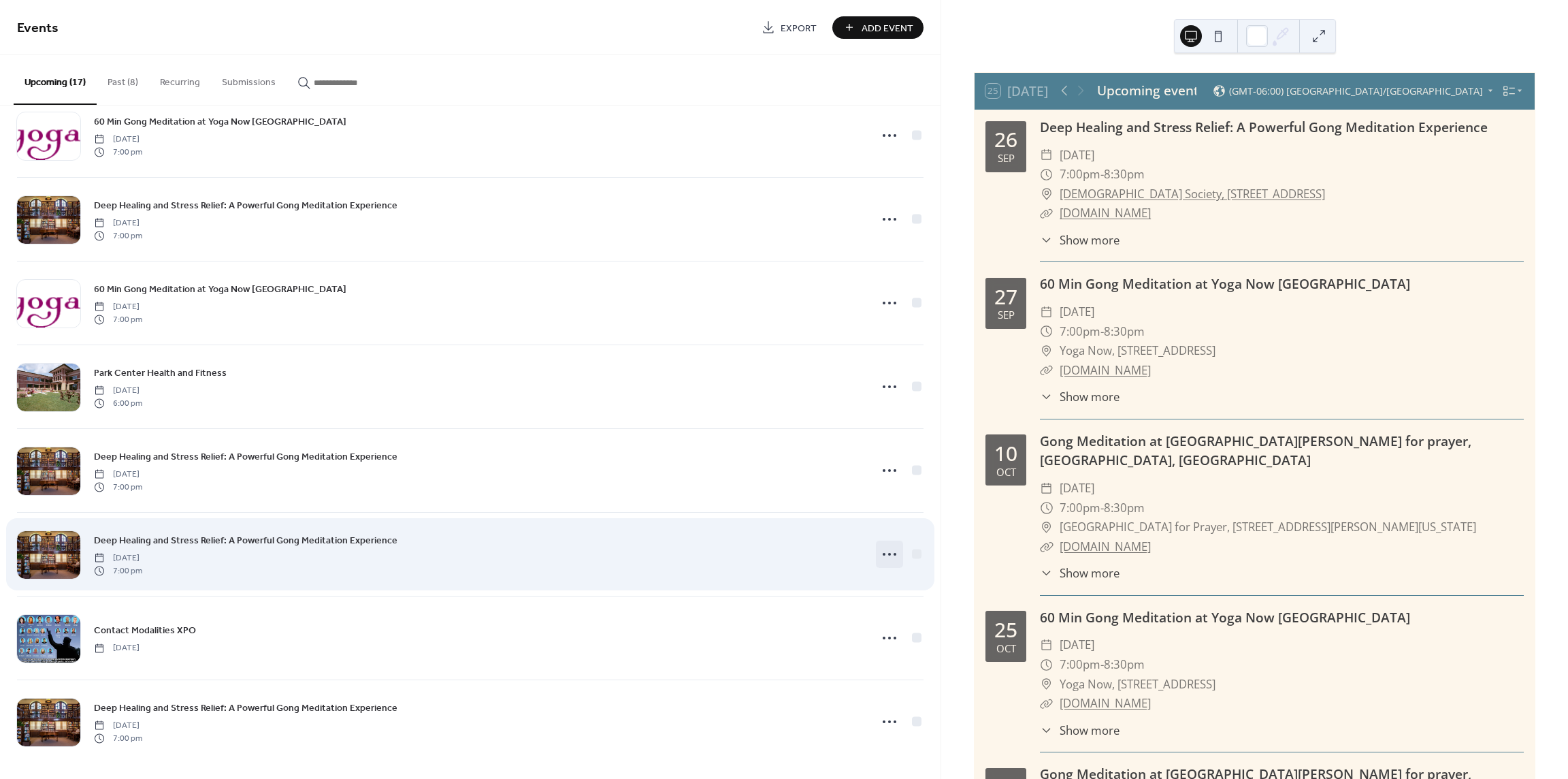
click at [879, 552] on icon at bounding box center [890, 554] width 22 height 22
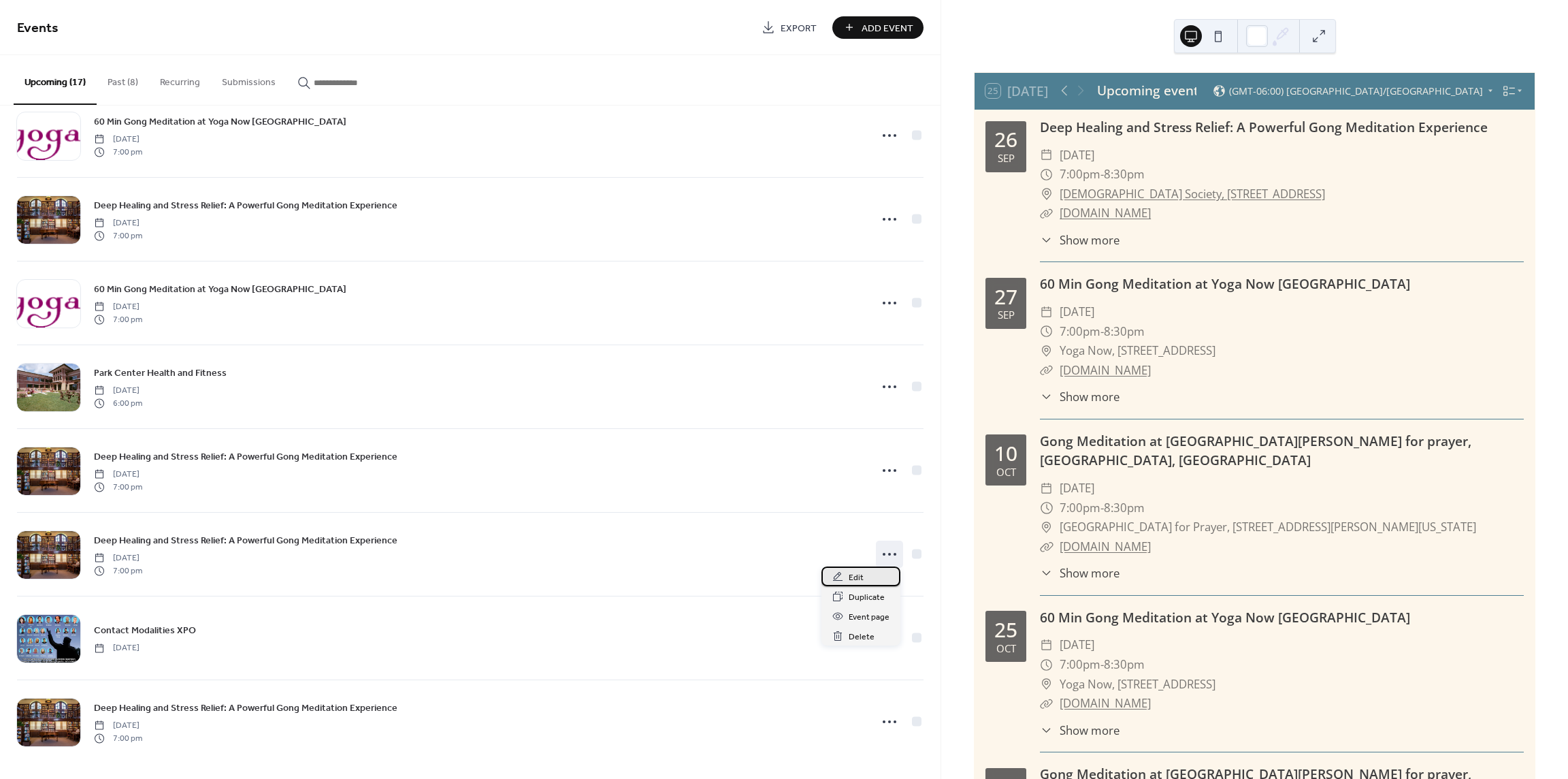
click at [851, 578] on span "Edit" at bounding box center [856, 578] width 15 height 15
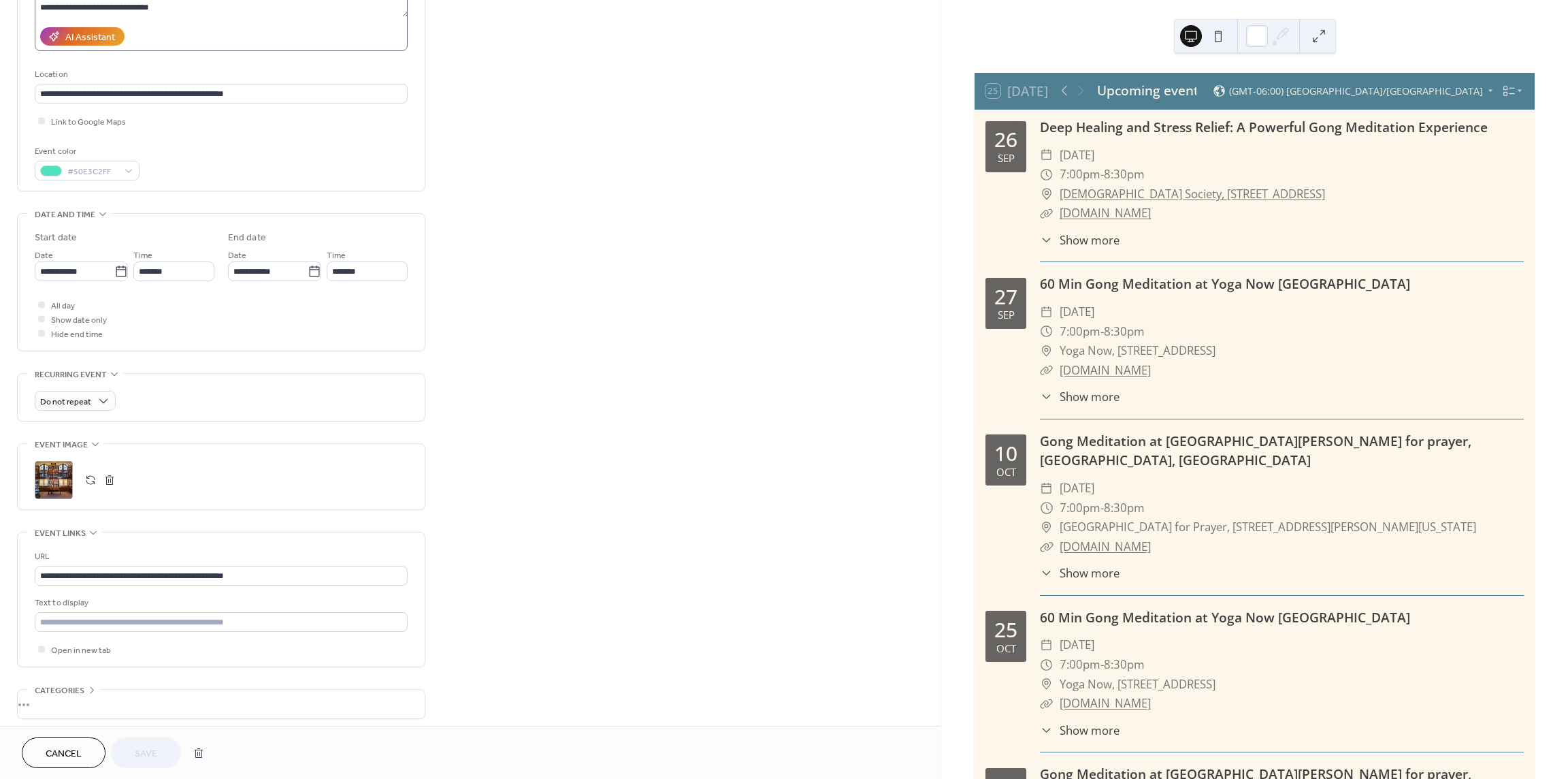
scroll to position [68, 0]
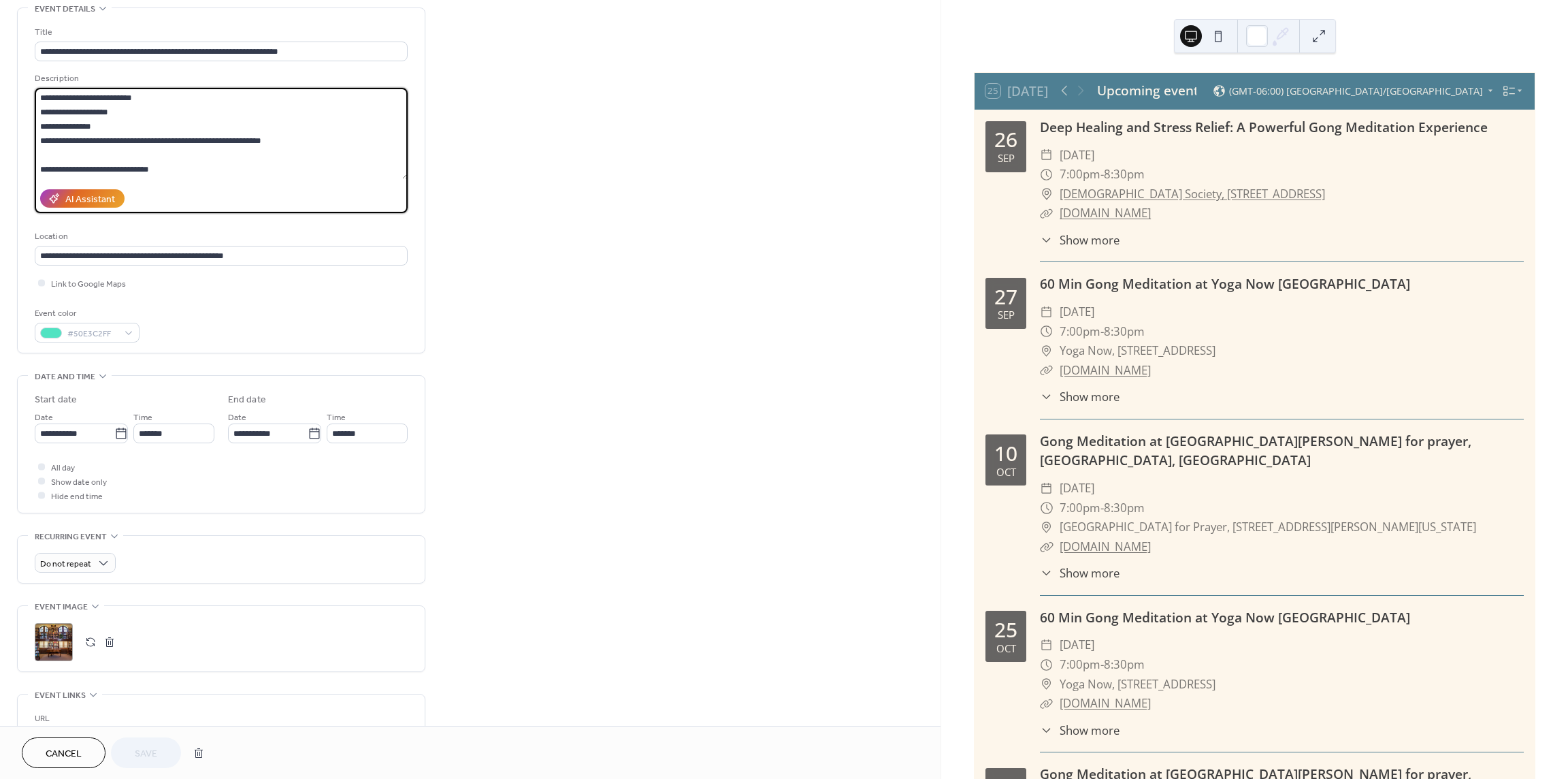
drag, startPoint x: 159, startPoint y: 169, endPoint x: 32, endPoint y: 156, distance: 127.7
click at [32, 156] on div "**********" at bounding box center [221, 180] width 407 height 345
type textarea "**********"
click at [157, 753] on span "Save" at bounding box center [146, 754] width 23 height 15
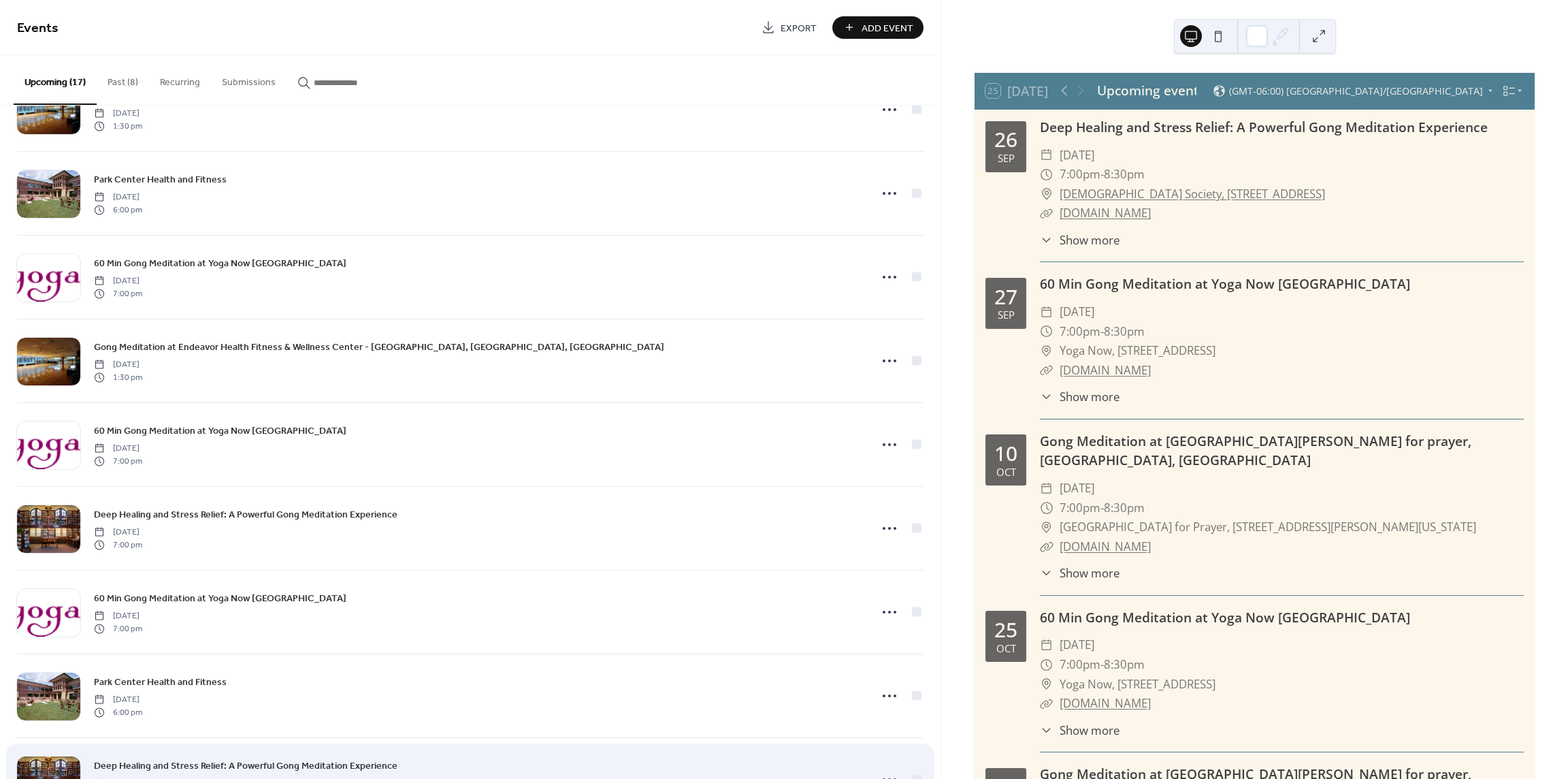
scroll to position [785, 0]
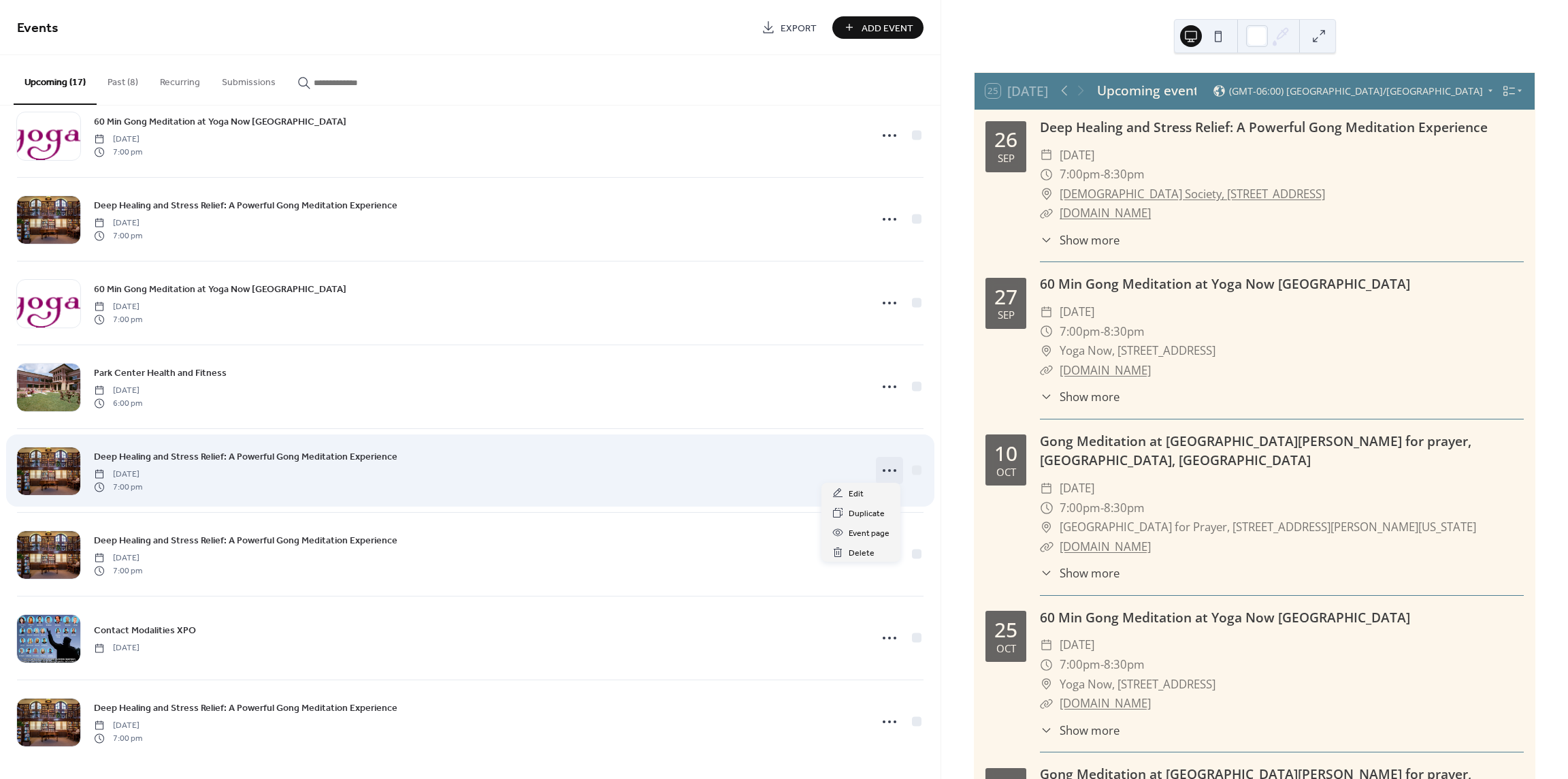
click at [883, 465] on icon at bounding box center [890, 470] width 22 height 22
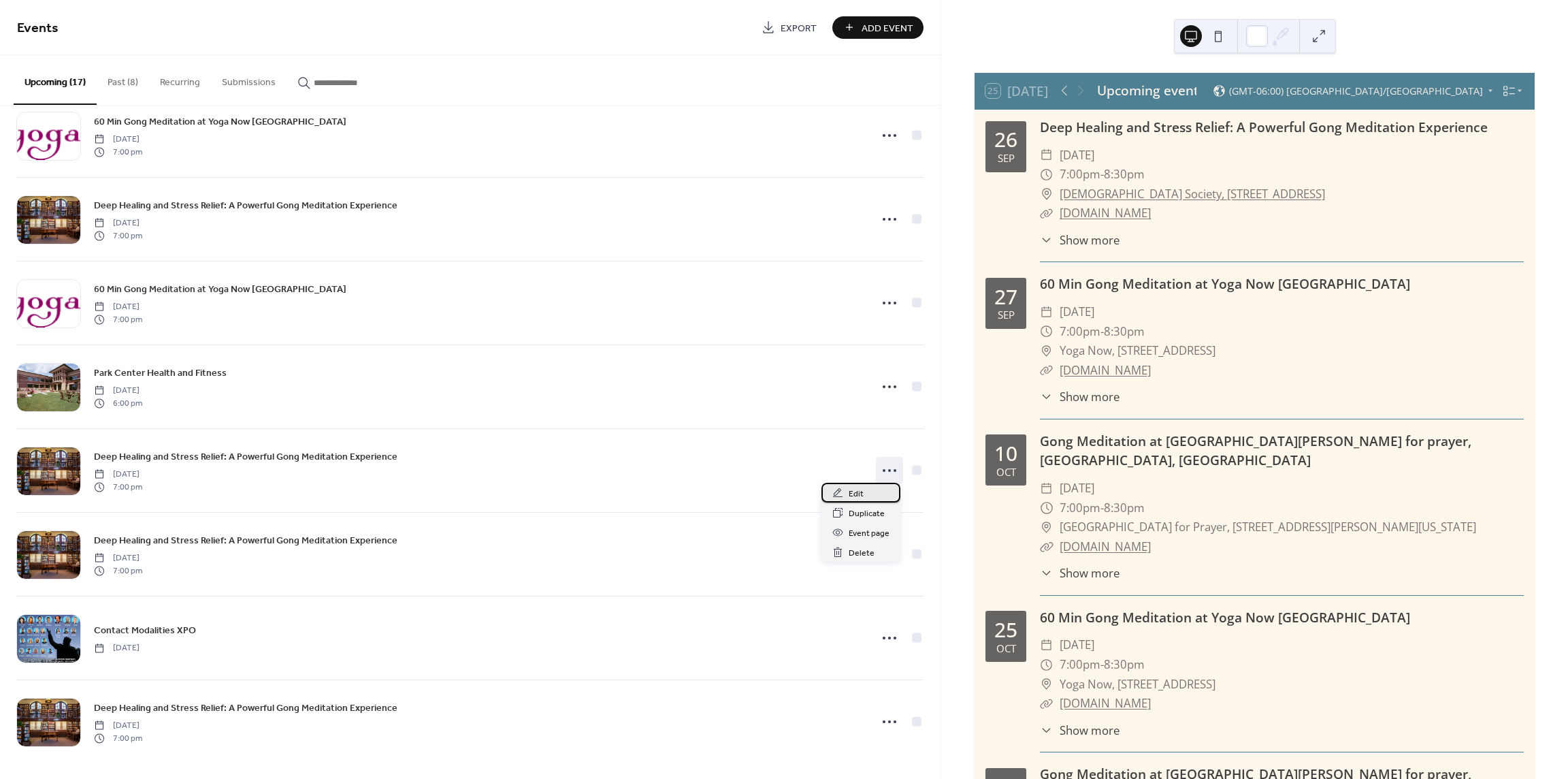
click at [853, 493] on span "Edit" at bounding box center [856, 494] width 15 height 15
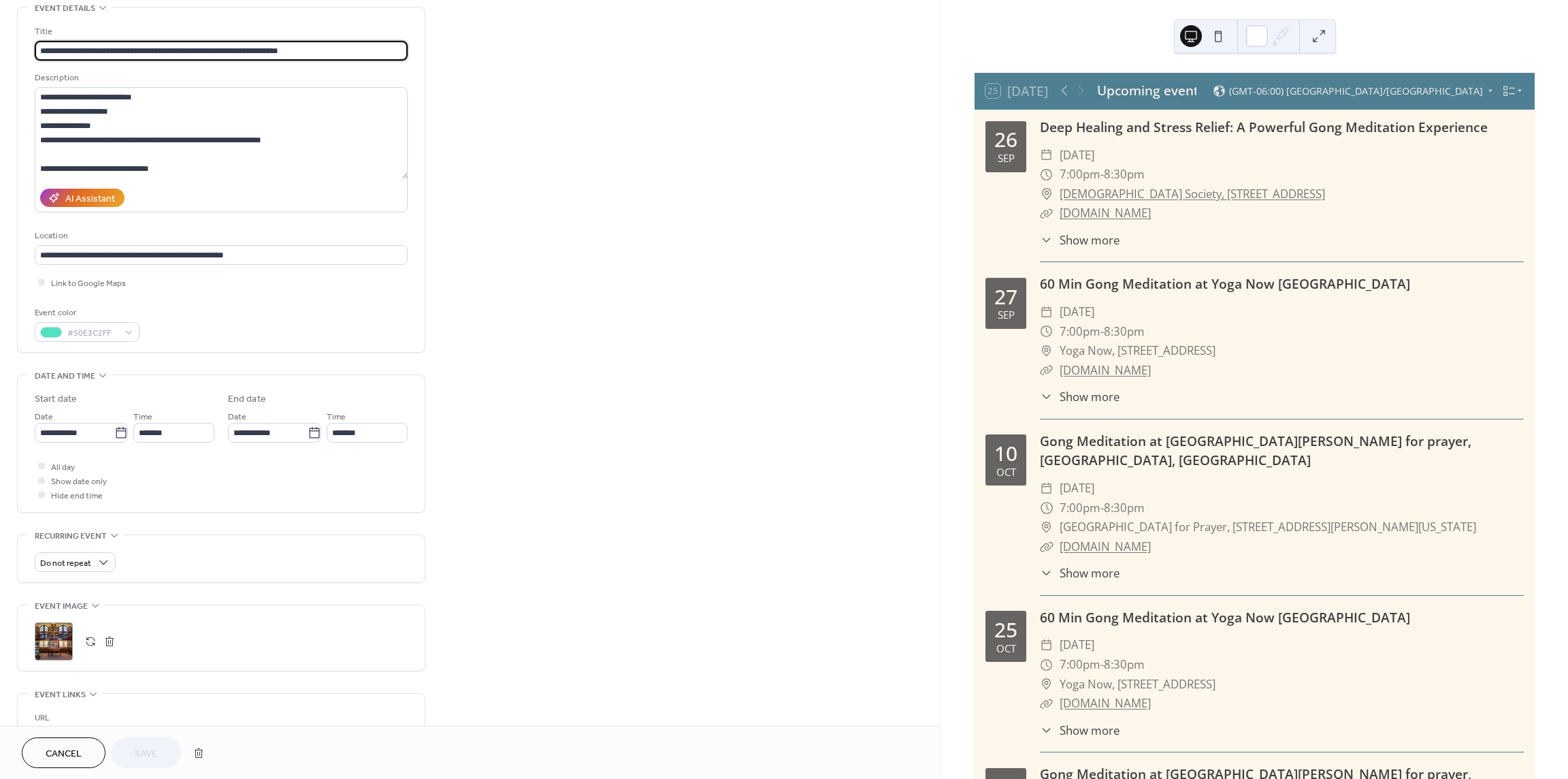
scroll to position [204, 0]
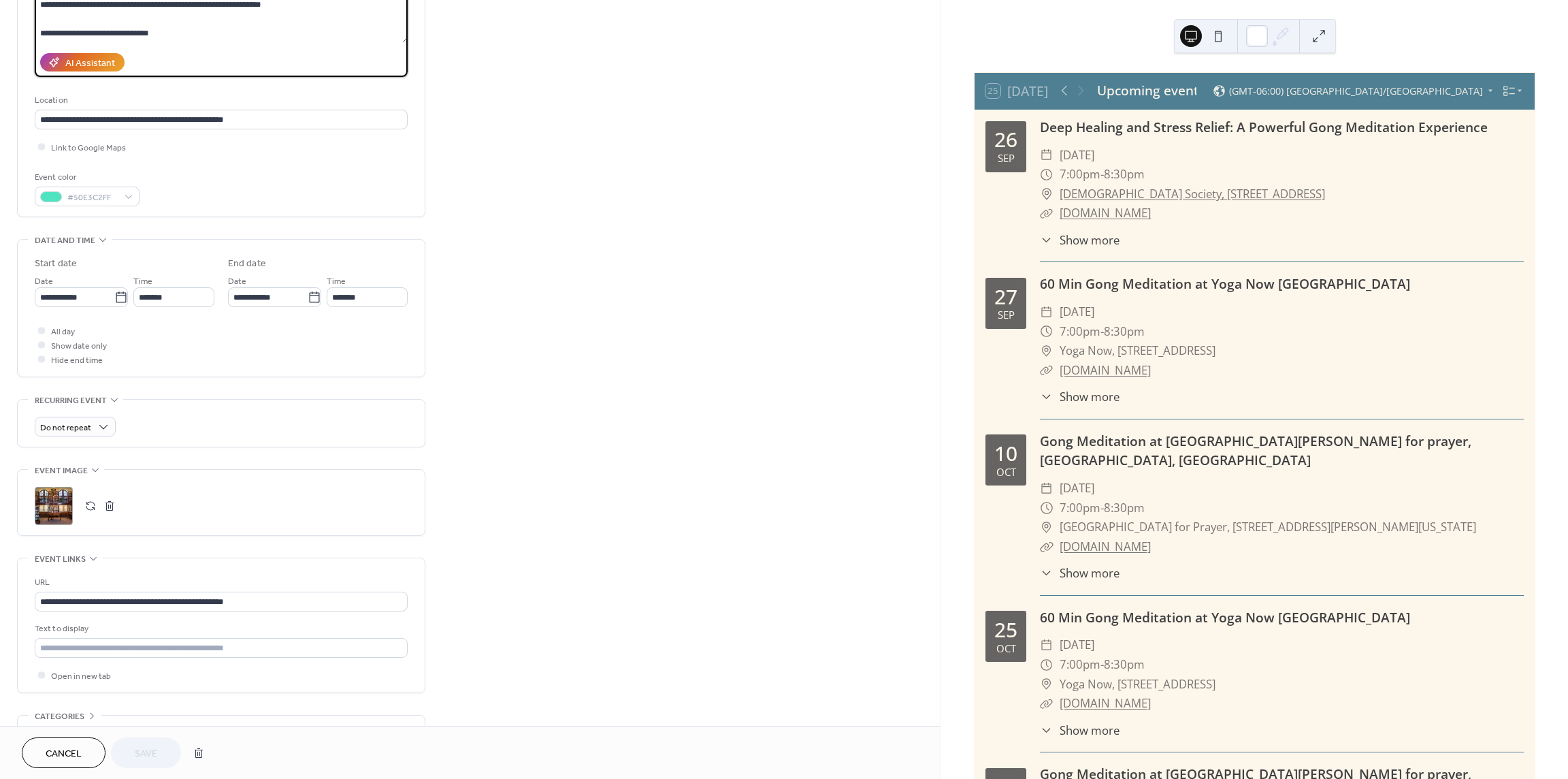
drag, startPoint x: 160, startPoint y: 32, endPoint x: 67, endPoint y: 15, distance: 94.5
click at [32, 13] on div "**********" at bounding box center [221, 44] width 407 height 345
type textarea "**********"
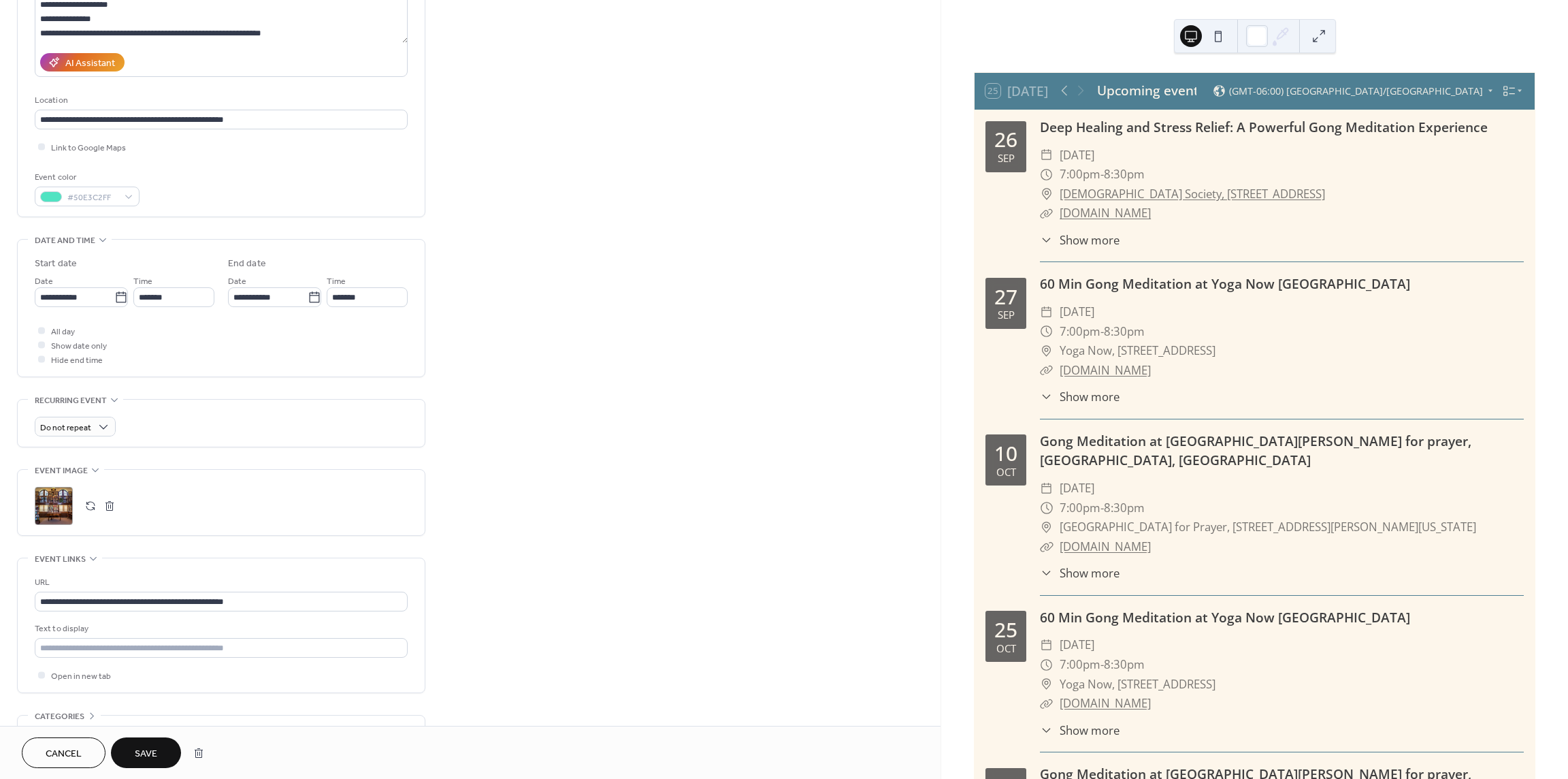
click at [154, 753] on span "Save" at bounding box center [146, 754] width 23 height 15
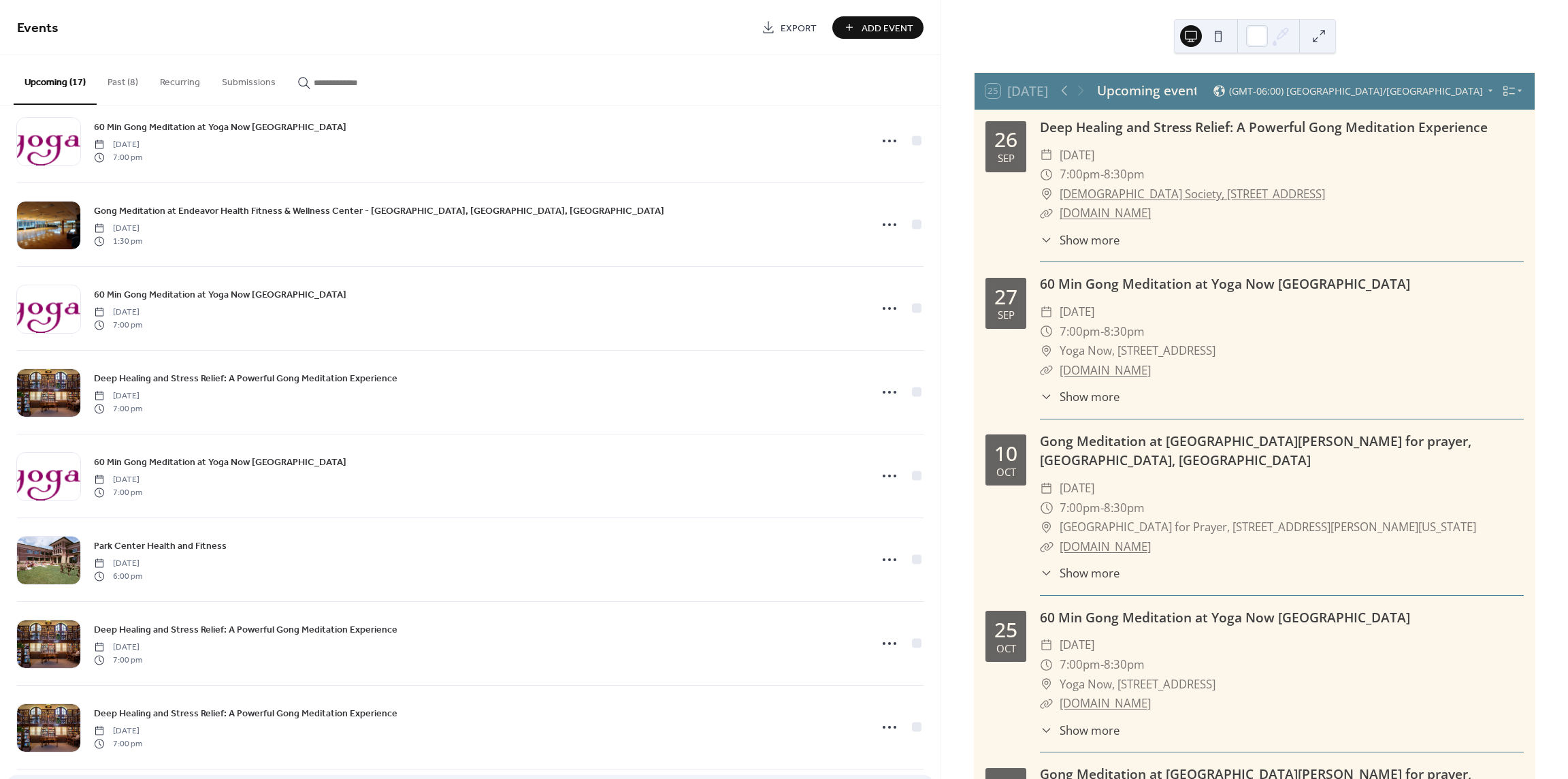
scroll to position [785, 0]
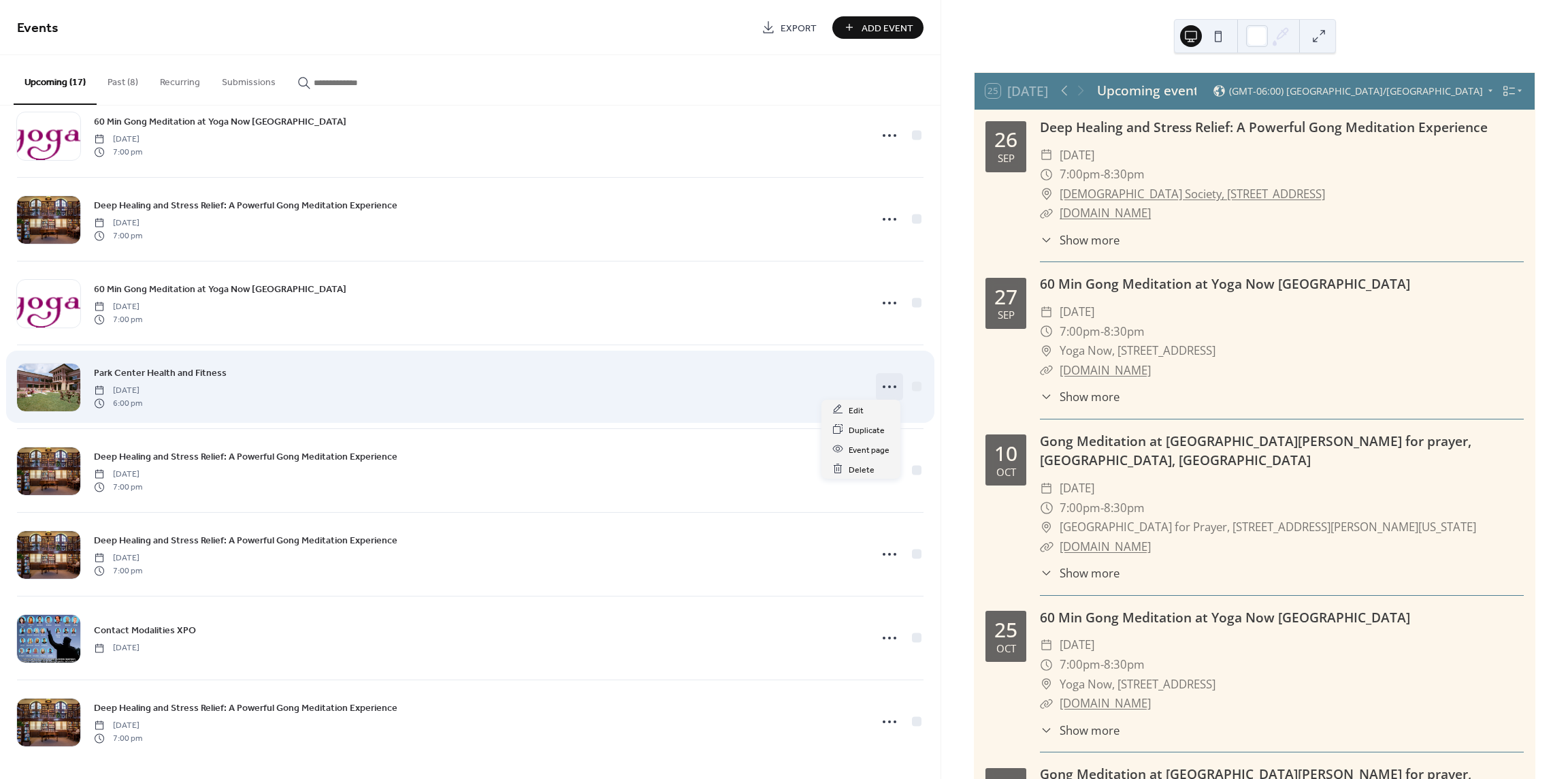
click at [890, 383] on icon at bounding box center [890, 387] width 22 height 22
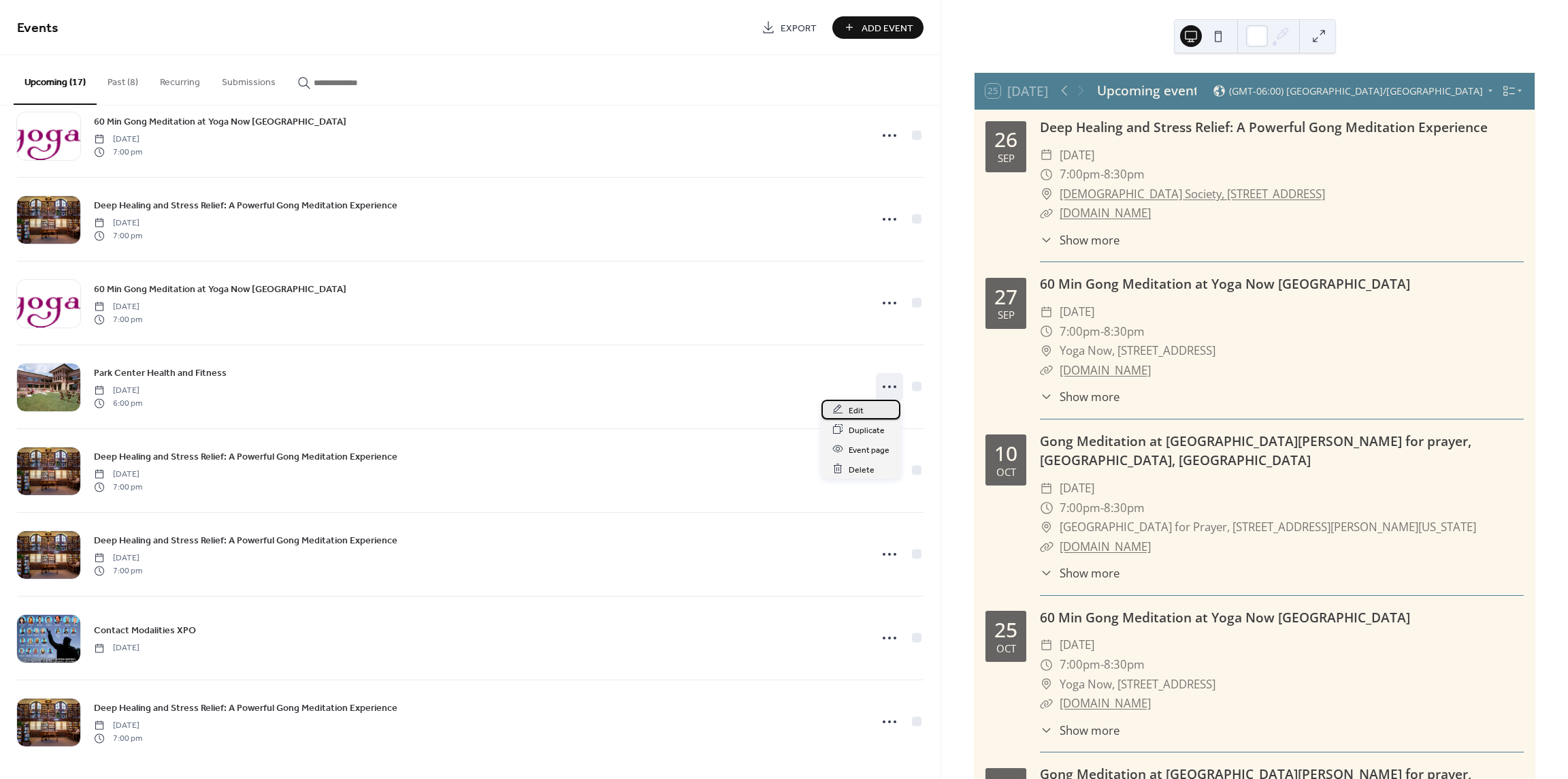
click at [864, 404] on div "Edit" at bounding box center [861, 409] width 79 height 19
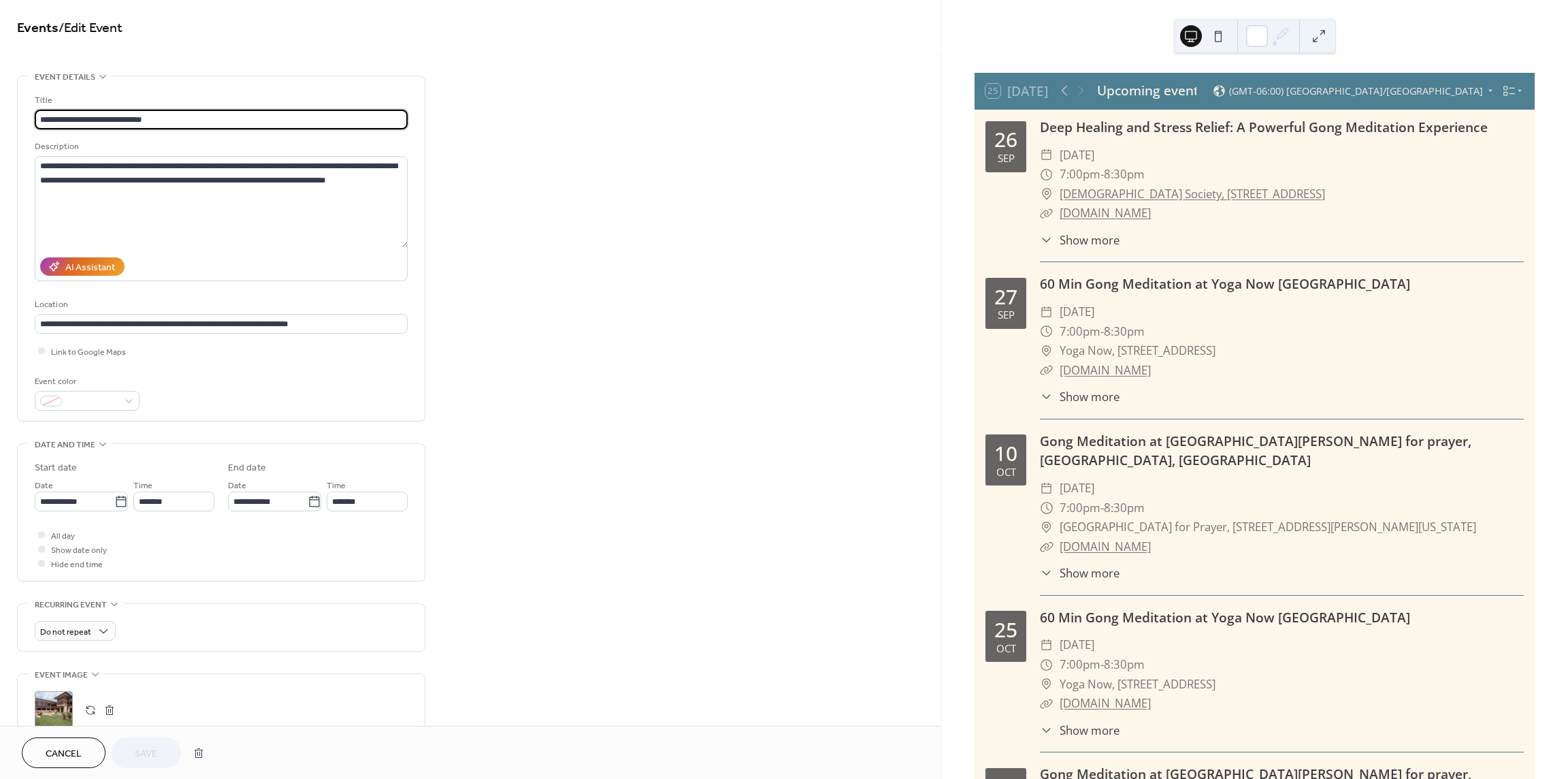
scroll to position [286, 0]
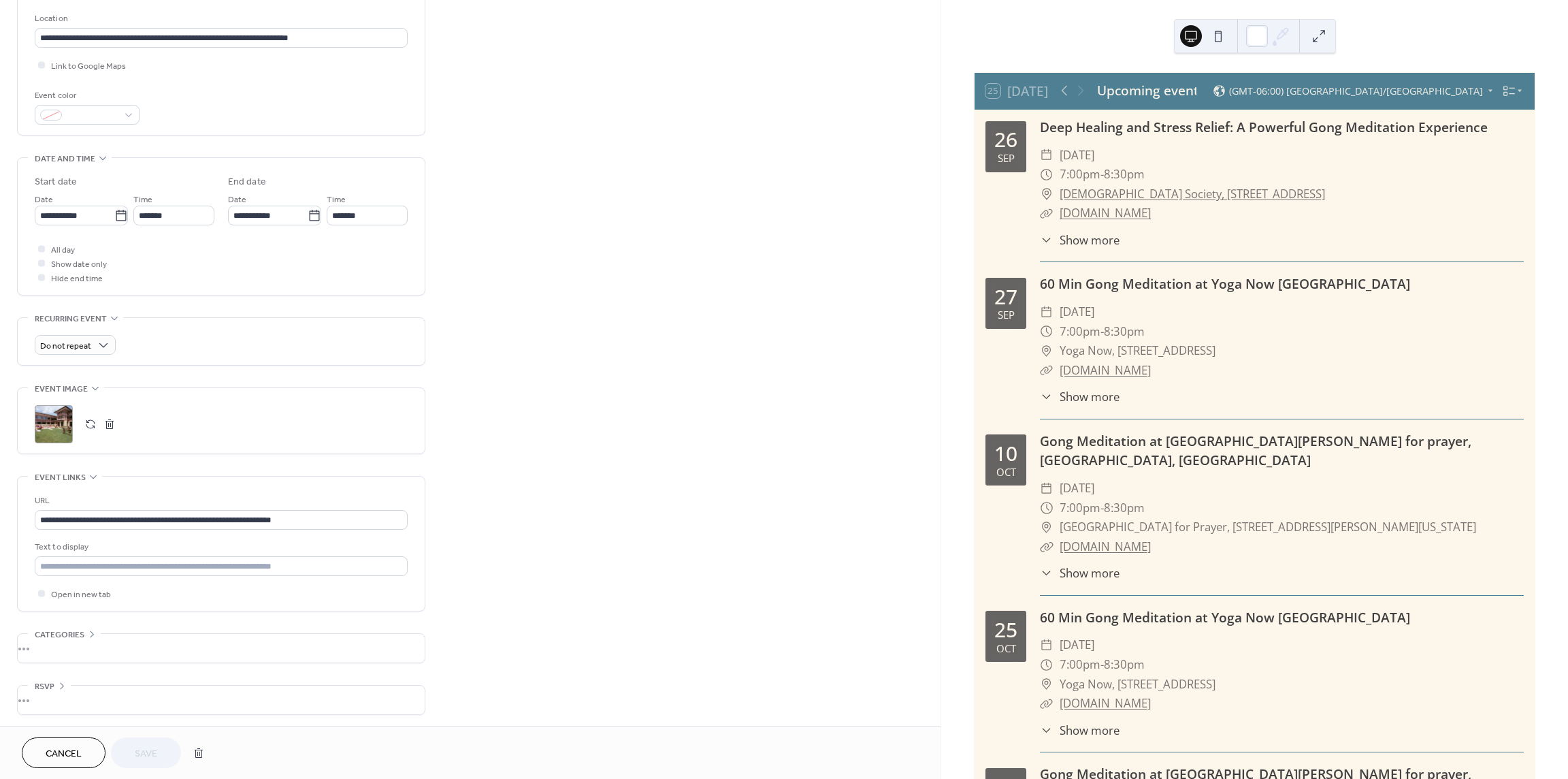
click at [61, 756] on span "Cancel" at bounding box center [63, 754] width 36 height 15
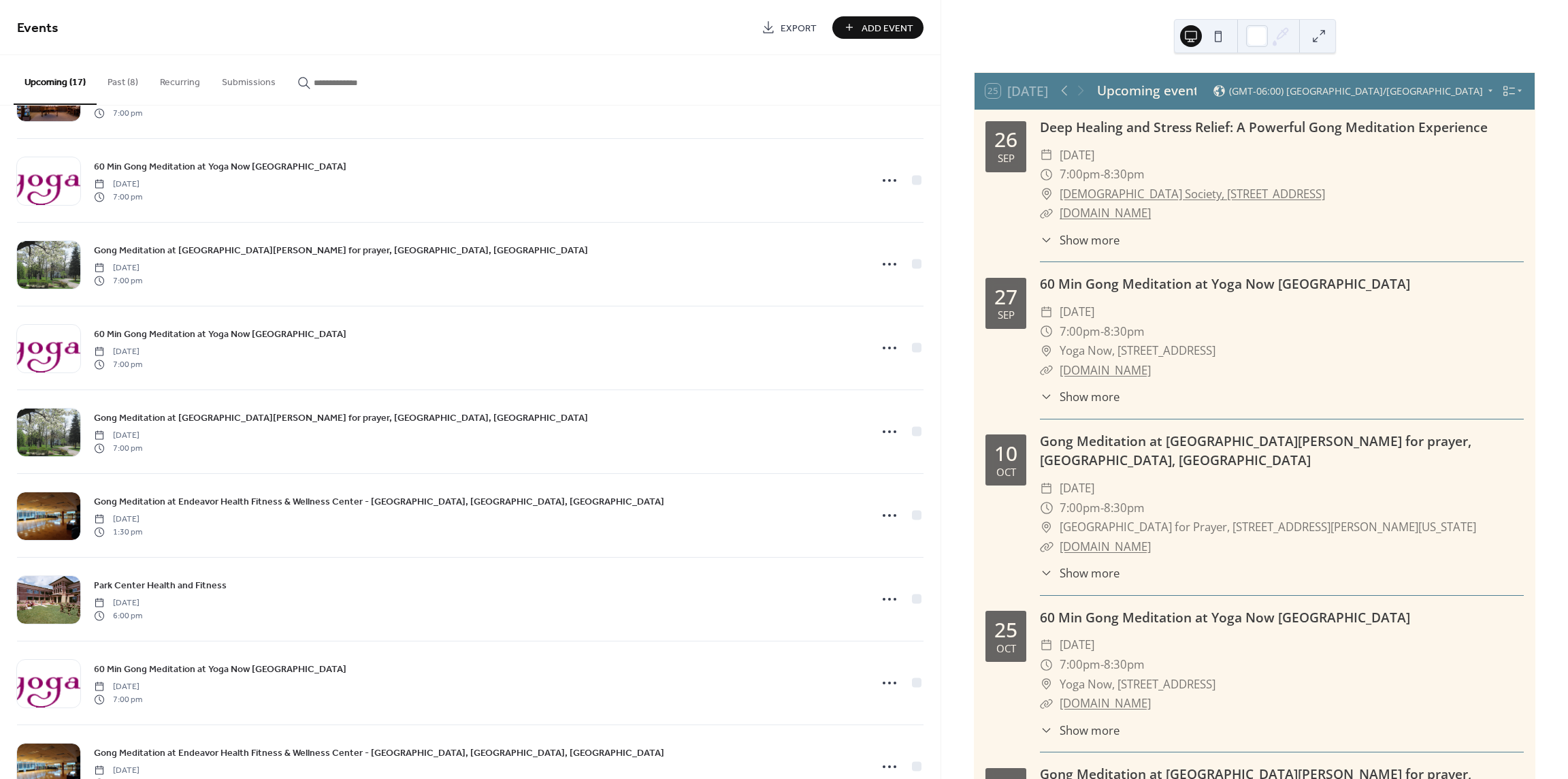
scroll to position [785, 0]
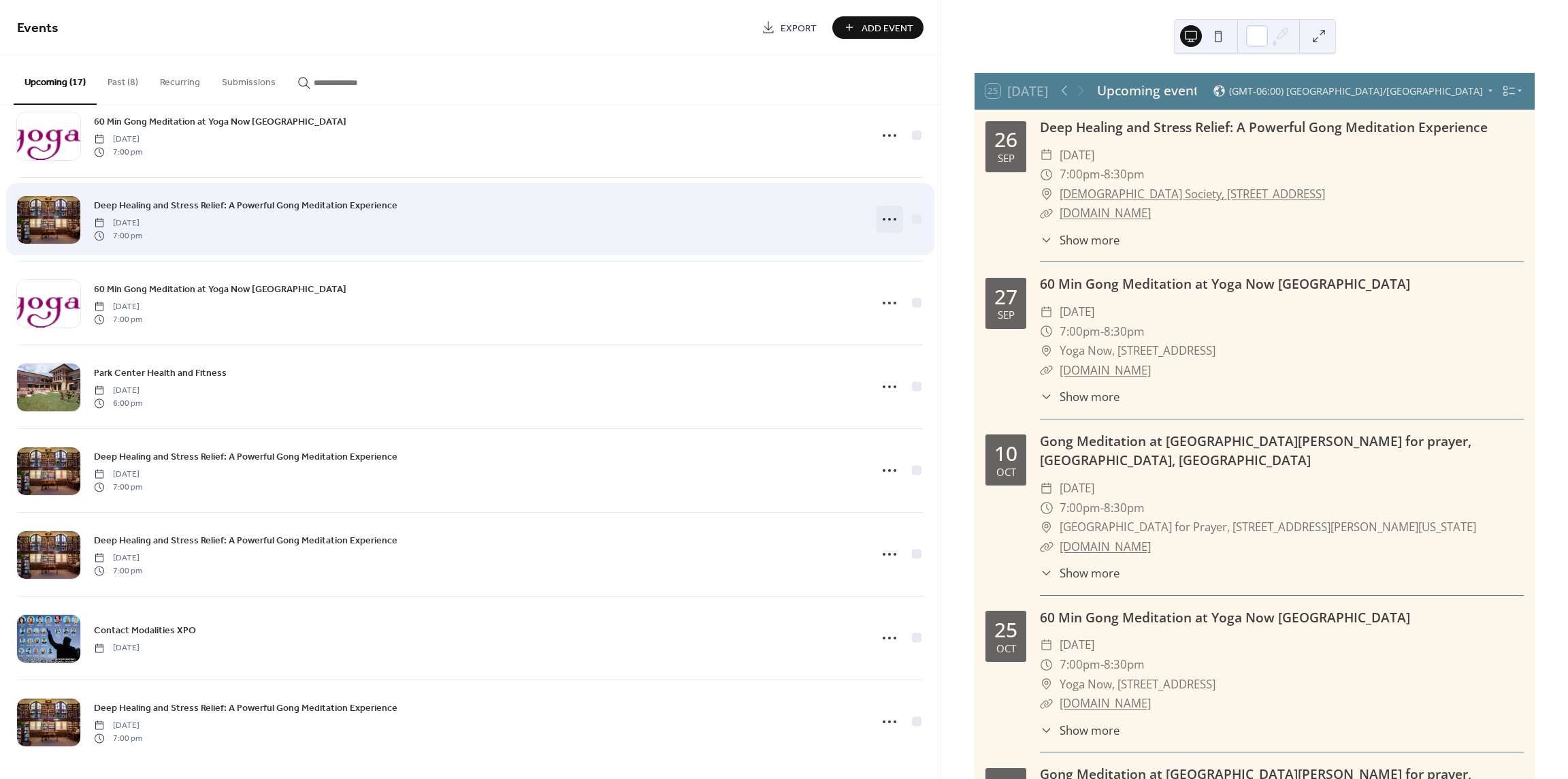
click at [879, 214] on icon at bounding box center [890, 219] width 22 height 22
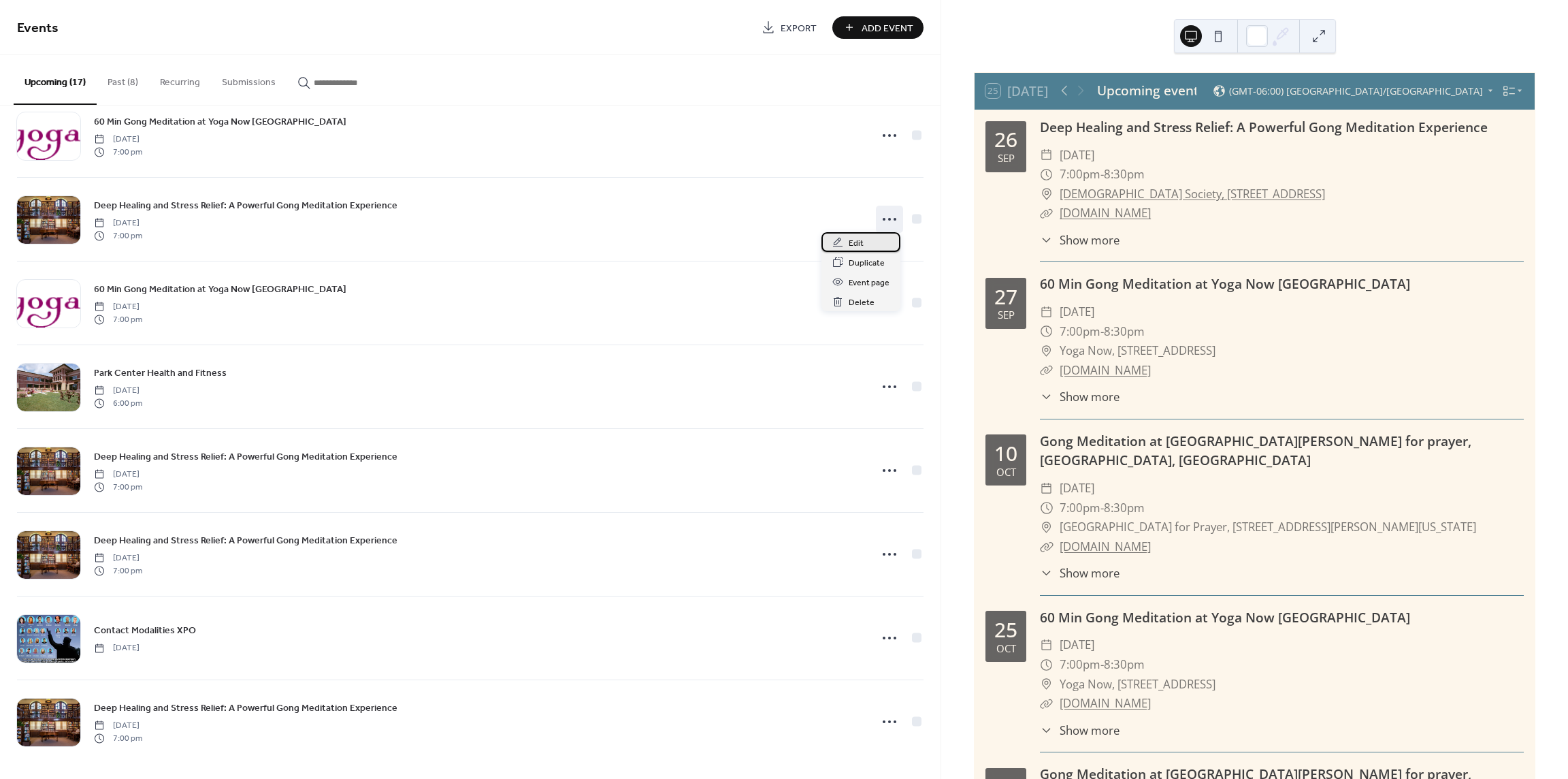
click at [861, 243] on span "Edit" at bounding box center [856, 243] width 15 height 15
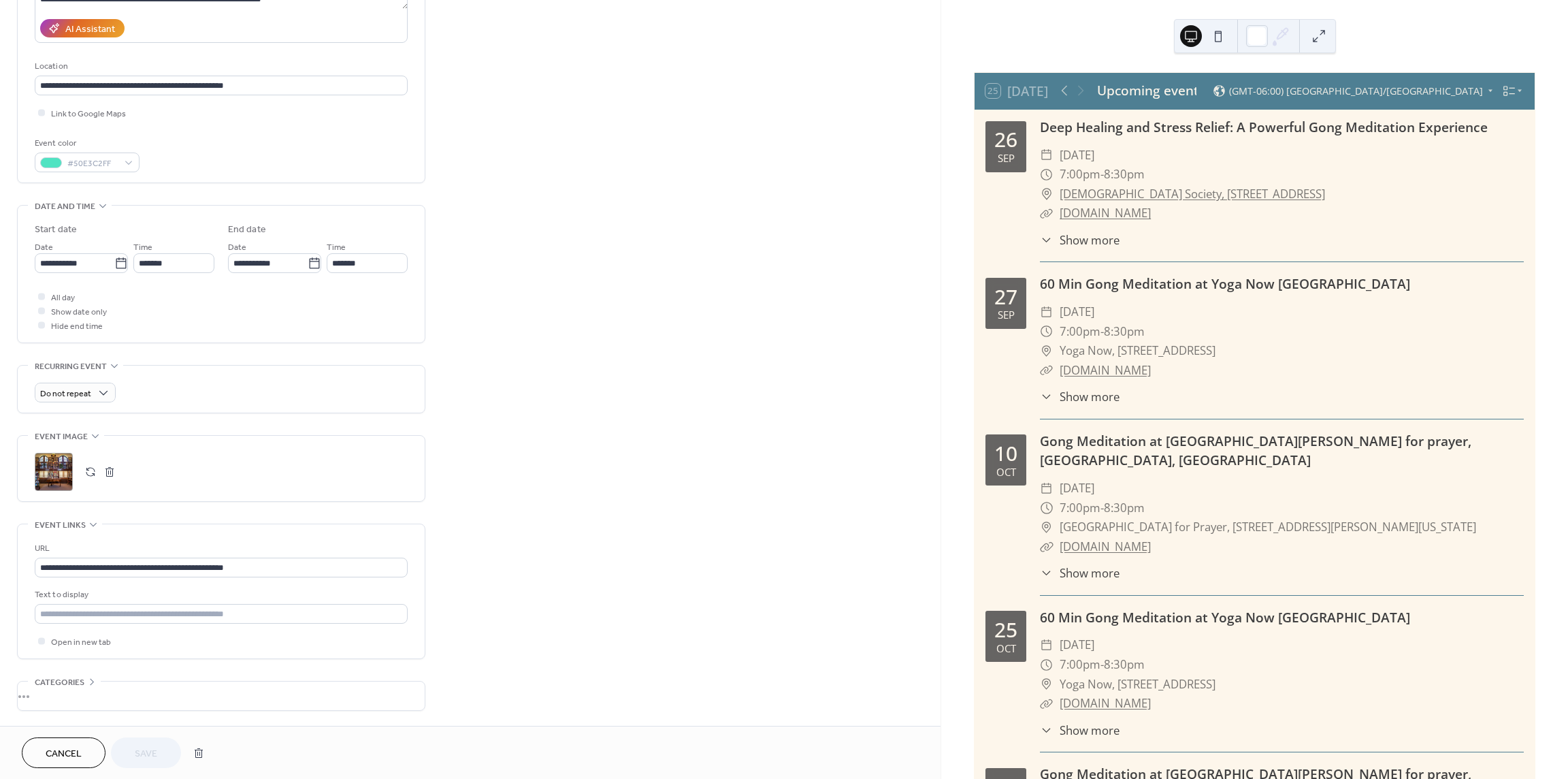
scroll to position [286, 0]
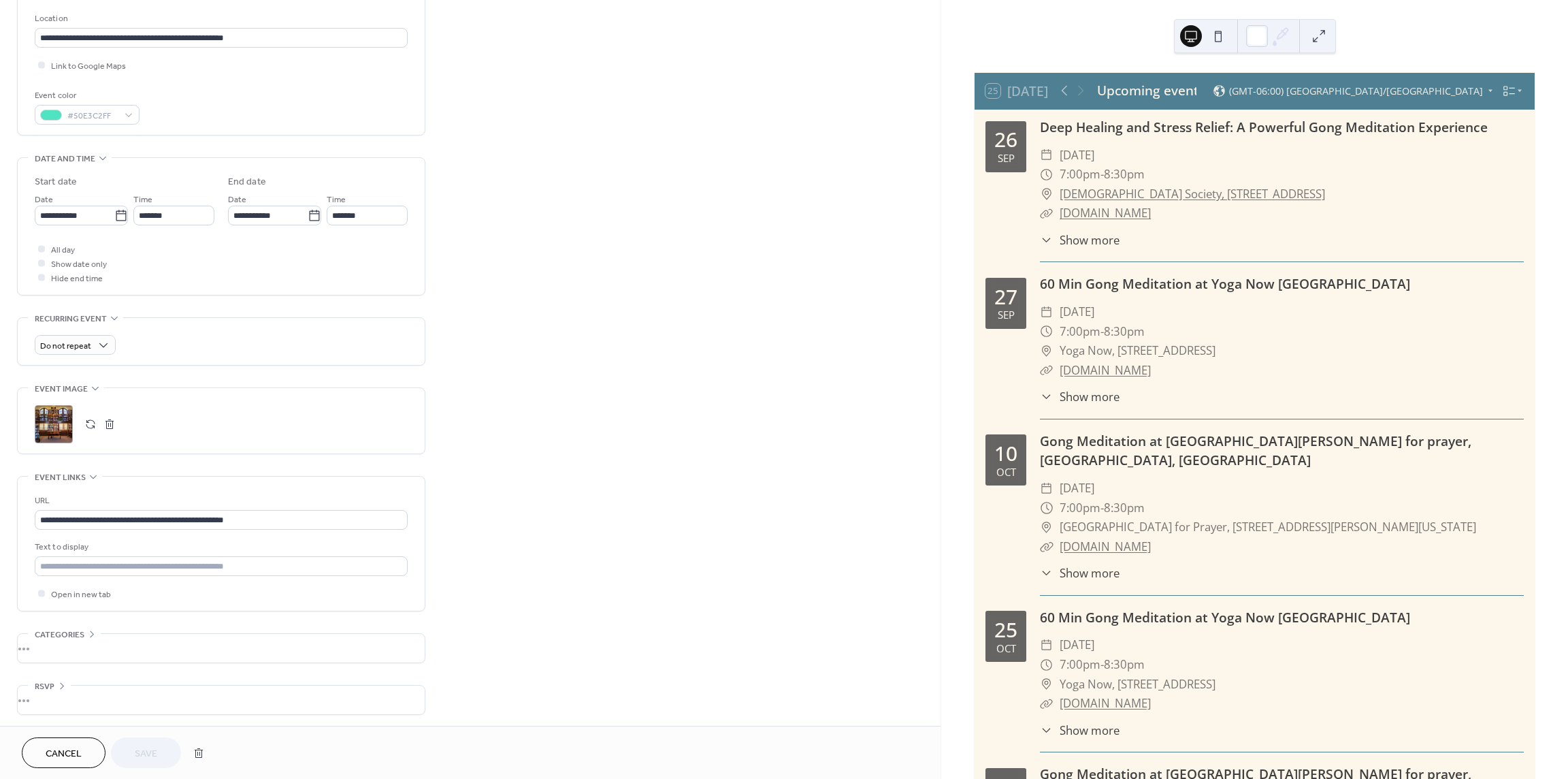
click at [72, 752] on span "Cancel" at bounding box center [63, 754] width 36 height 15
